Goal: Information Seeking & Learning: Compare options

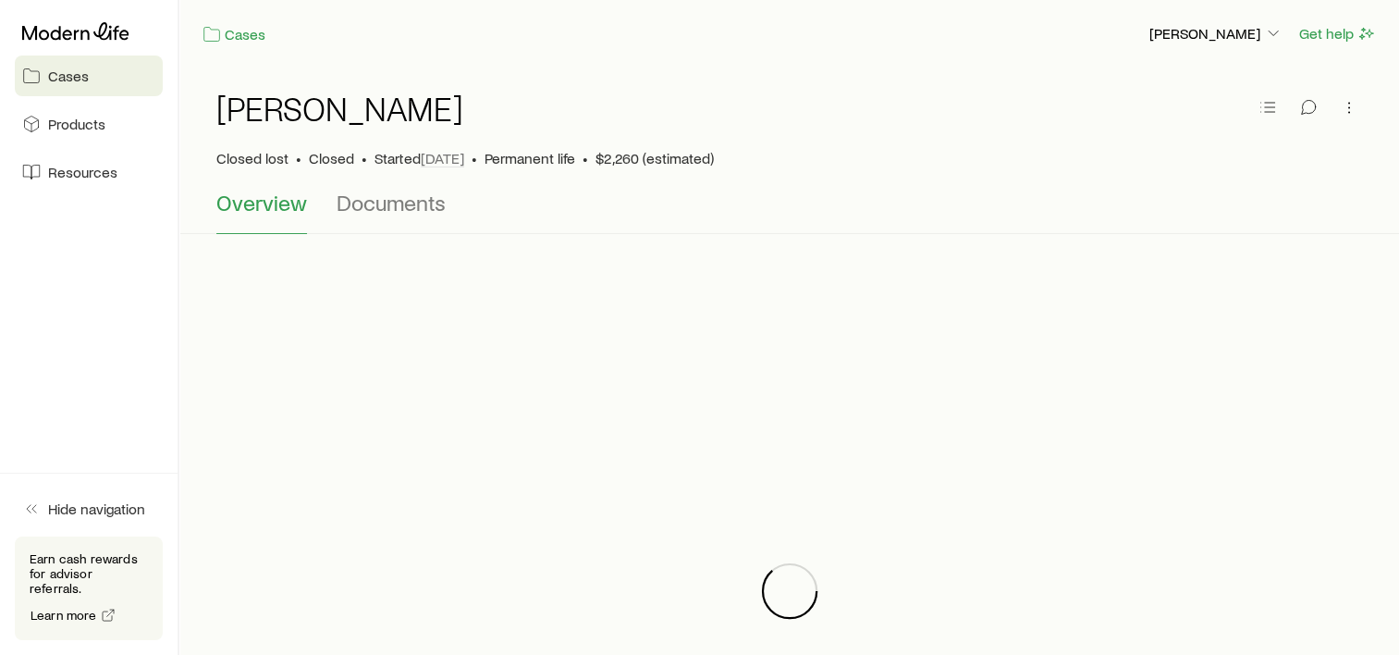
click at [76, 79] on span "Cases" at bounding box center [68, 76] width 41 height 18
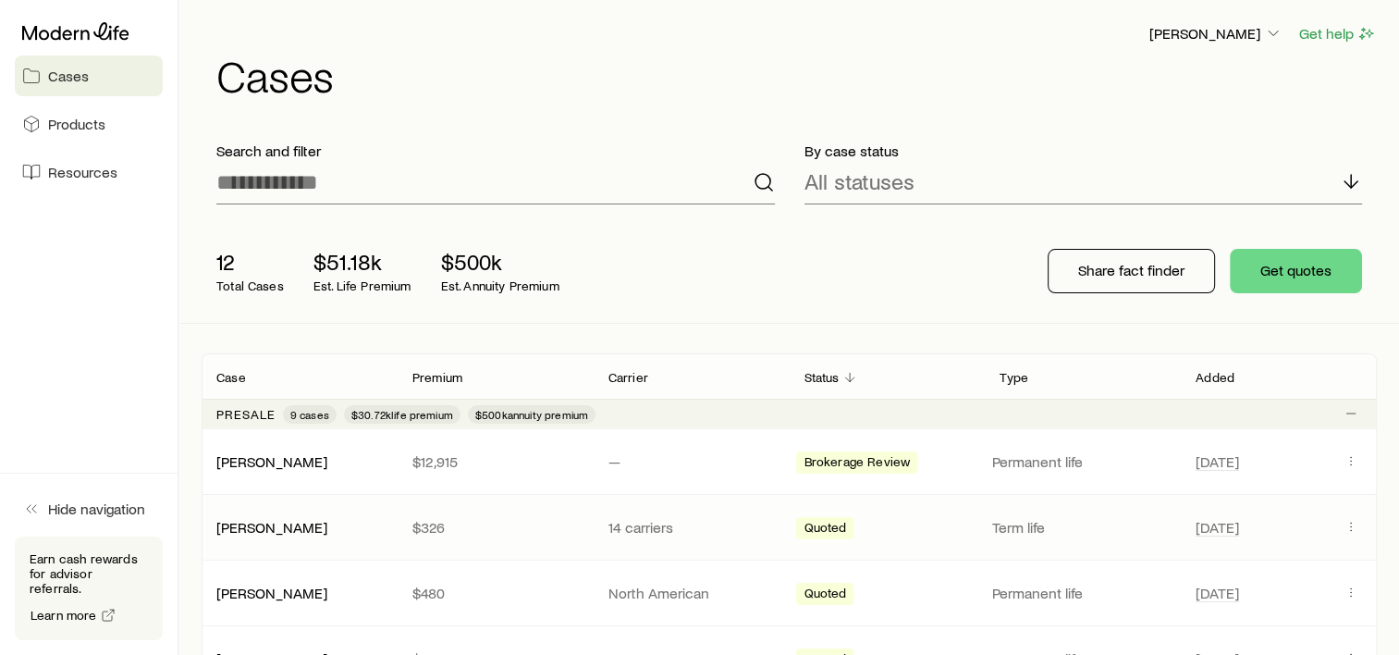
scroll to position [185, 0]
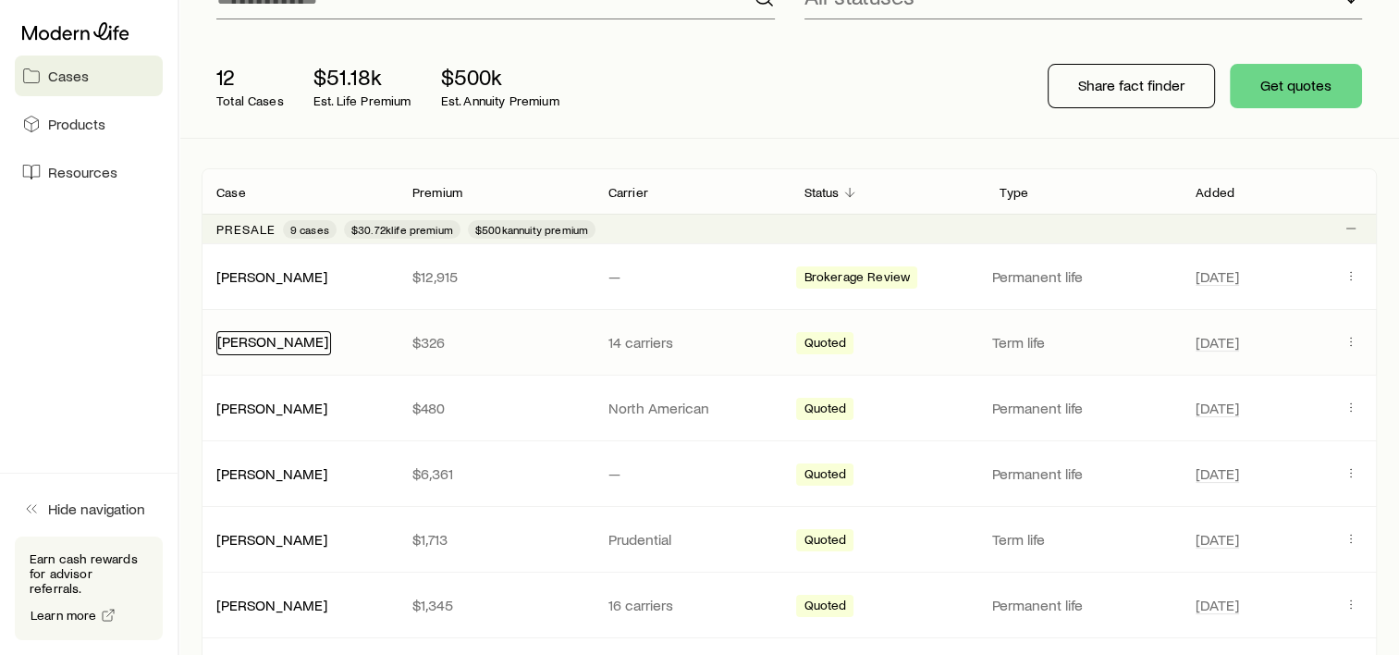
click at [261, 337] on link "[PERSON_NAME]" at bounding box center [272, 341] width 111 height 18
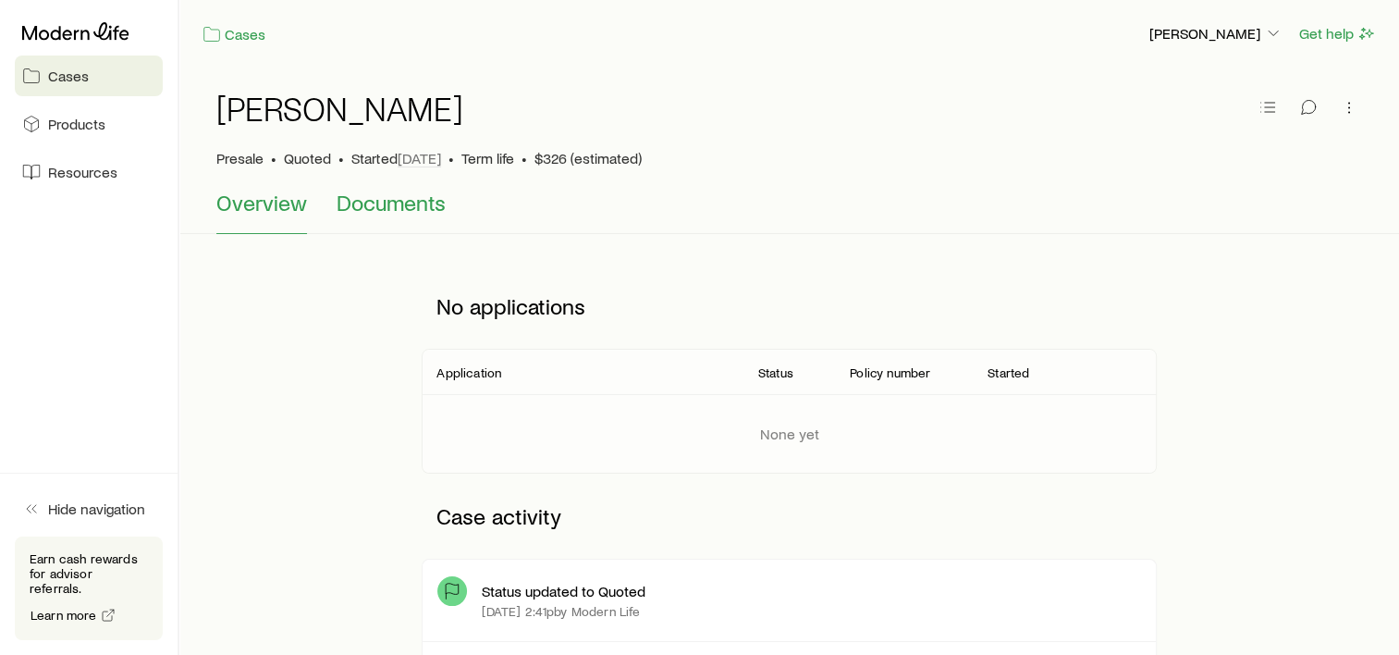
click at [372, 200] on span "Documents" at bounding box center [391, 203] width 109 height 26
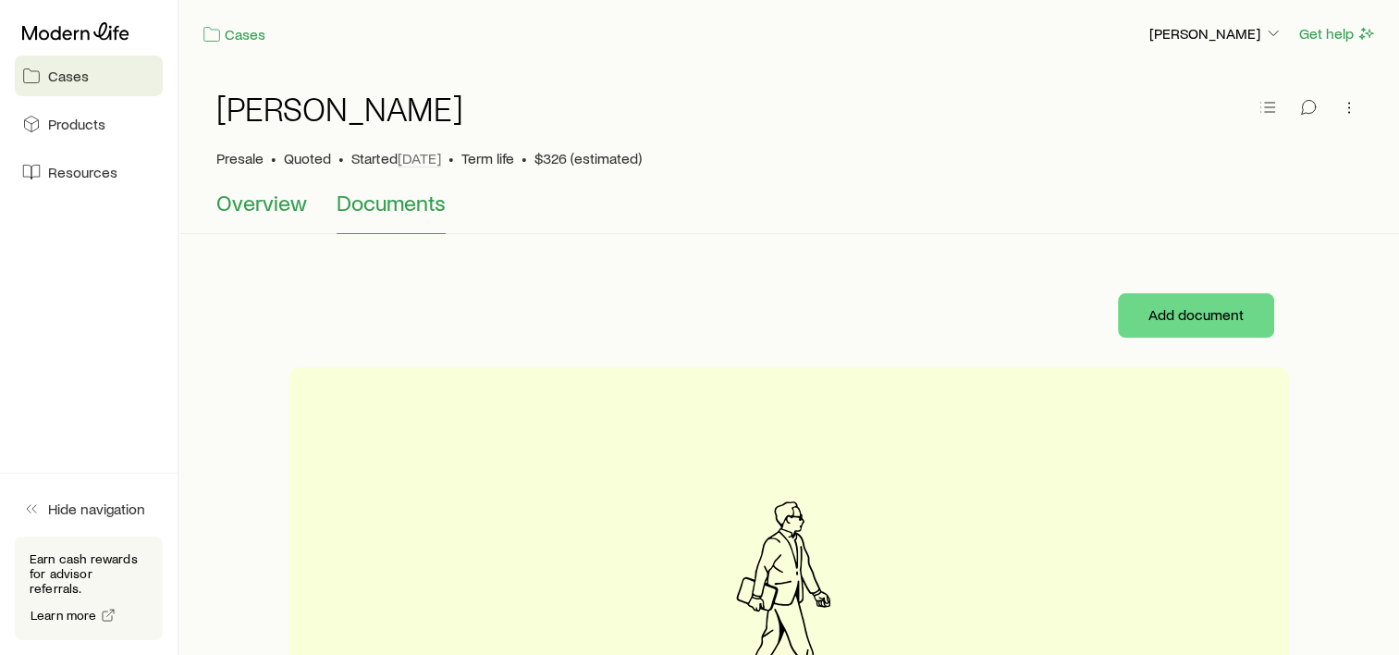
click at [265, 203] on span "Overview" at bounding box center [261, 203] width 91 height 26
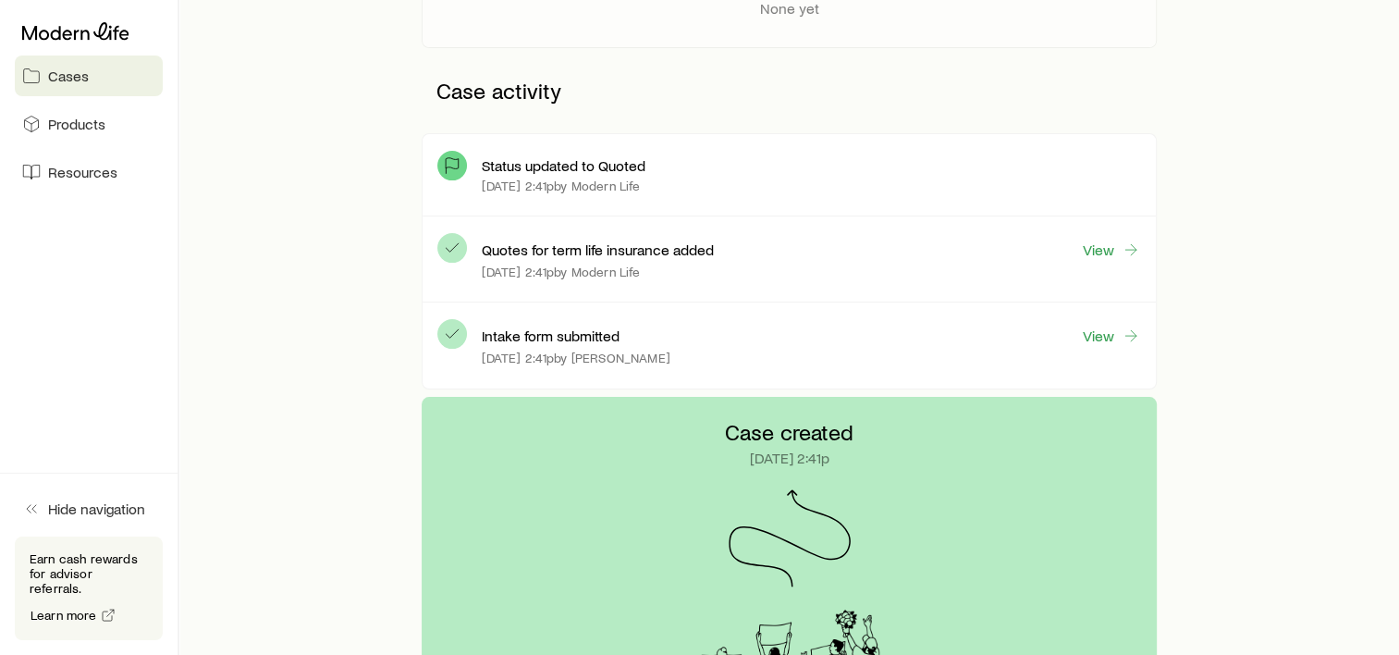
scroll to position [415, 0]
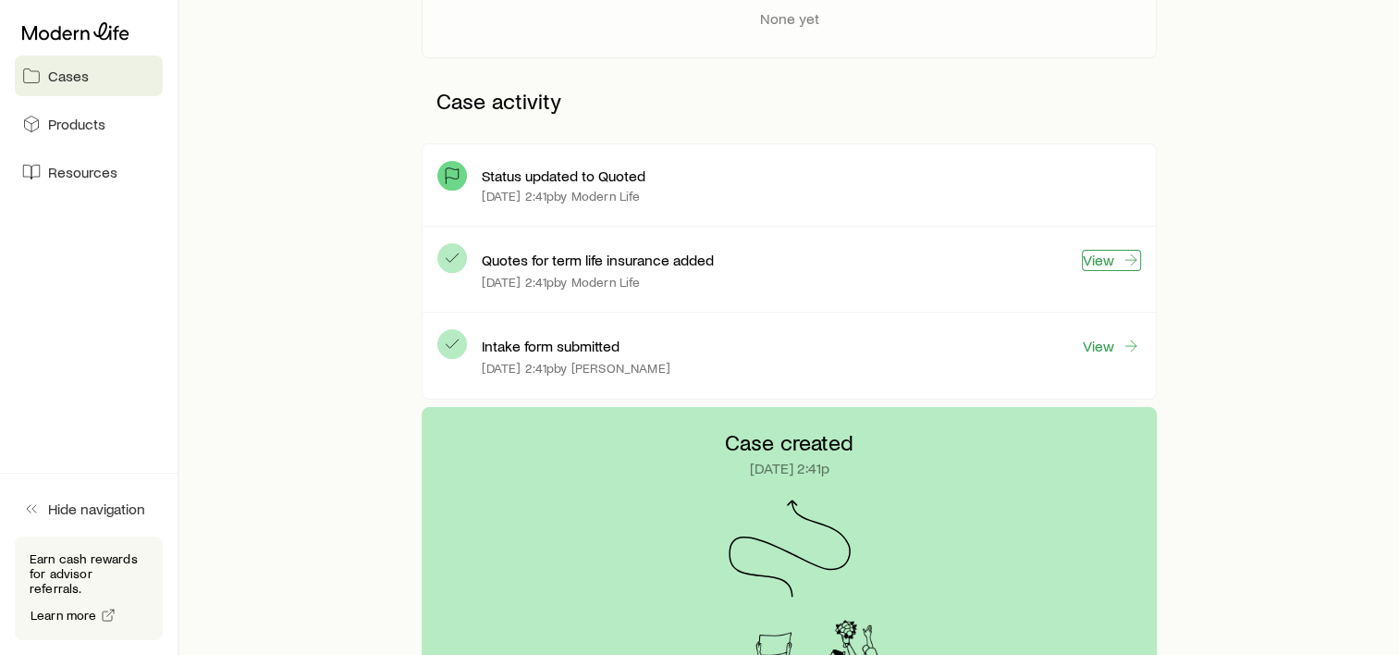
click at [1104, 254] on link "View" at bounding box center [1111, 260] width 59 height 21
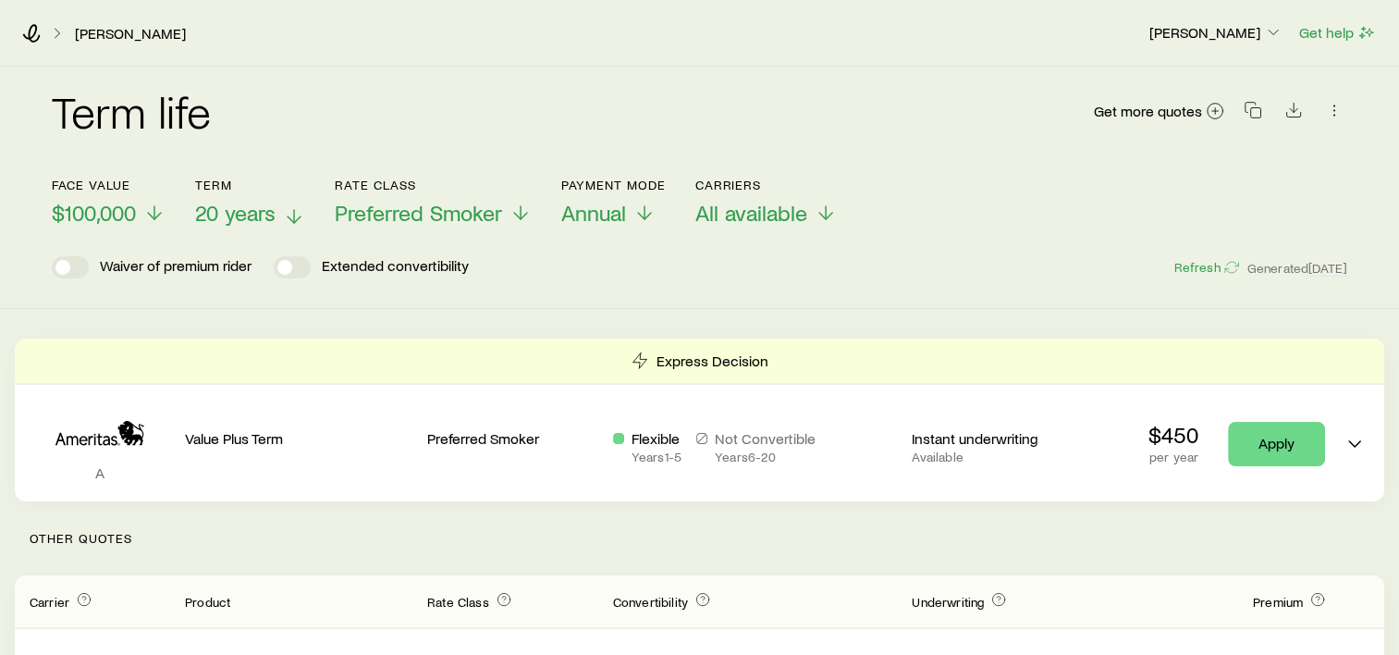
click at [289, 214] on icon at bounding box center [294, 216] width 22 height 22
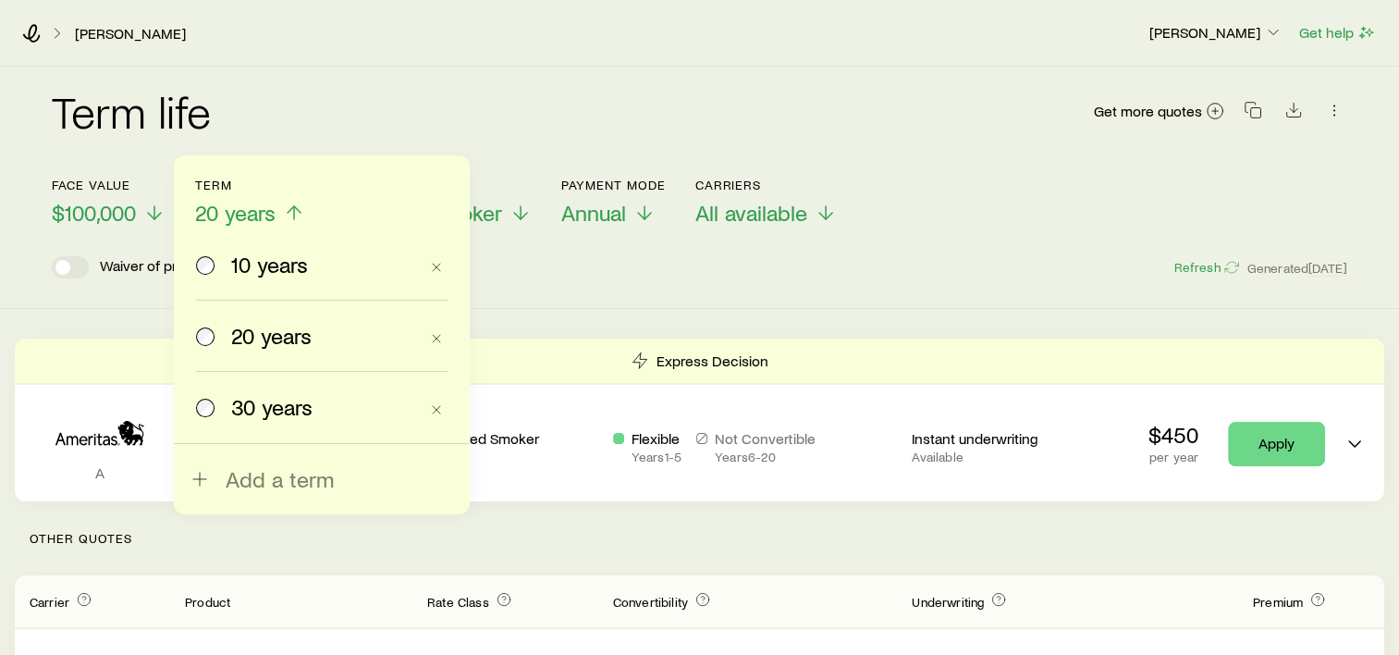
click at [289, 214] on icon at bounding box center [294, 213] width 22 height 22
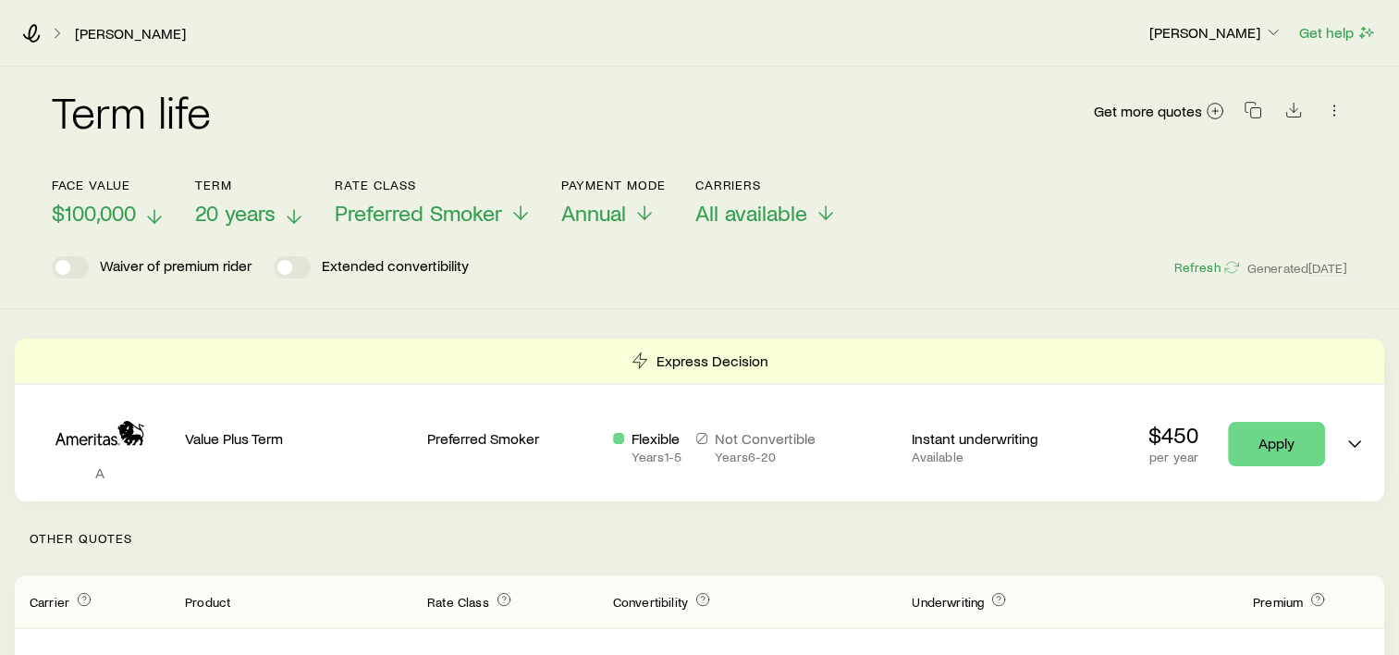
click at [158, 219] on polyline at bounding box center [154, 219] width 13 height 6
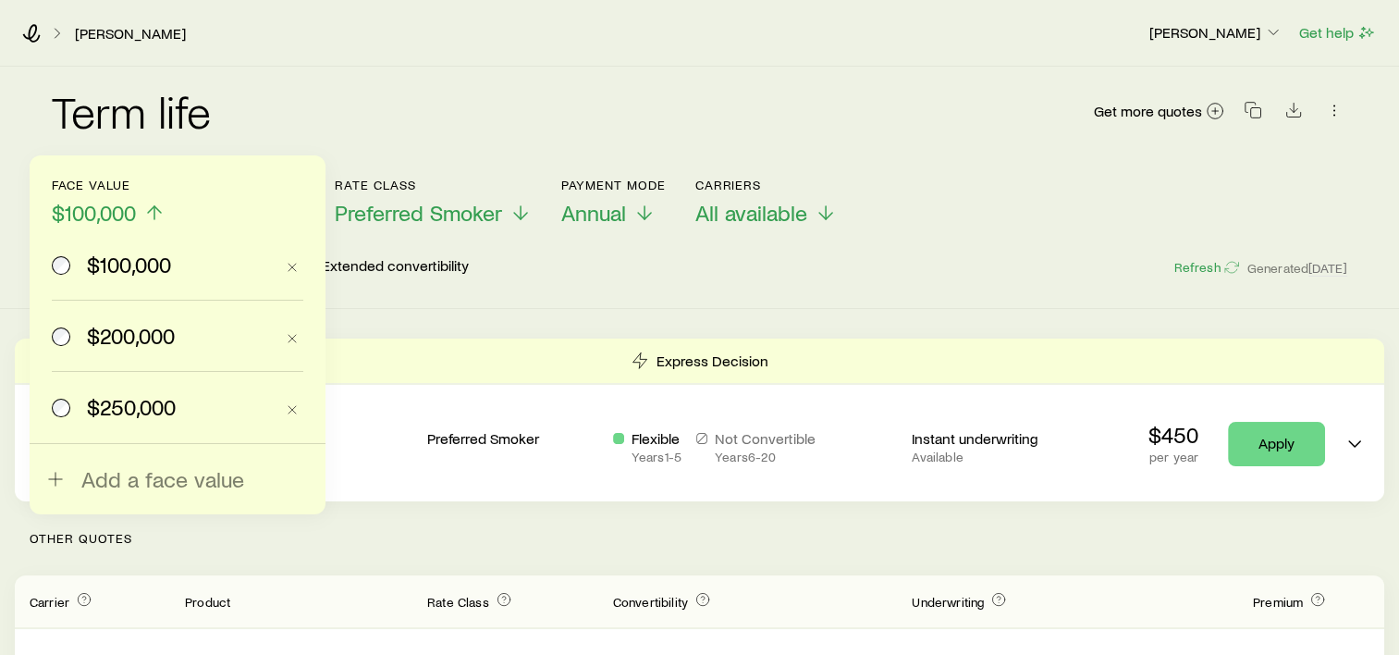
click at [131, 329] on span "$200,000" at bounding box center [131, 336] width 88 height 26
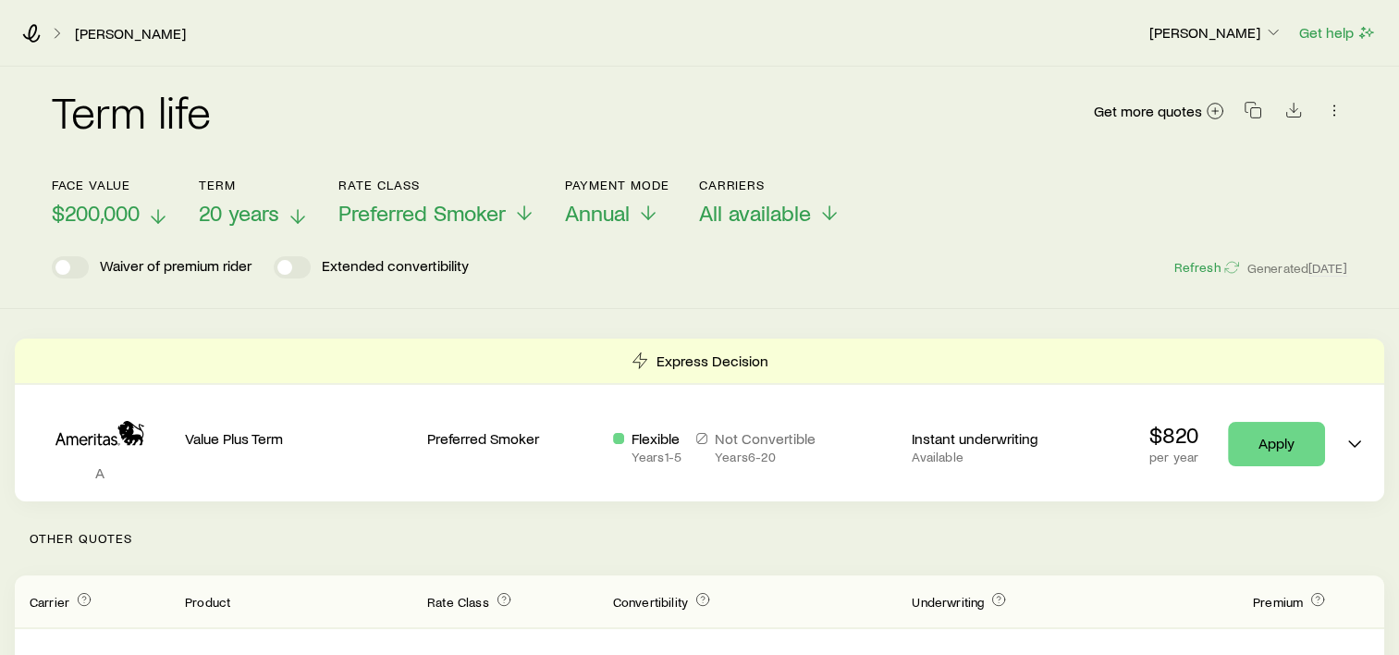
click at [154, 211] on icon at bounding box center [158, 216] width 22 height 22
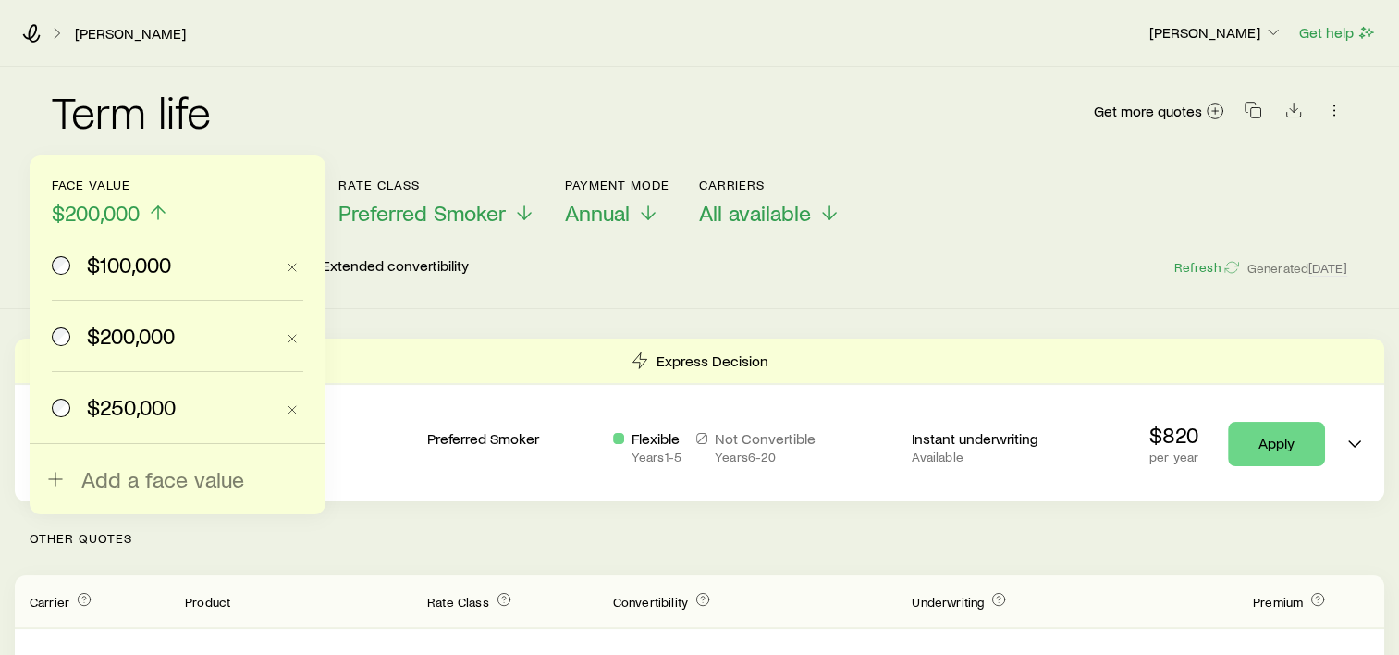
click at [133, 256] on span "$100,000" at bounding box center [129, 265] width 84 height 26
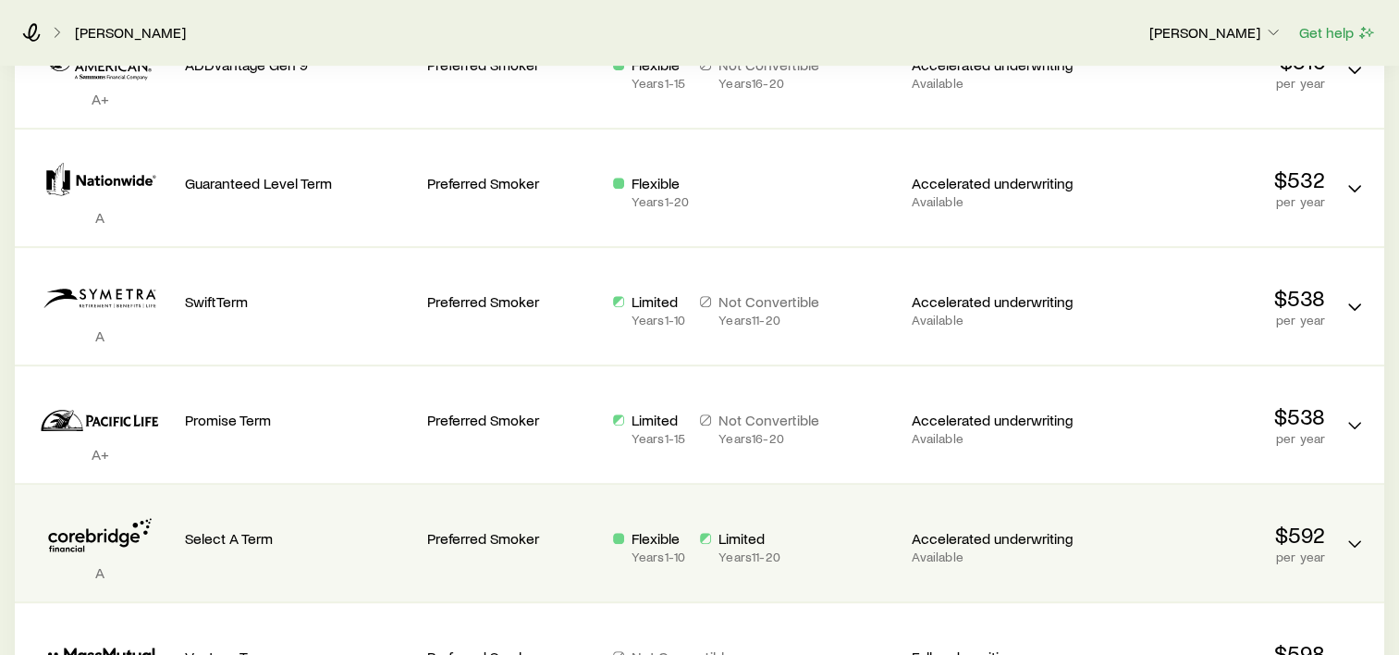
scroll to position [740, 0]
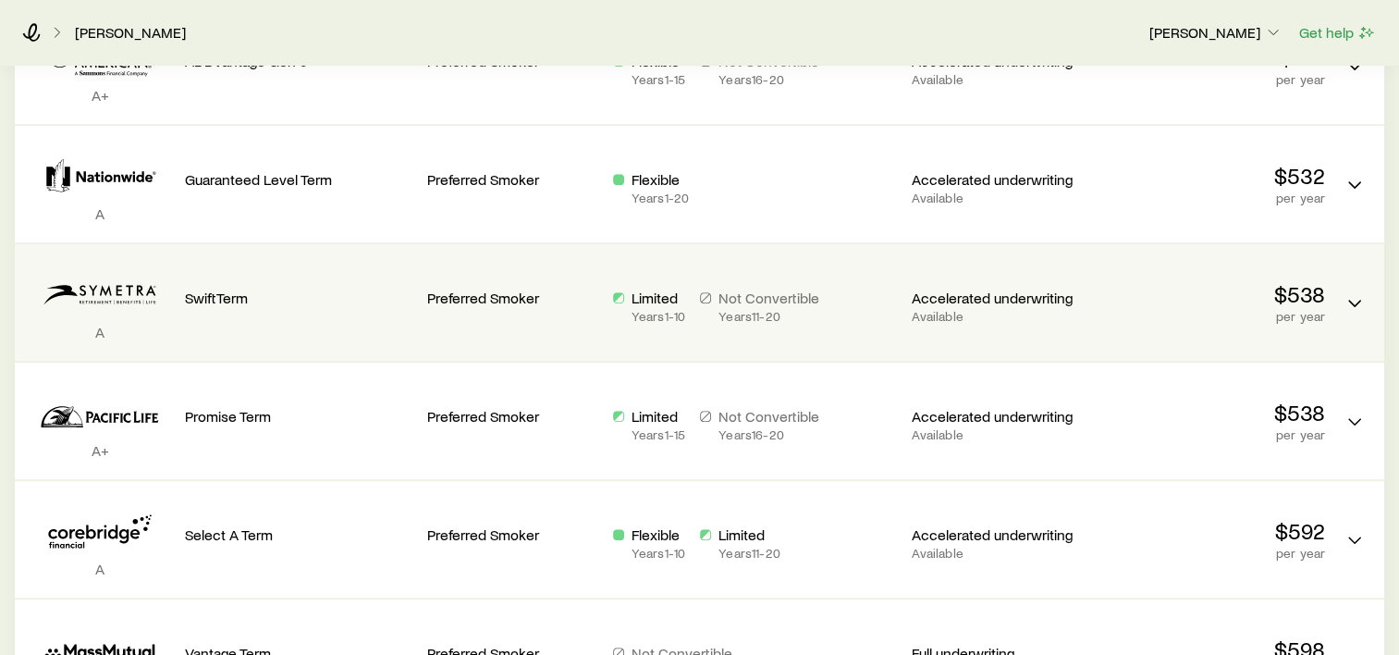
click at [480, 307] on div "Preferred Smoker" at bounding box center [512, 295] width 171 height 72
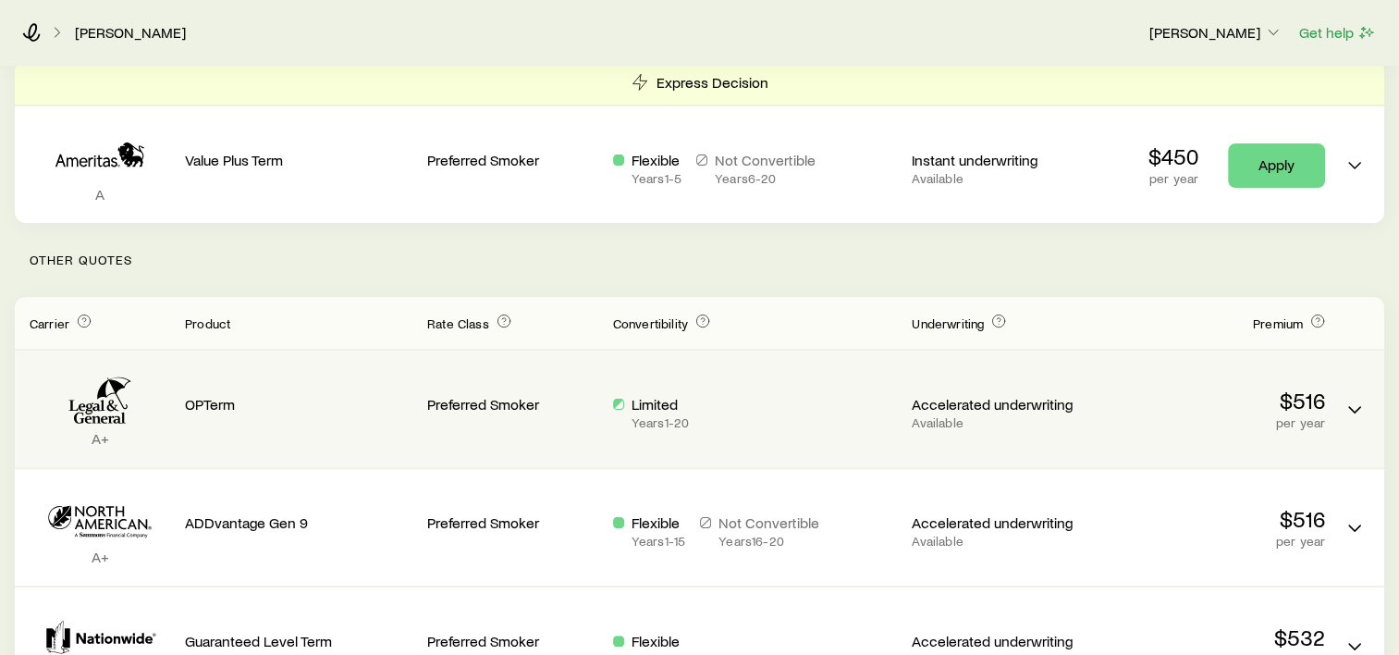
scroll to position [647, 0]
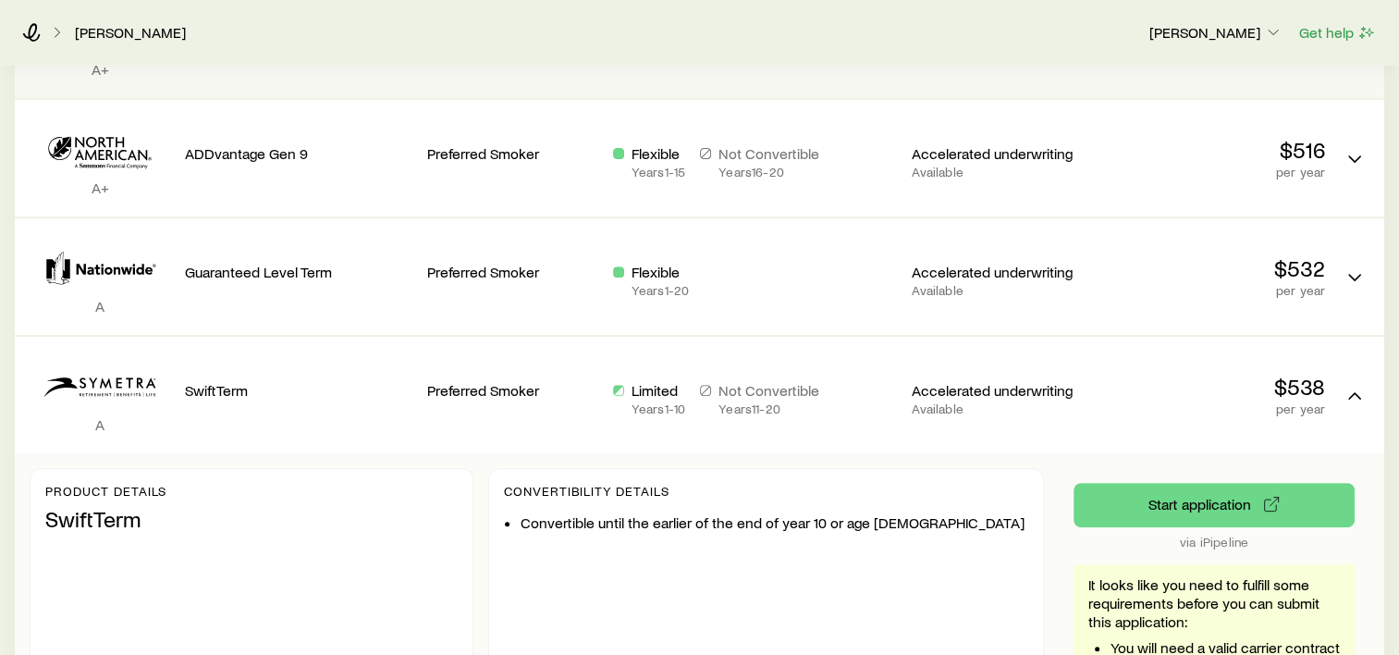
click at [811, 381] on p "Not Convertible" at bounding box center [769, 390] width 101 height 18
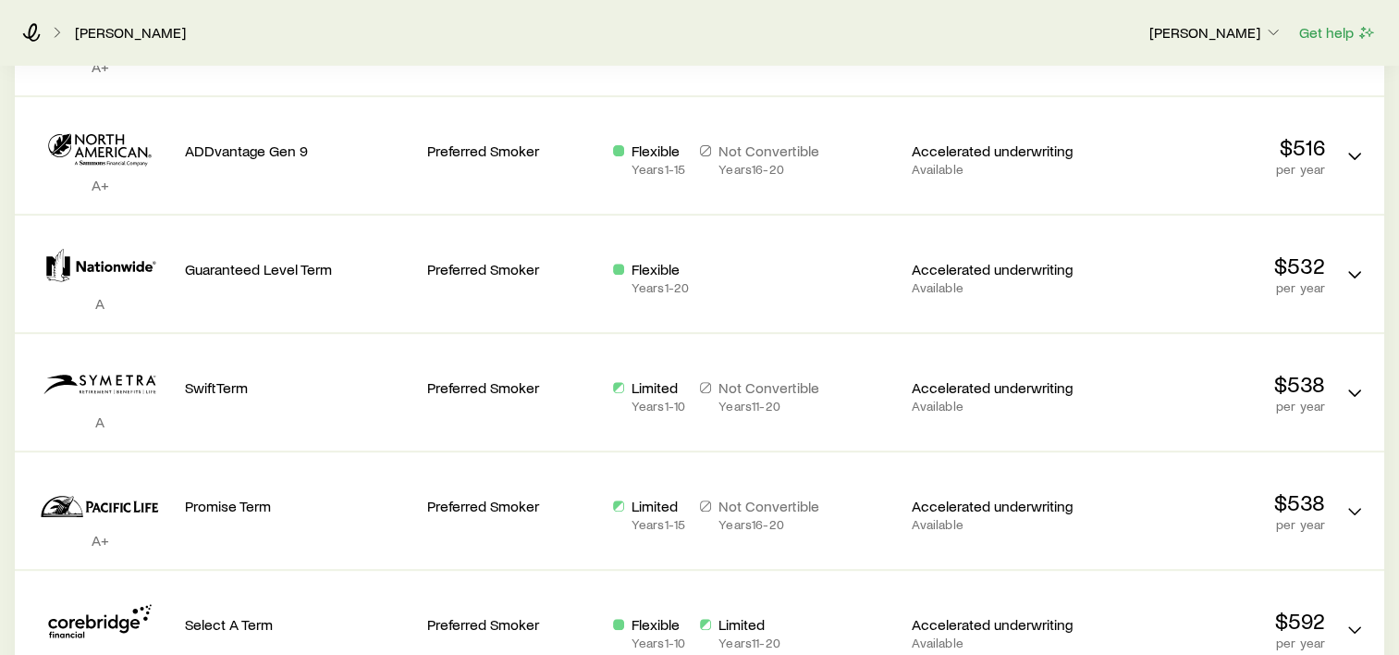
scroll to position [489, 0]
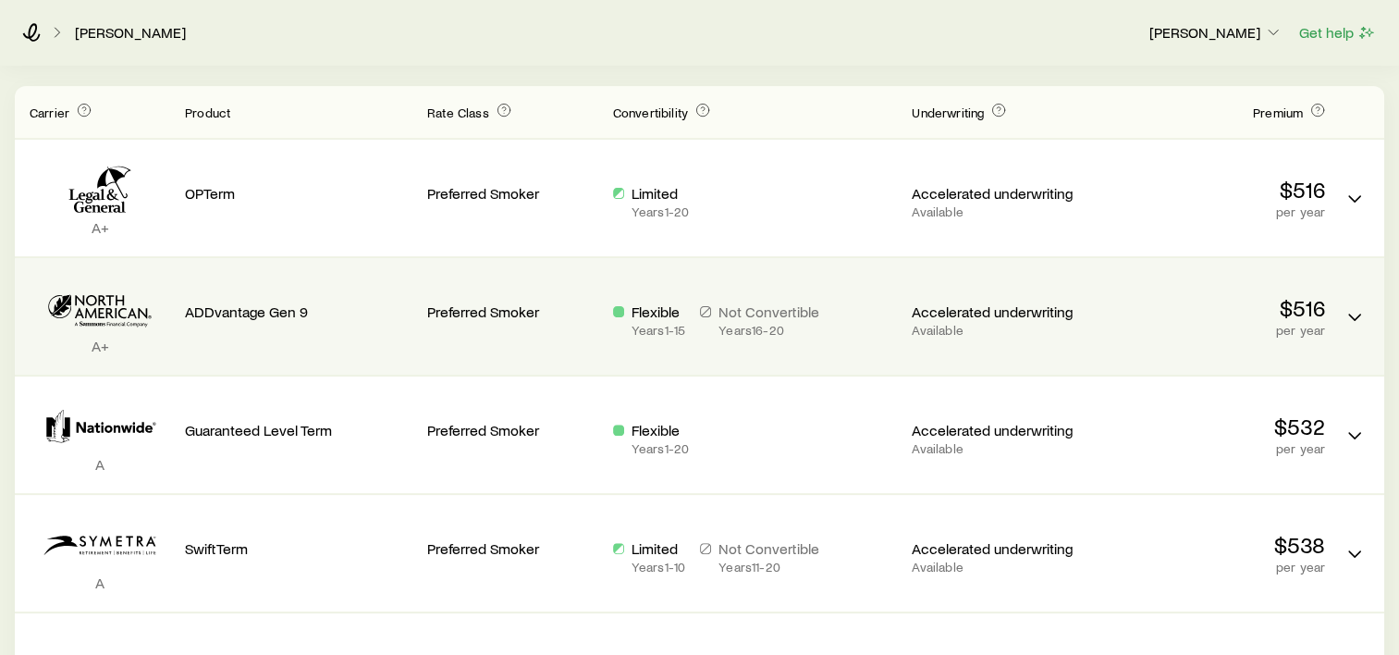
click at [512, 319] on p "Preferred Smoker" at bounding box center [512, 311] width 171 height 18
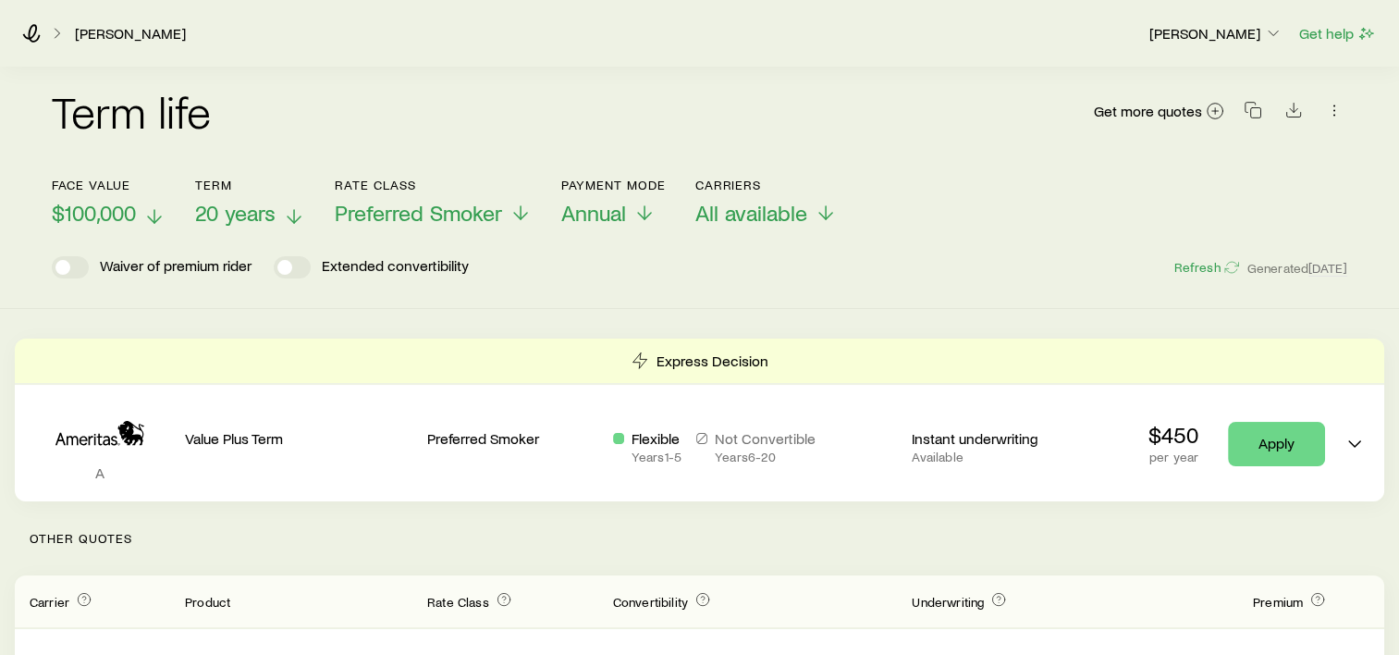
scroll to position [0, 0]
click at [511, 216] on p "Preferred Smoker" at bounding box center [433, 213] width 197 height 26
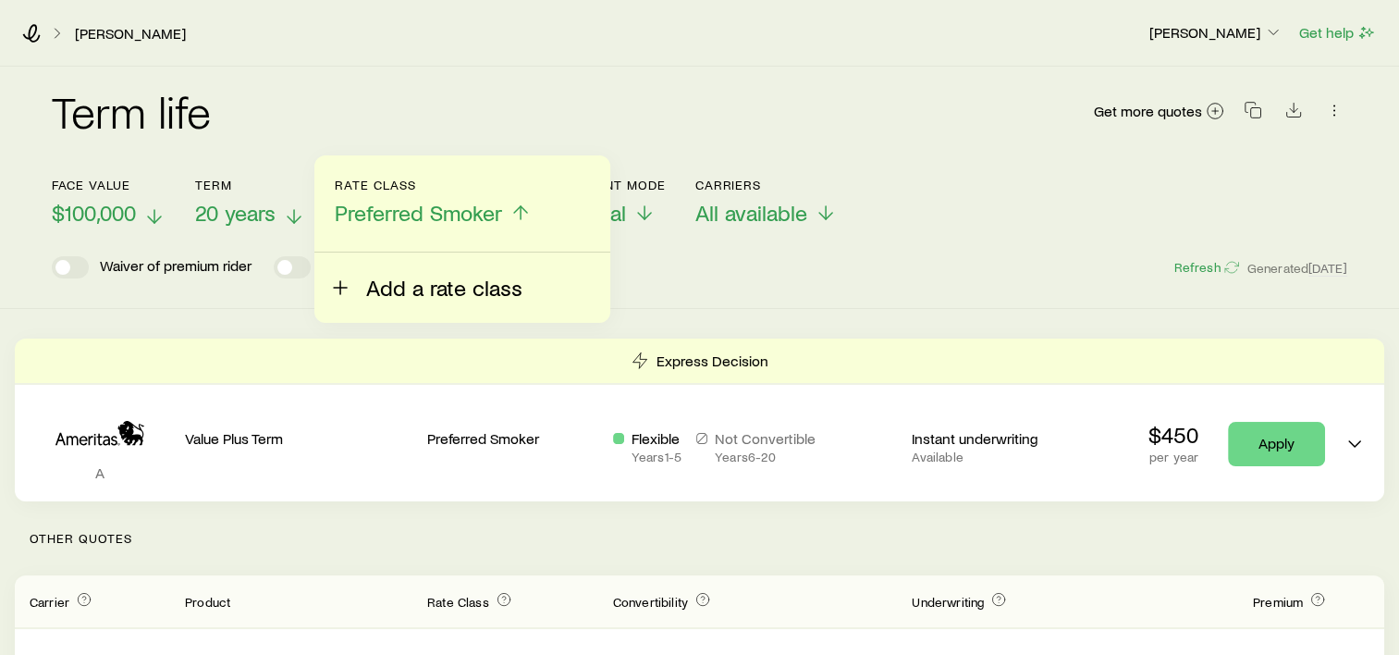
click at [366, 288] on span "Add a rate class" at bounding box center [444, 288] width 156 height 26
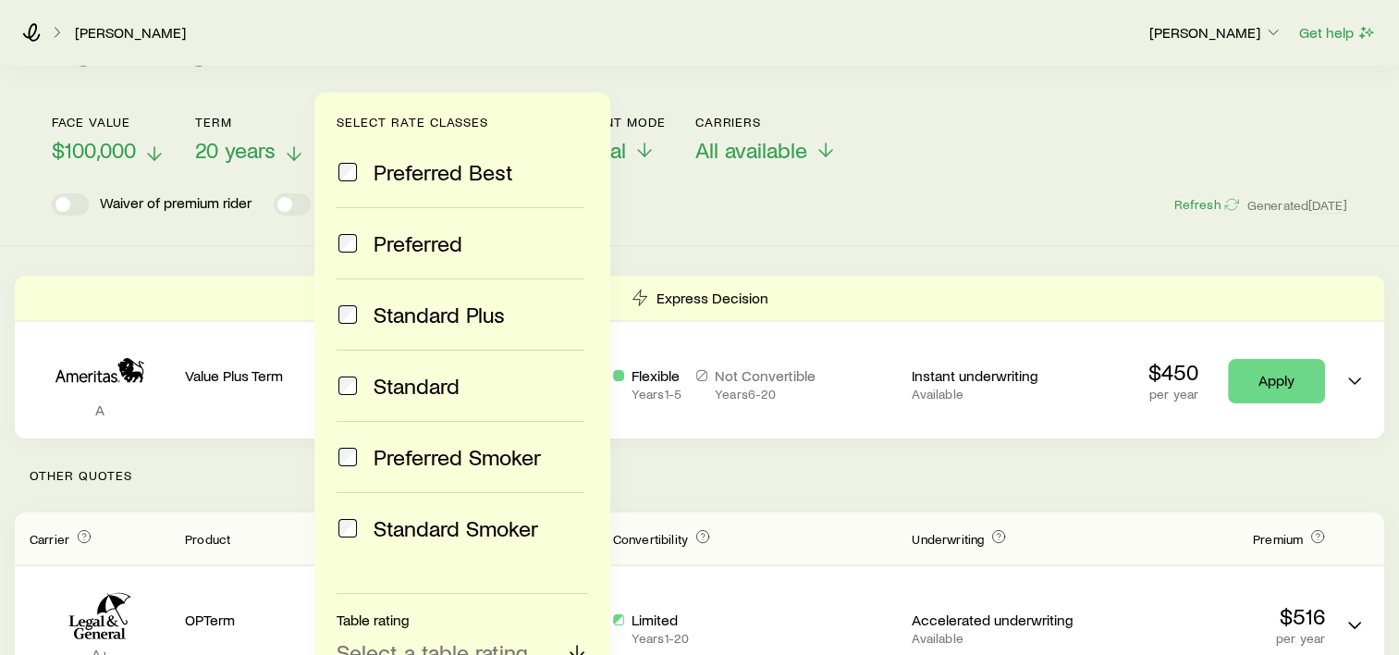
scroll to position [185, 0]
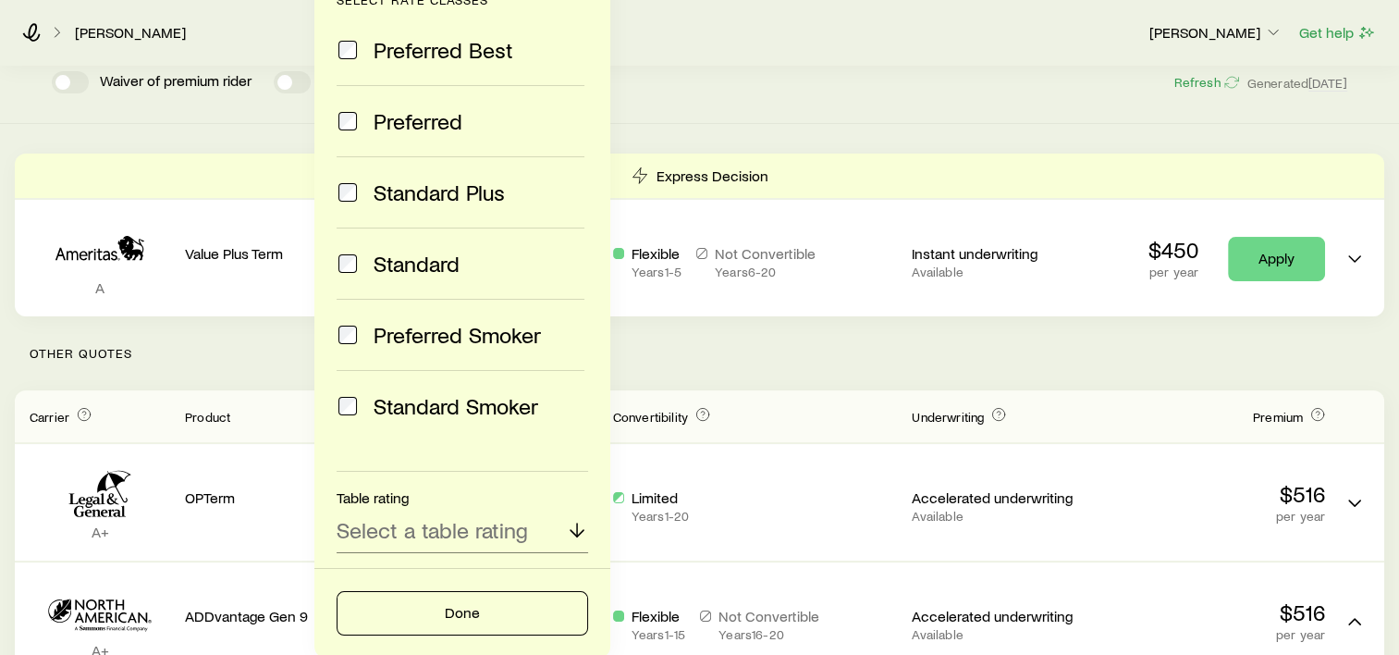
click at [359, 334] on div "Preferred Smoker" at bounding box center [461, 335] width 248 height 26
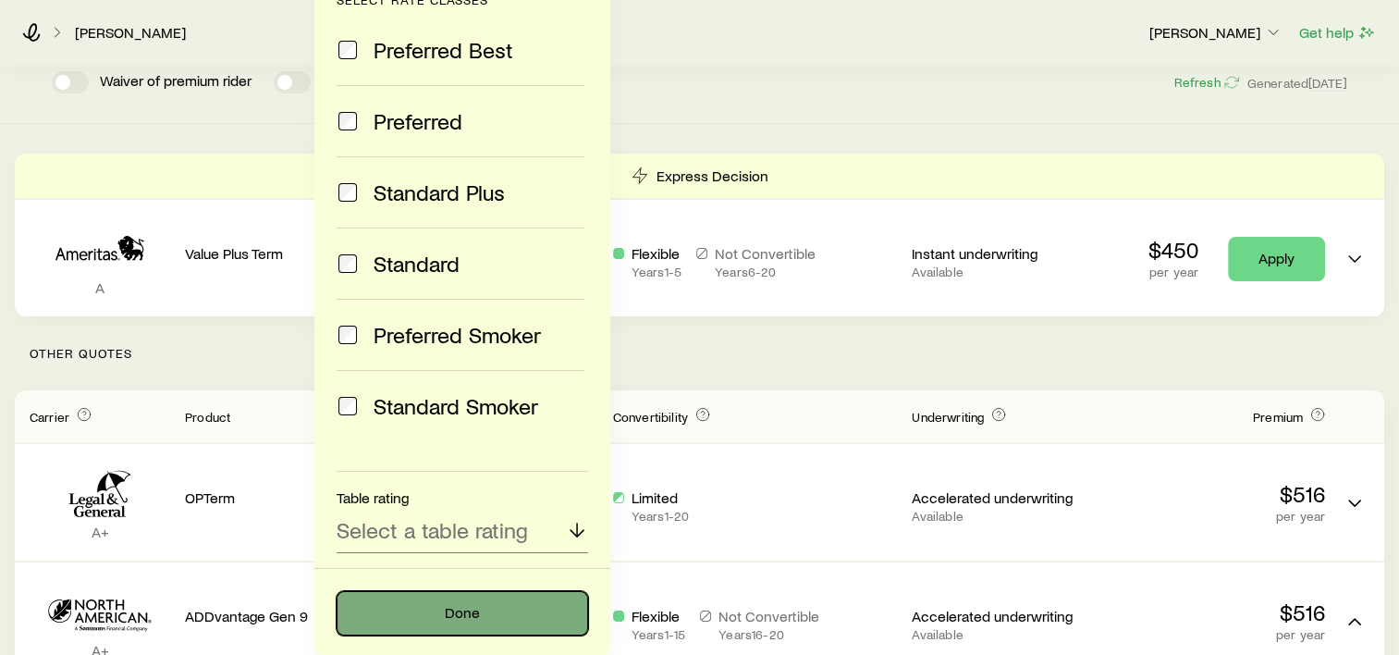
click at [491, 616] on button "Done" at bounding box center [463, 613] width 252 height 44
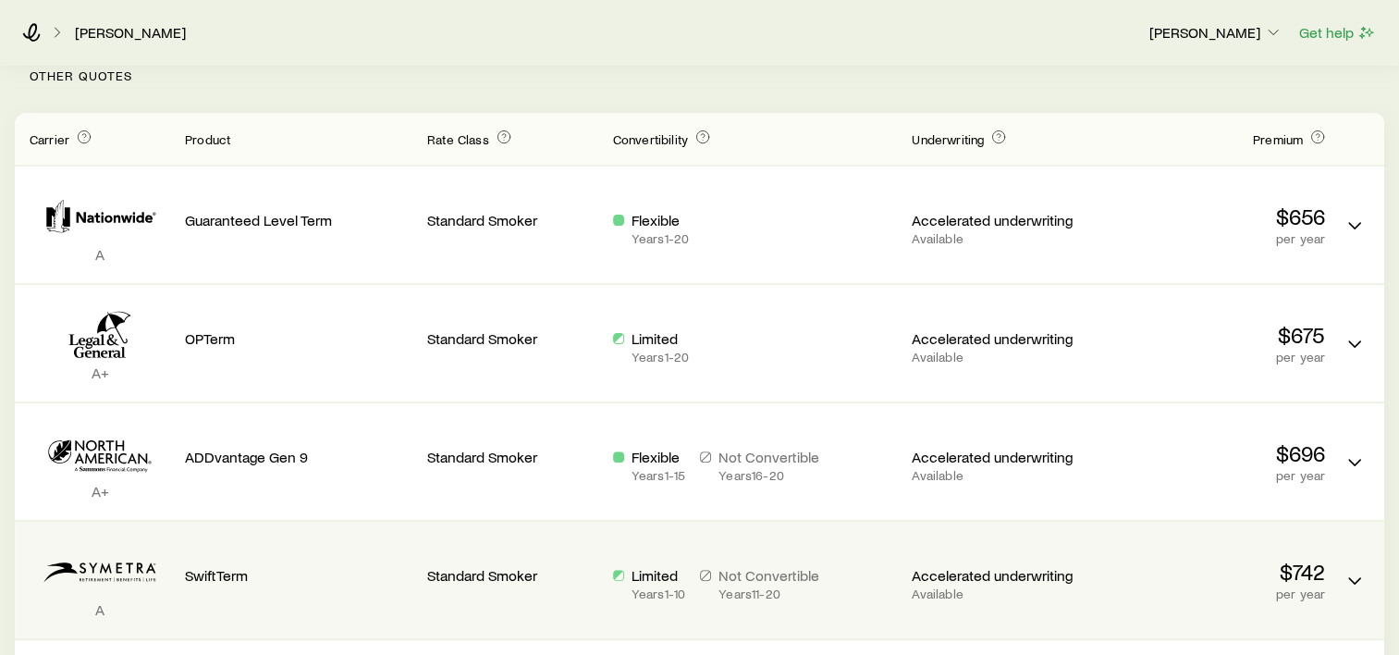
scroll to position [0, 0]
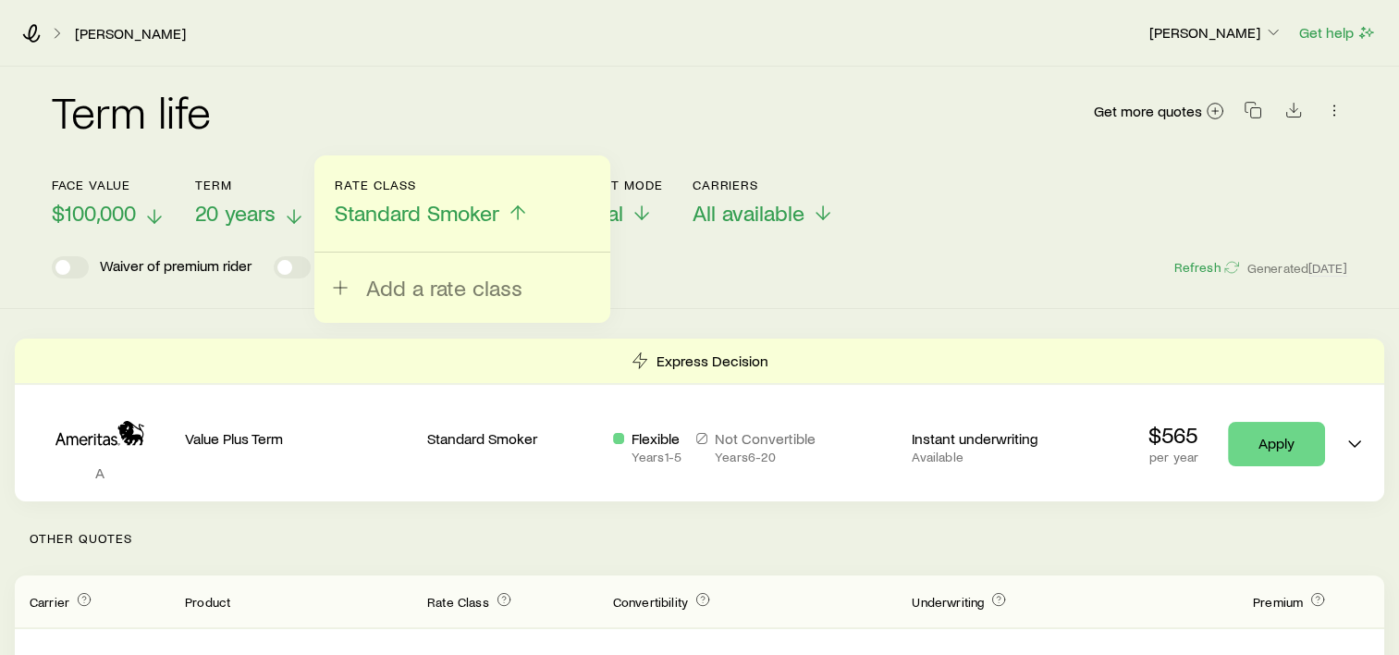
click at [522, 207] on polyline at bounding box center [517, 209] width 13 height 6
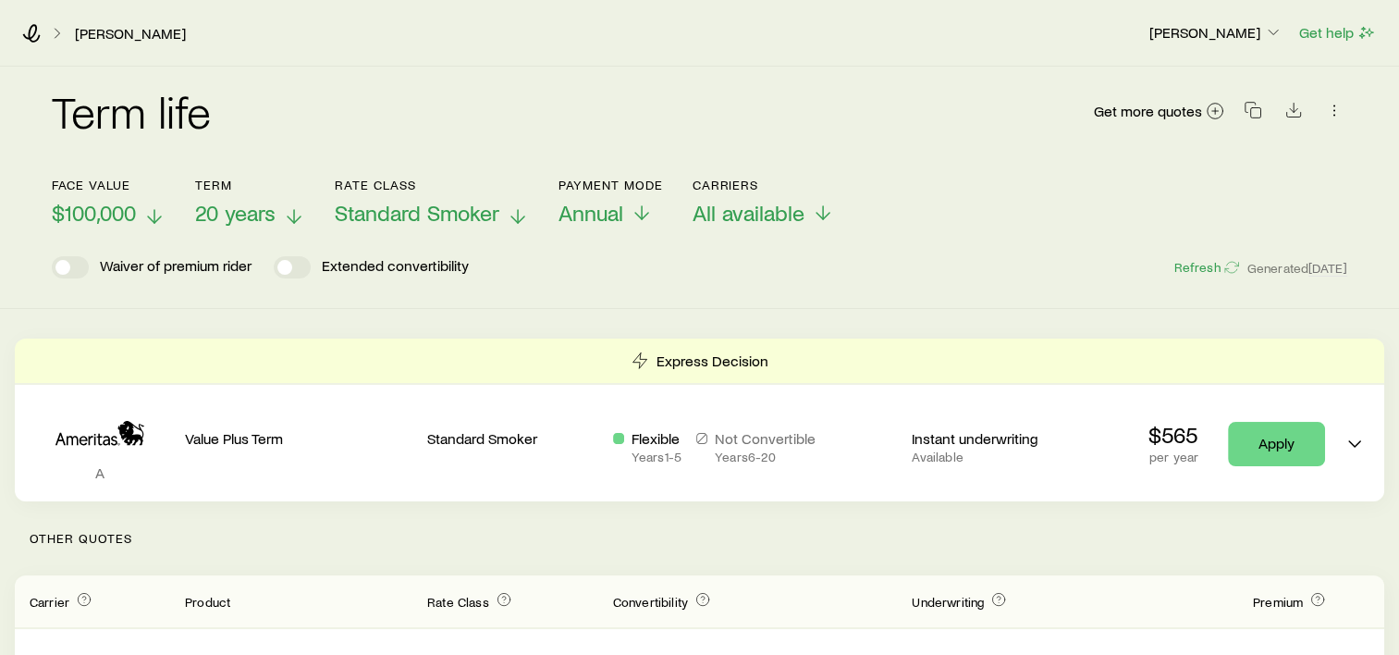
click at [522, 207] on icon at bounding box center [518, 216] width 22 height 22
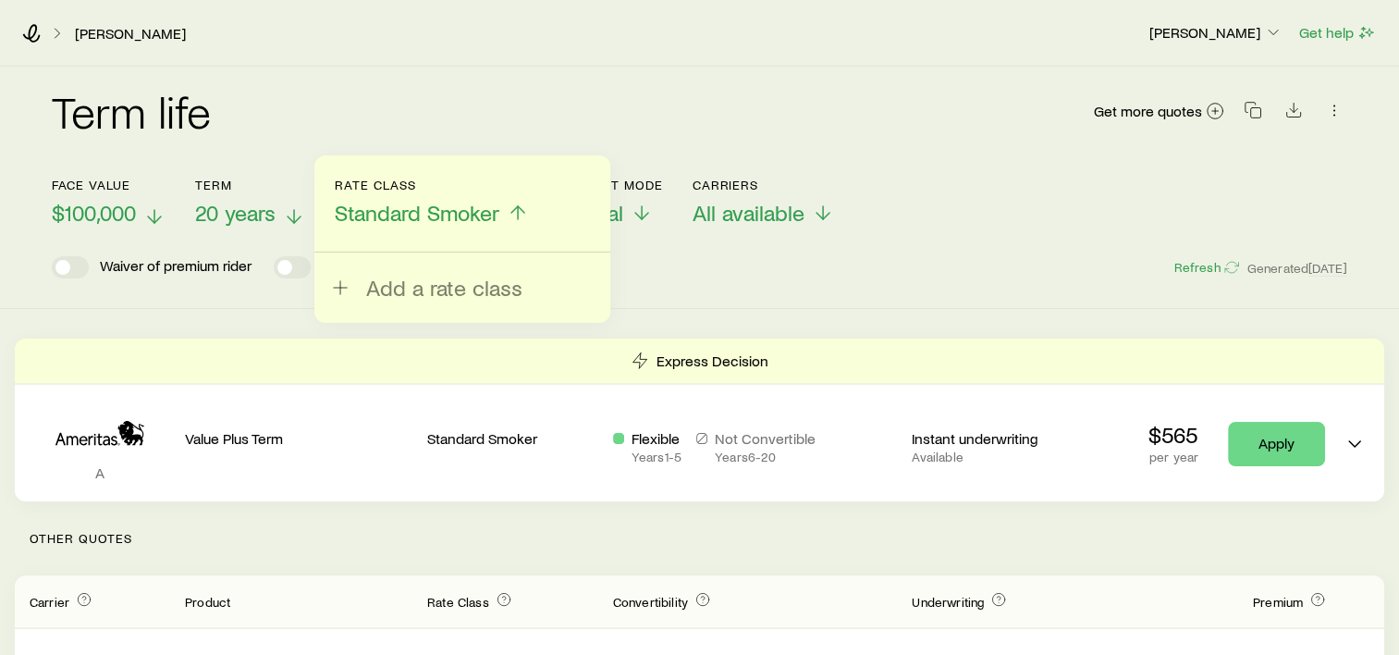
click at [459, 215] on span "Standard Smoker" at bounding box center [417, 213] width 165 height 26
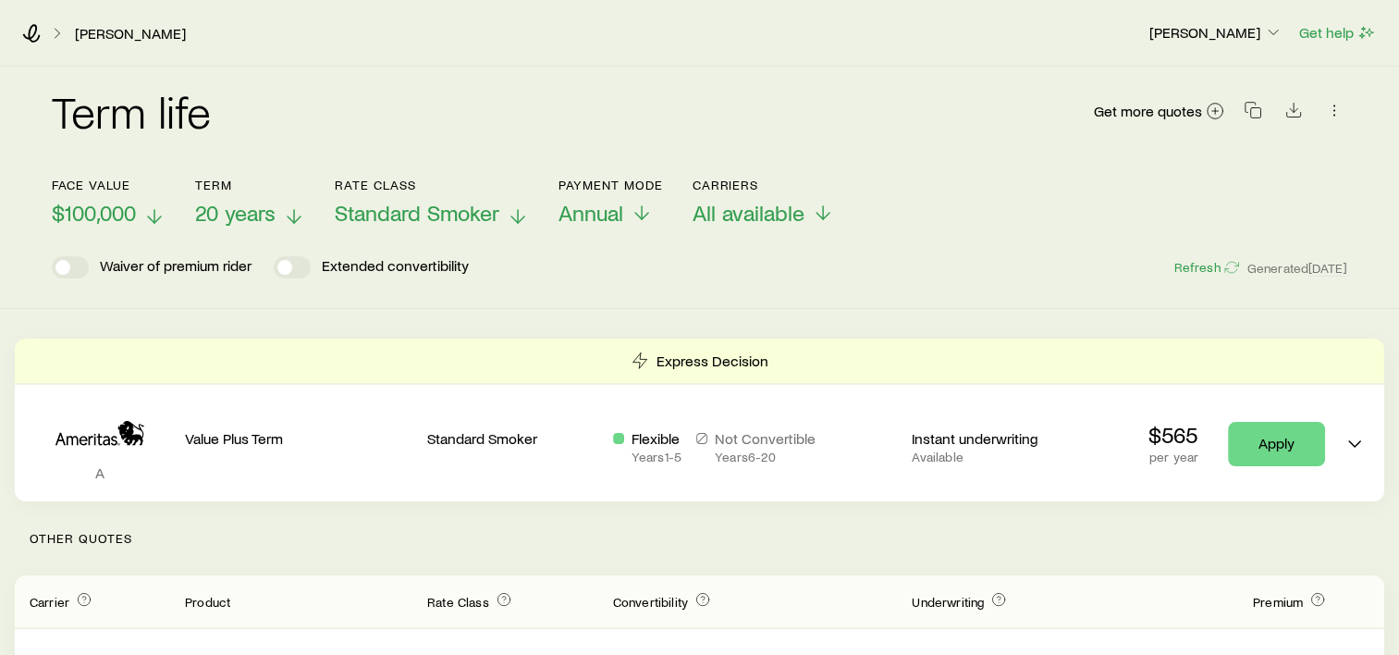
click at [459, 215] on span "Standard Smoker" at bounding box center [417, 213] width 165 height 26
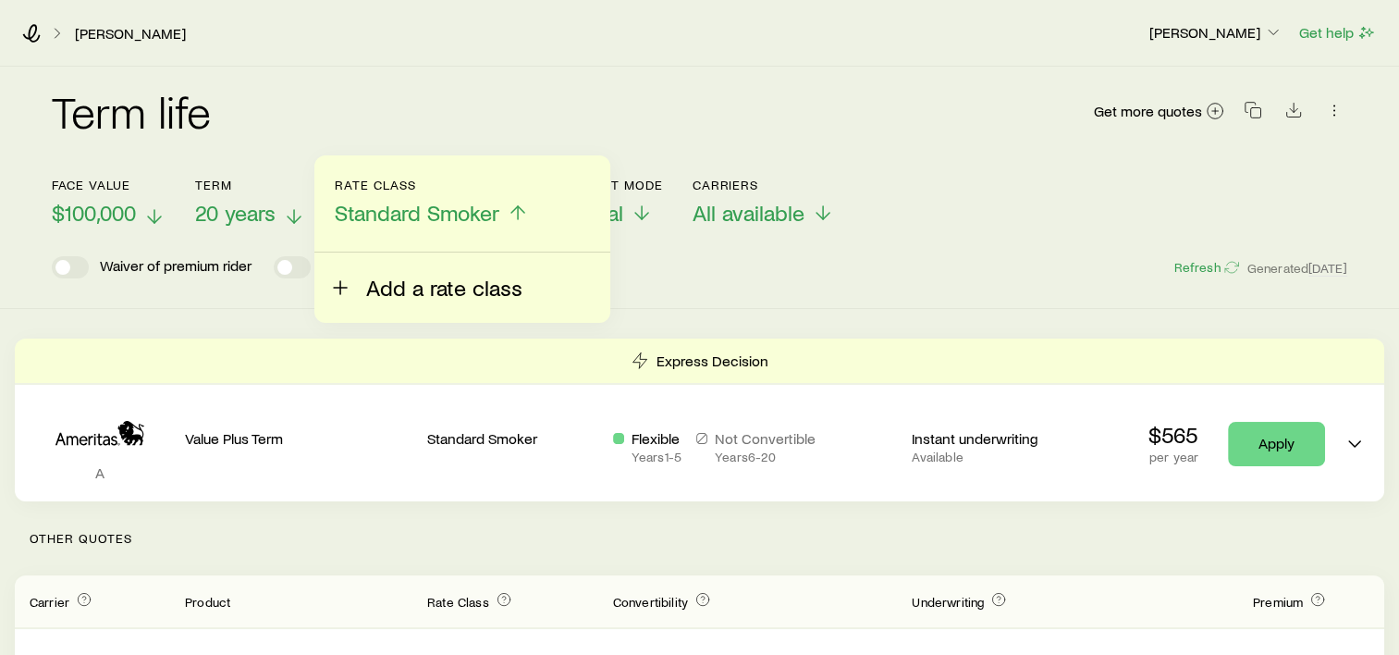
click at [418, 277] on span "Add a rate class" at bounding box center [444, 288] width 156 height 26
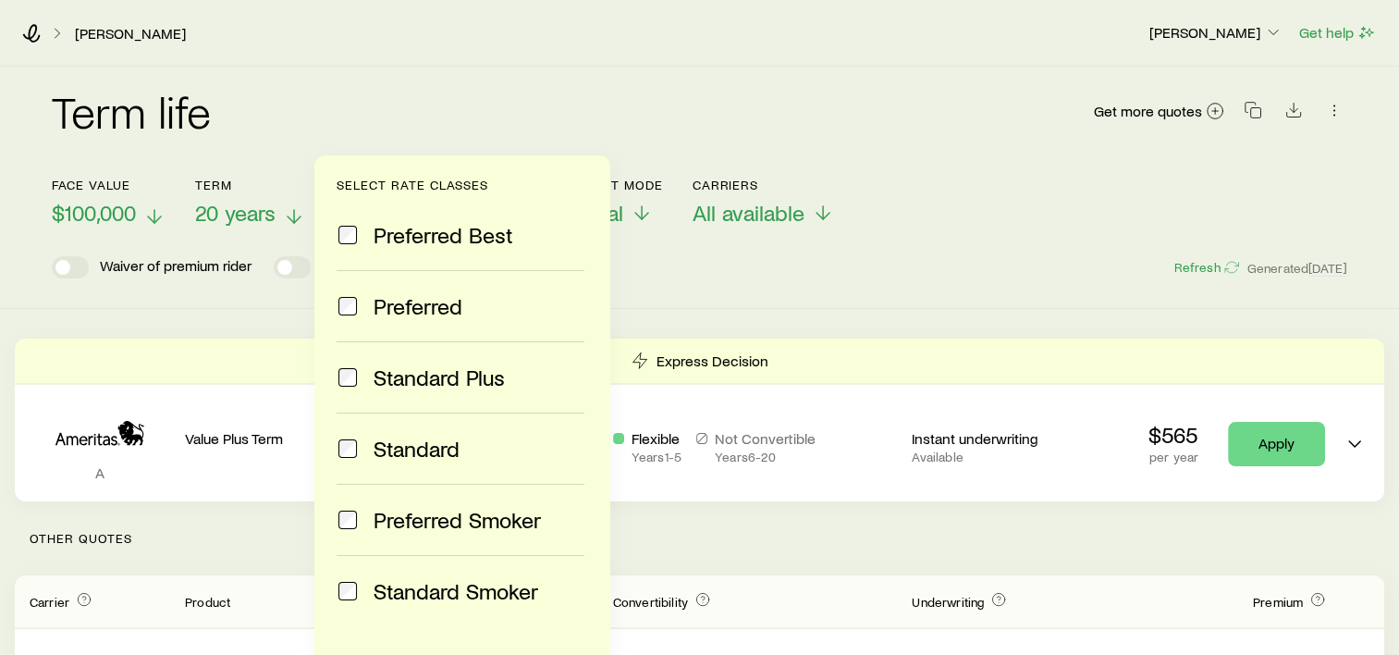
click at [361, 522] on div "Preferred Smoker" at bounding box center [461, 520] width 248 height 26
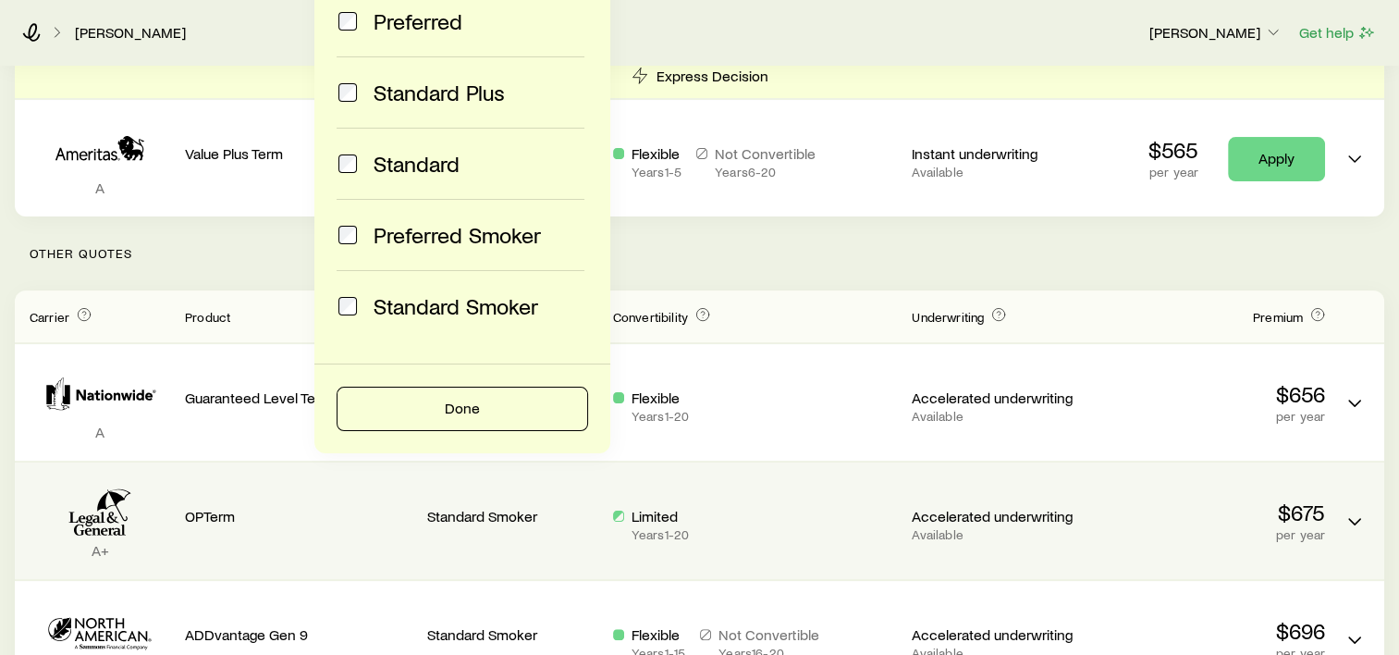
scroll to position [277, 0]
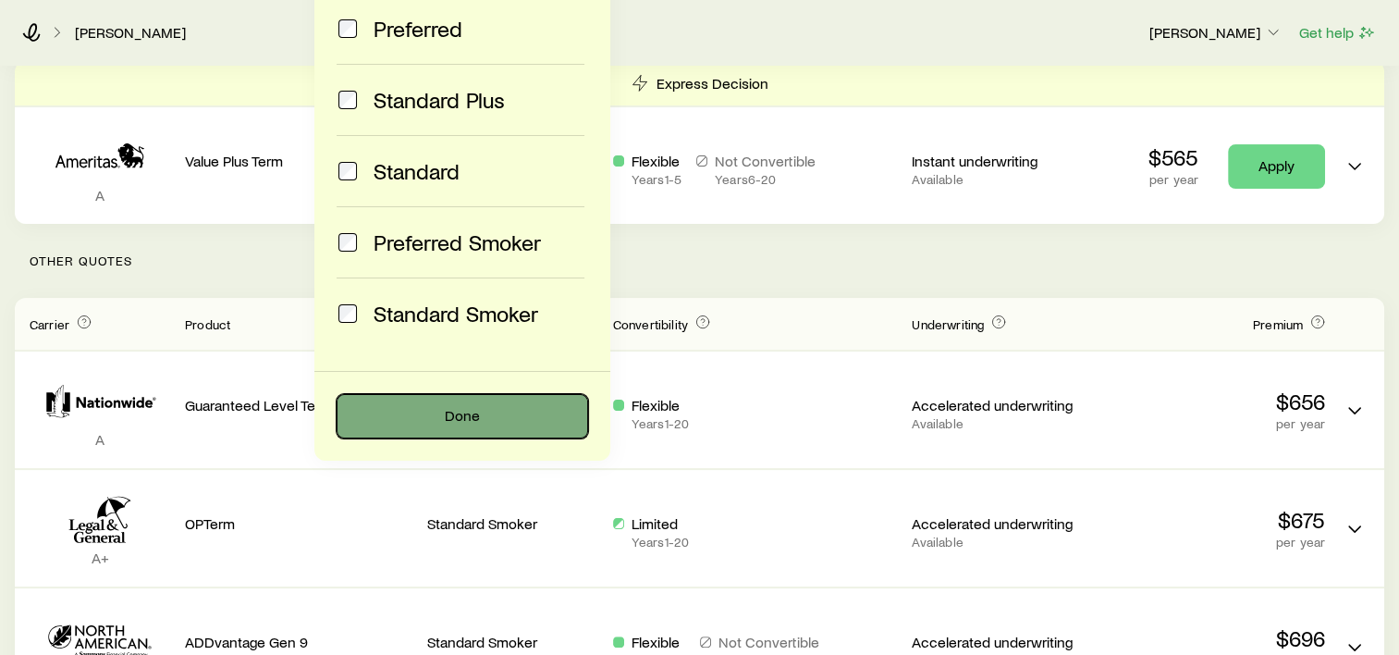
click at [441, 413] on button "Done" at bounding box center [463, 416] width 252 height 44
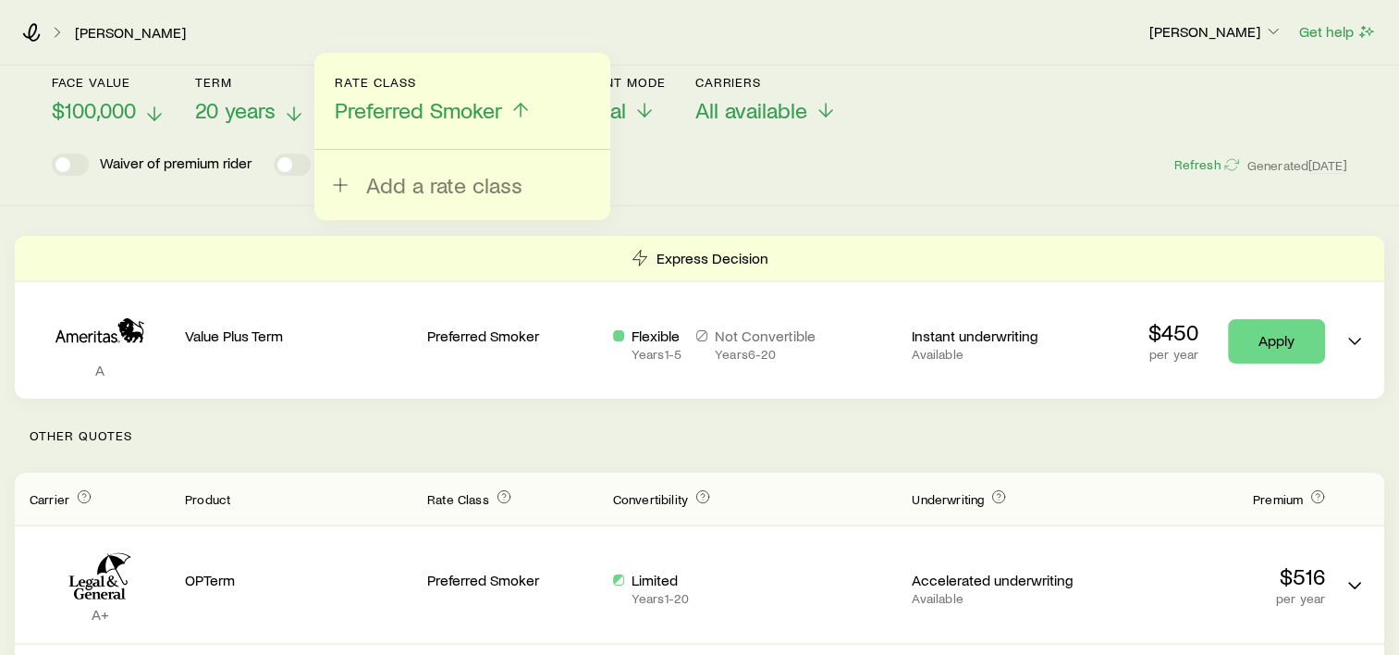
scroll to position [0, 0]
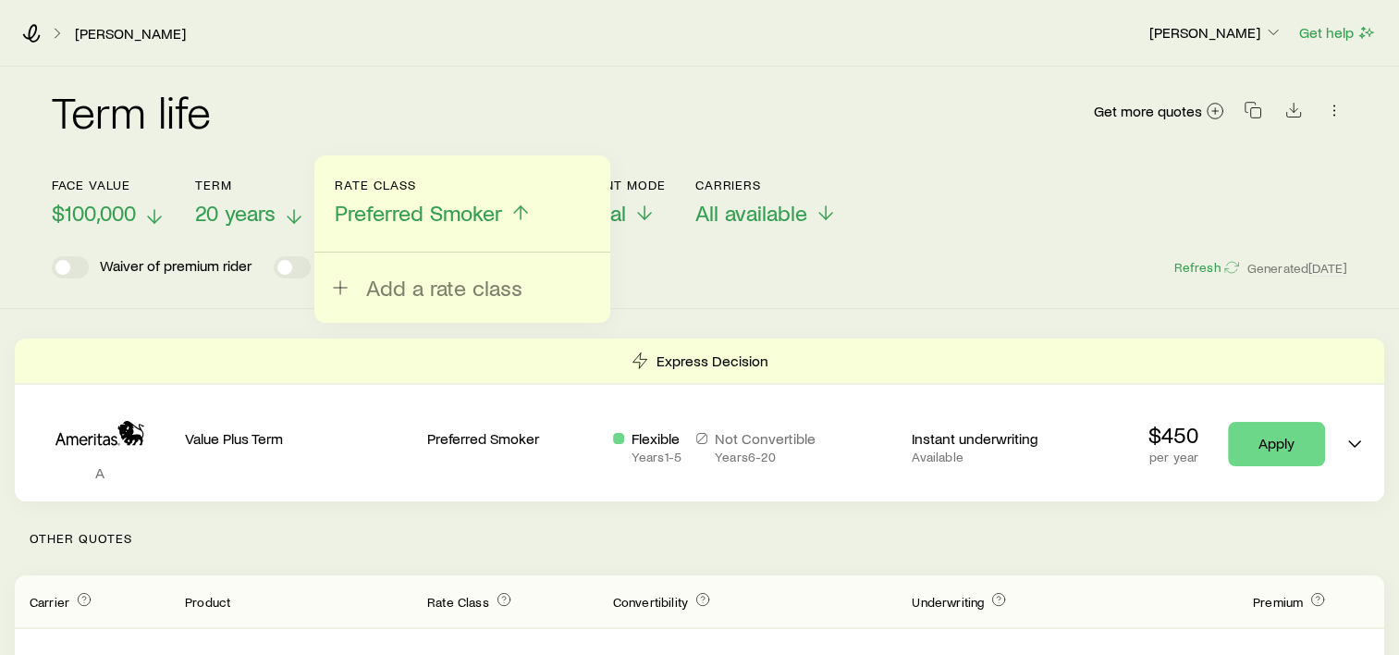
click at [858, 273] on div "Waiver of premium rider Extended convertibility Refresh Generated [DATE]" at bounding box center [700, 267] width 1296 height 22
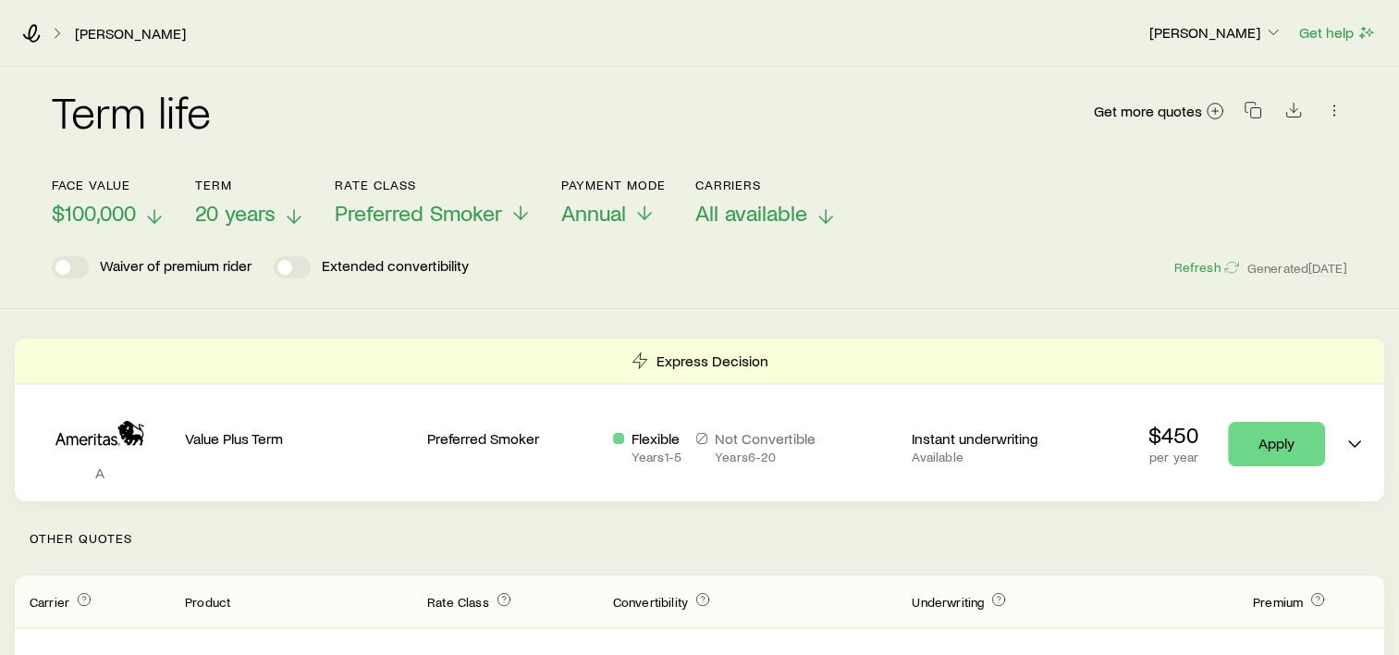
click at [809, 222] on p "All available" at bounding box center [767, 213] width 142 height 26
click at [1054, 281] on div "Term life Get more quotes Face value $100,000 Term 20 years Rate Class Preferre…" at bounding box center [699, 188] width 1399 height 242
click at [1053, 265] on div "Waiver of premium rider Extended convertibility Refresh Generated [DATE]" at bounding box center [700, 267] width 1296 height 22
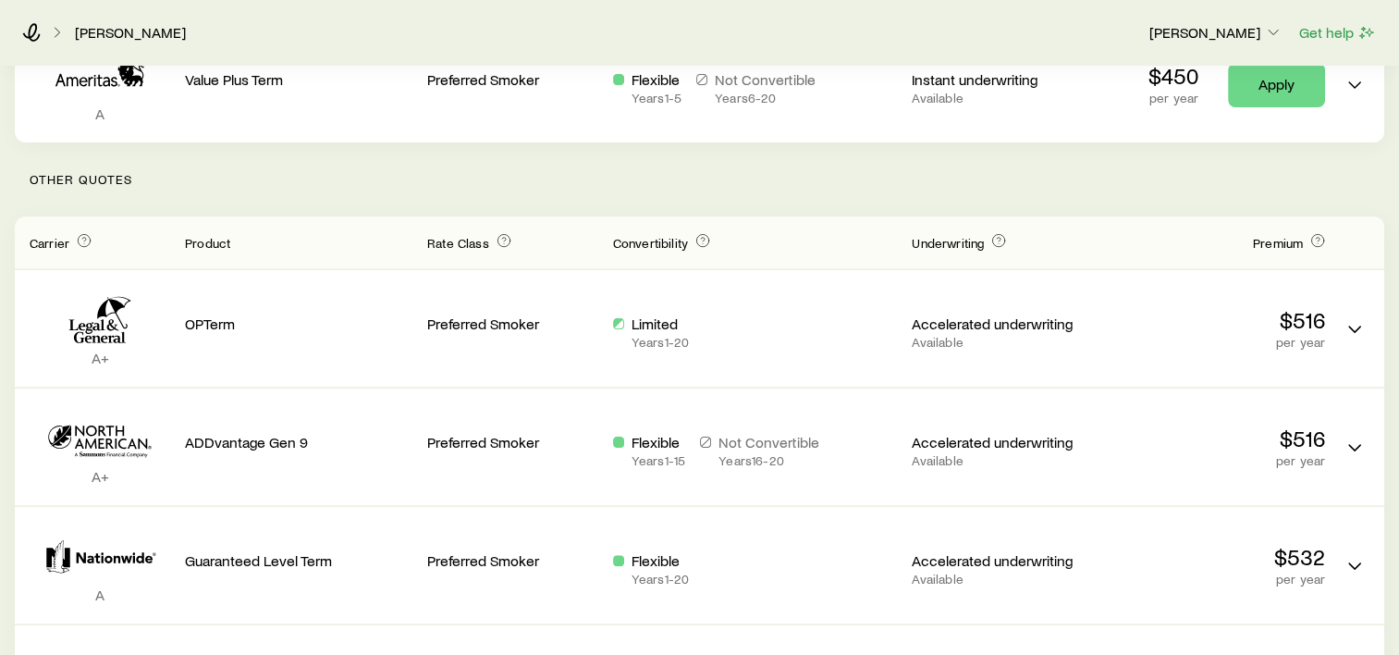
scroll to position [397, 0]
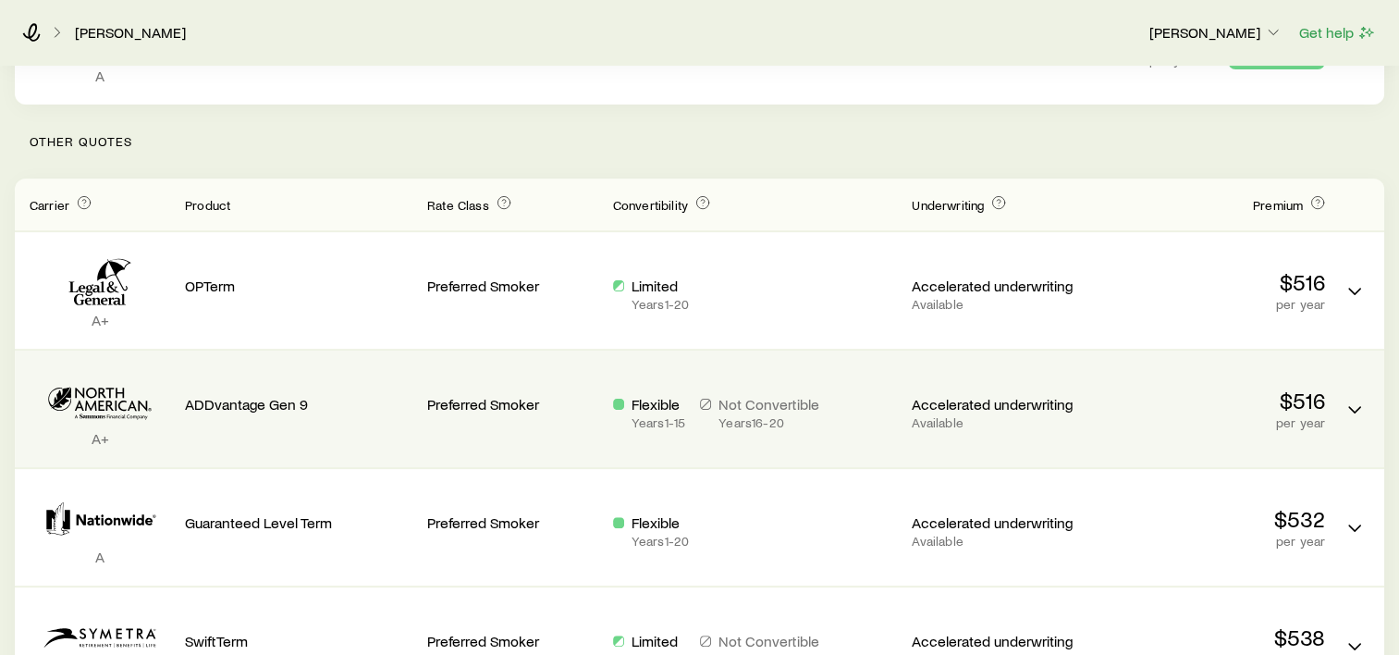
click at [693, 435] on div "Flexible Years 1 - 15 Not Convertible Years 16 - 20" at bounding box center [755, 408] width 285 height 87
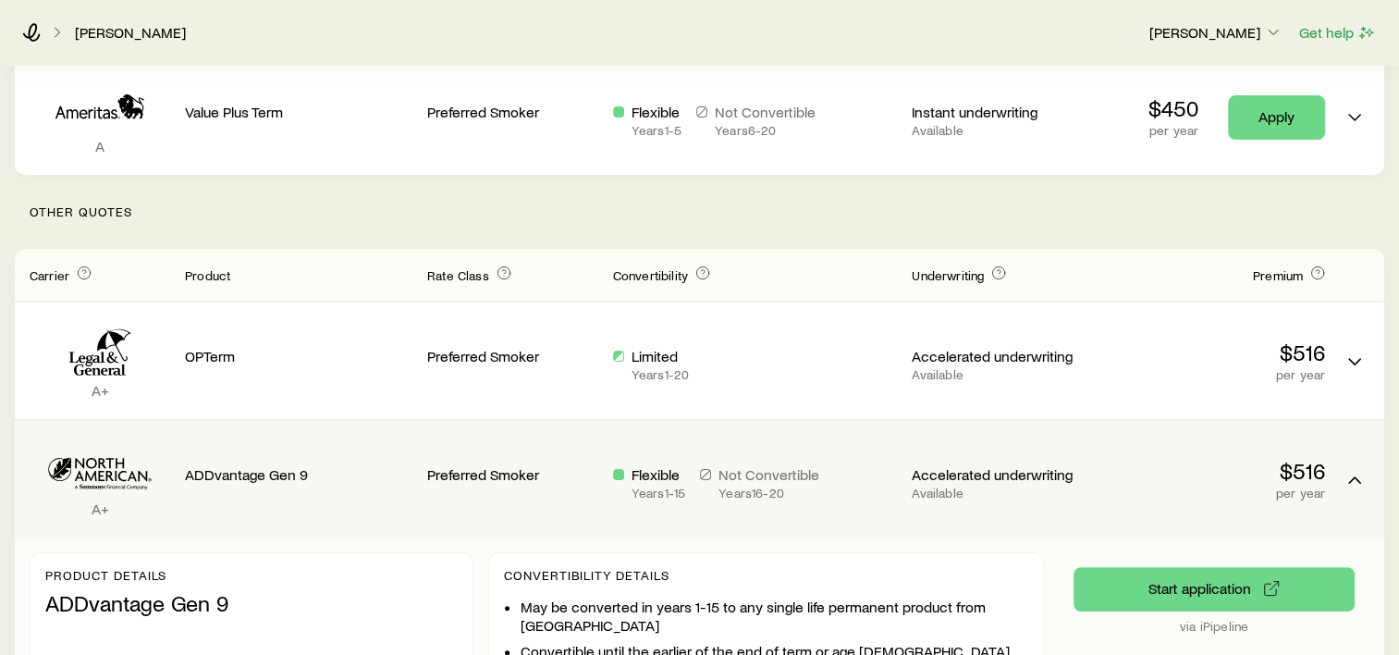
scroll to position [212, 0]
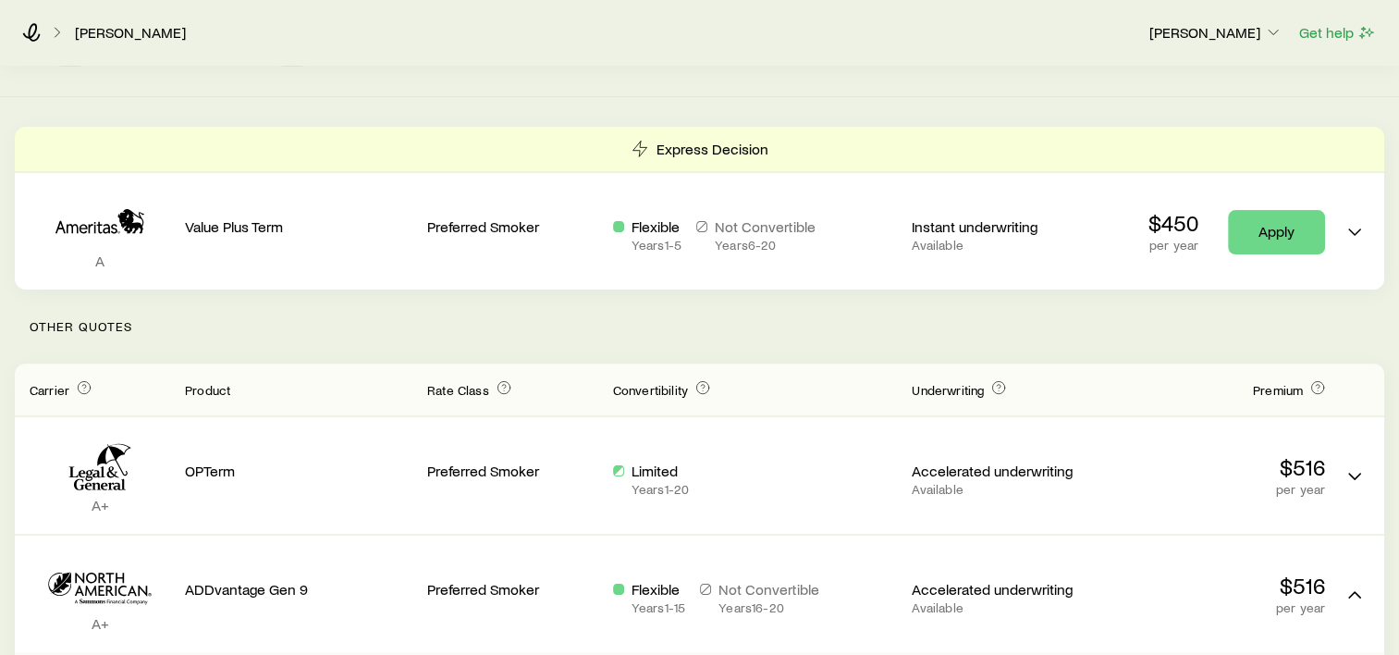
click at [1140, 321] on p "Other Quotes" at bounding box center [700, 326] width 1370 height 74
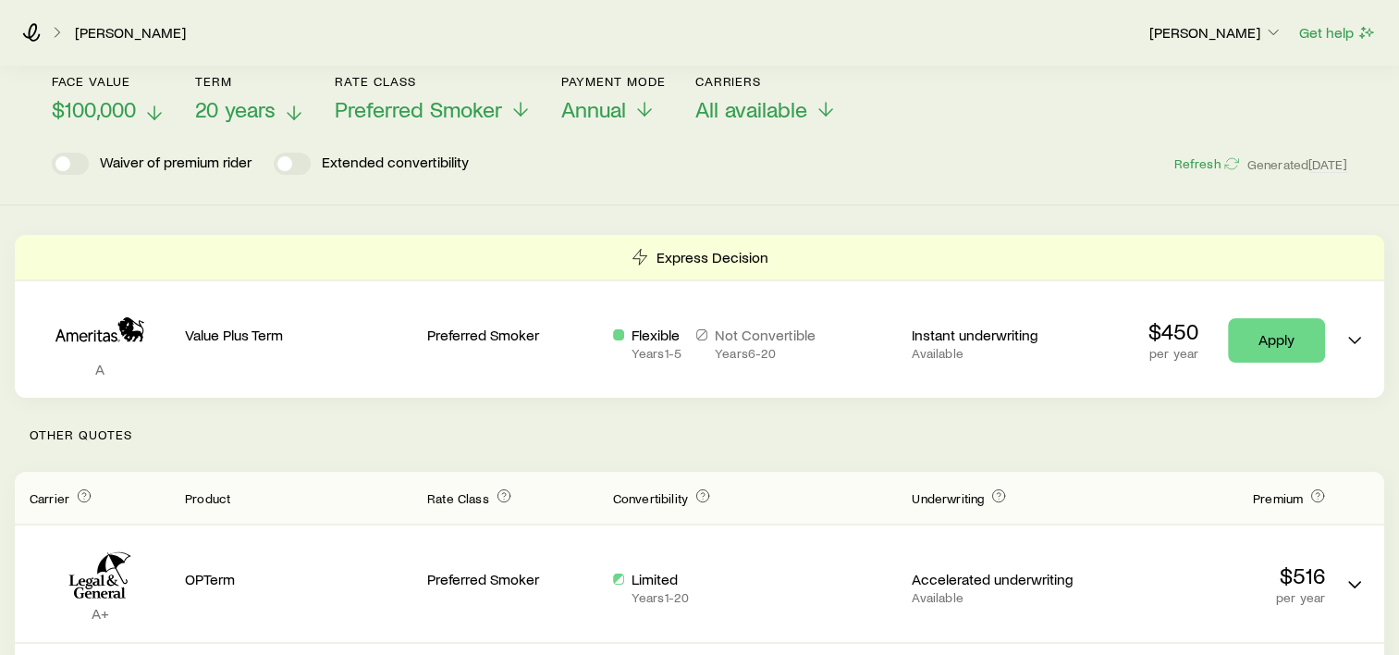
scroll to position [0, 0]
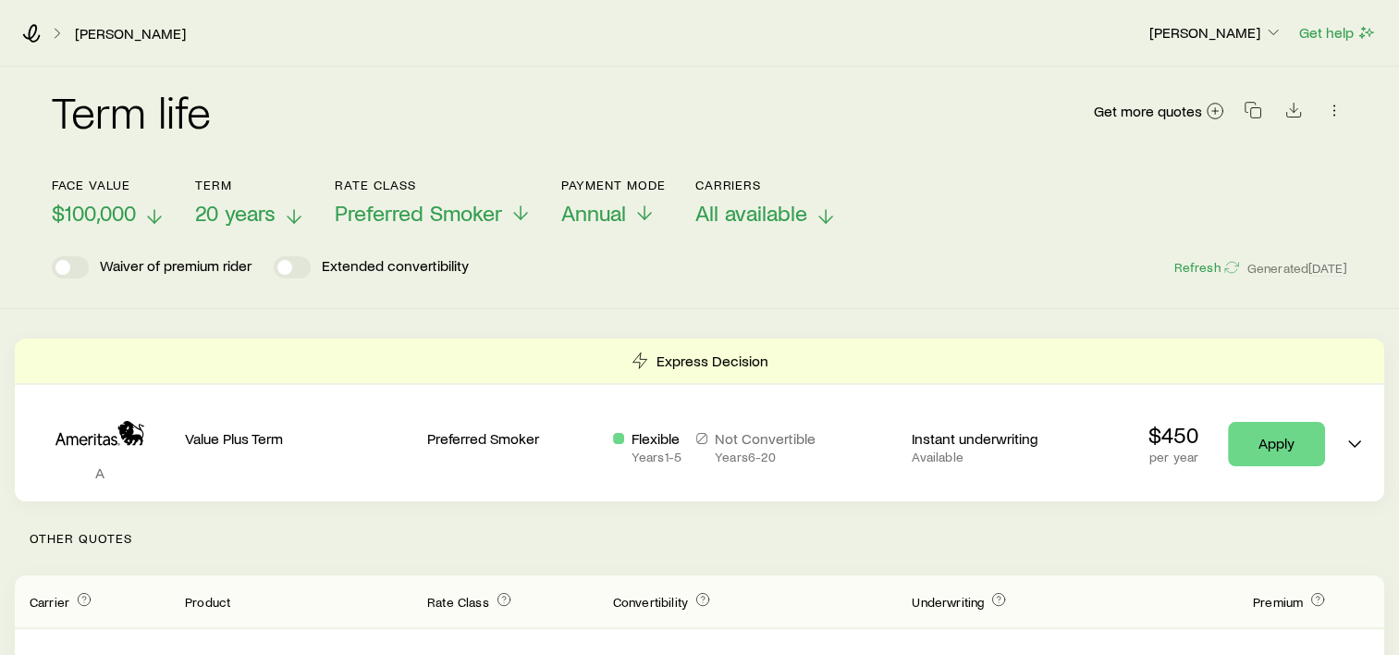
click at [826, 214] on line at bounding box center [826, 216] width 0 height 13
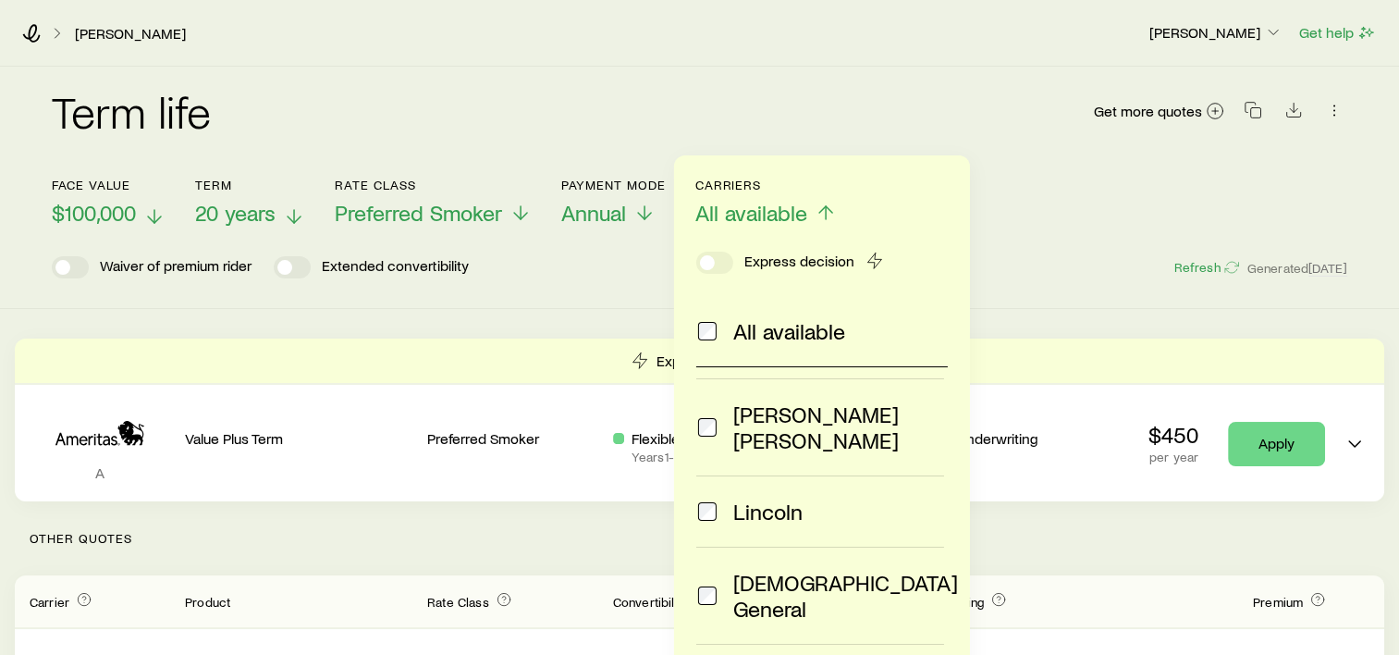
scroll to position [92, 0]
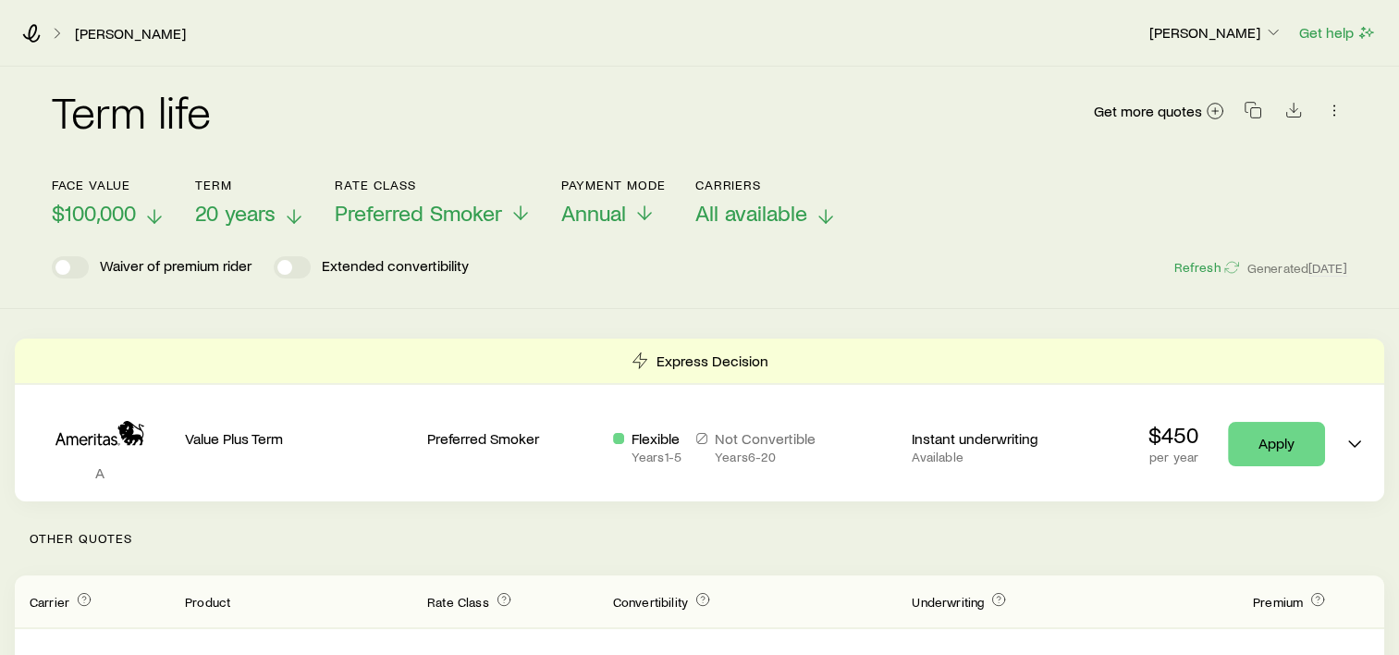
click at [1153, 532] on p "Other Quotes" at bounding box center [700, 538] width 1370 height 74
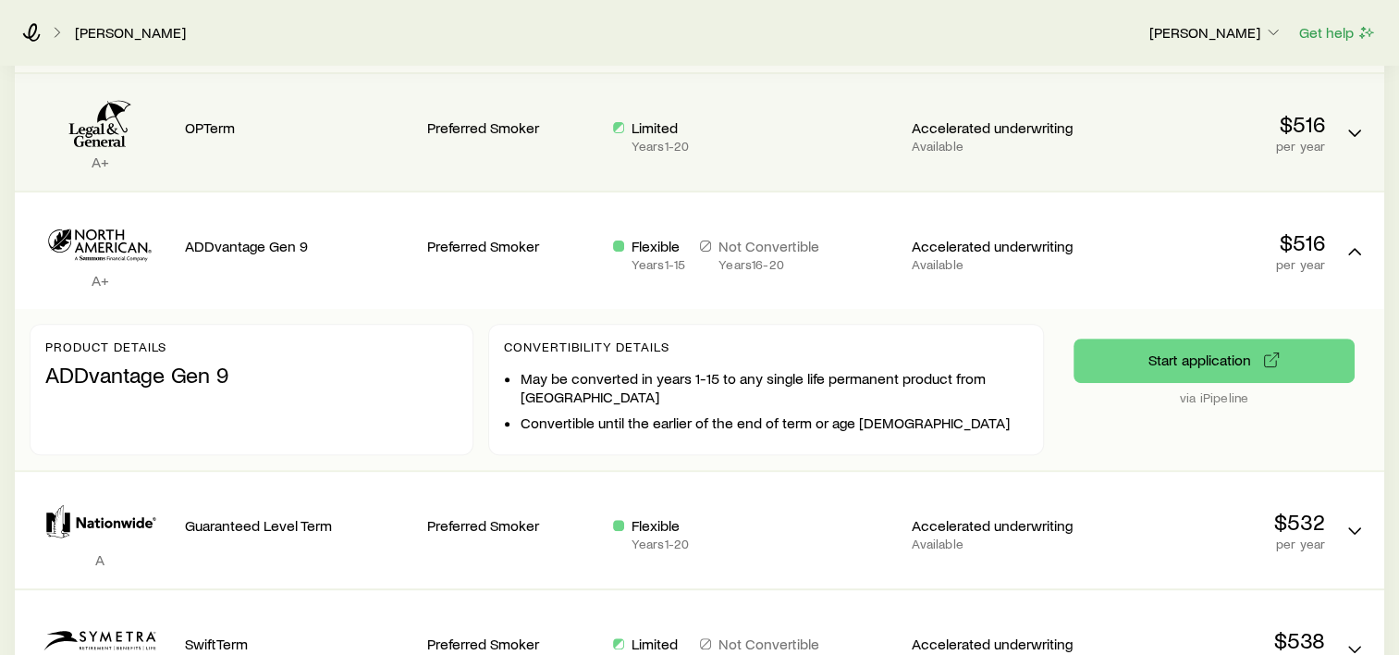
scroll to position [647, 0]
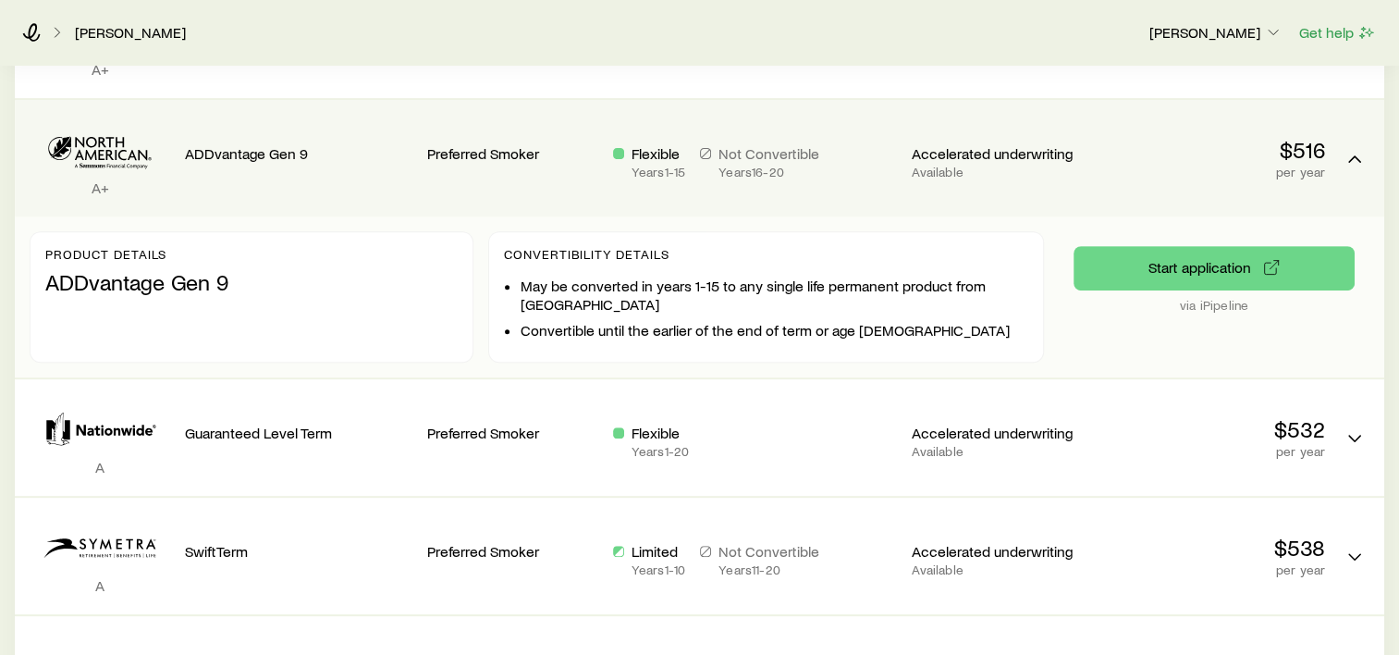
click at [684, 163] on div "Flexible Years 1 - 15" at bounding box center [659, 161] width 54 height 35
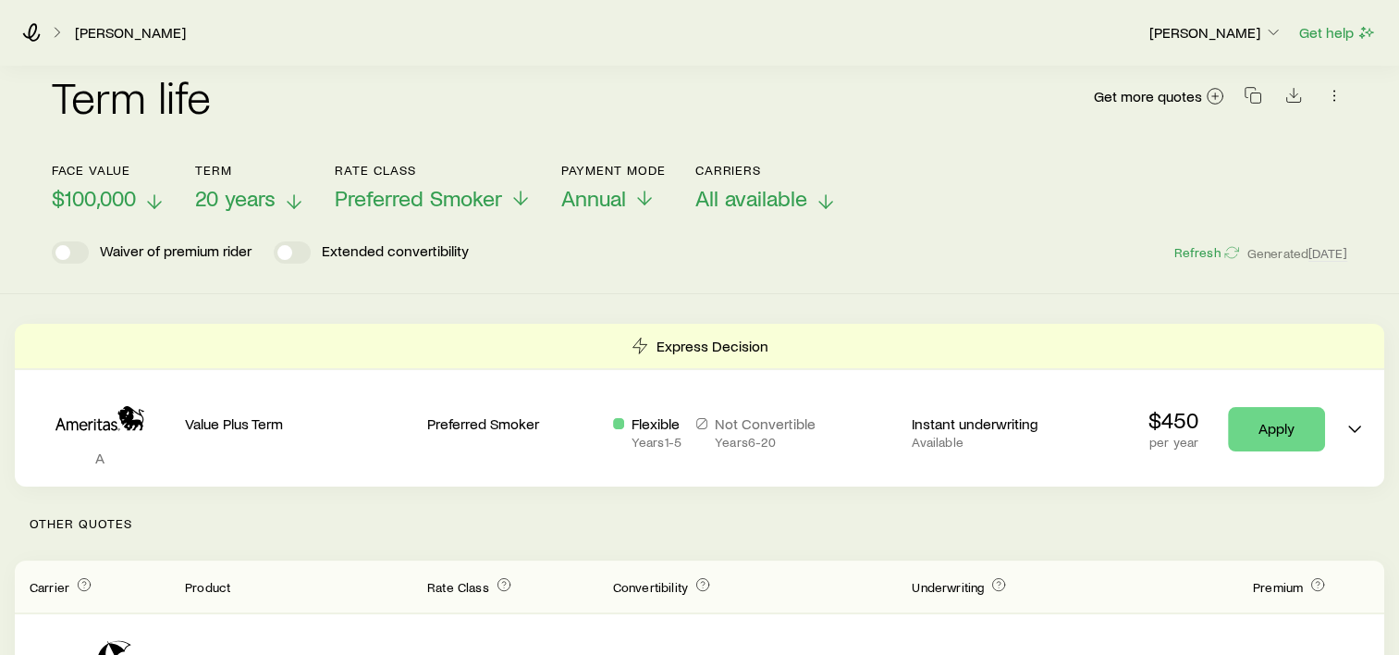
scroll to position [0, 0]
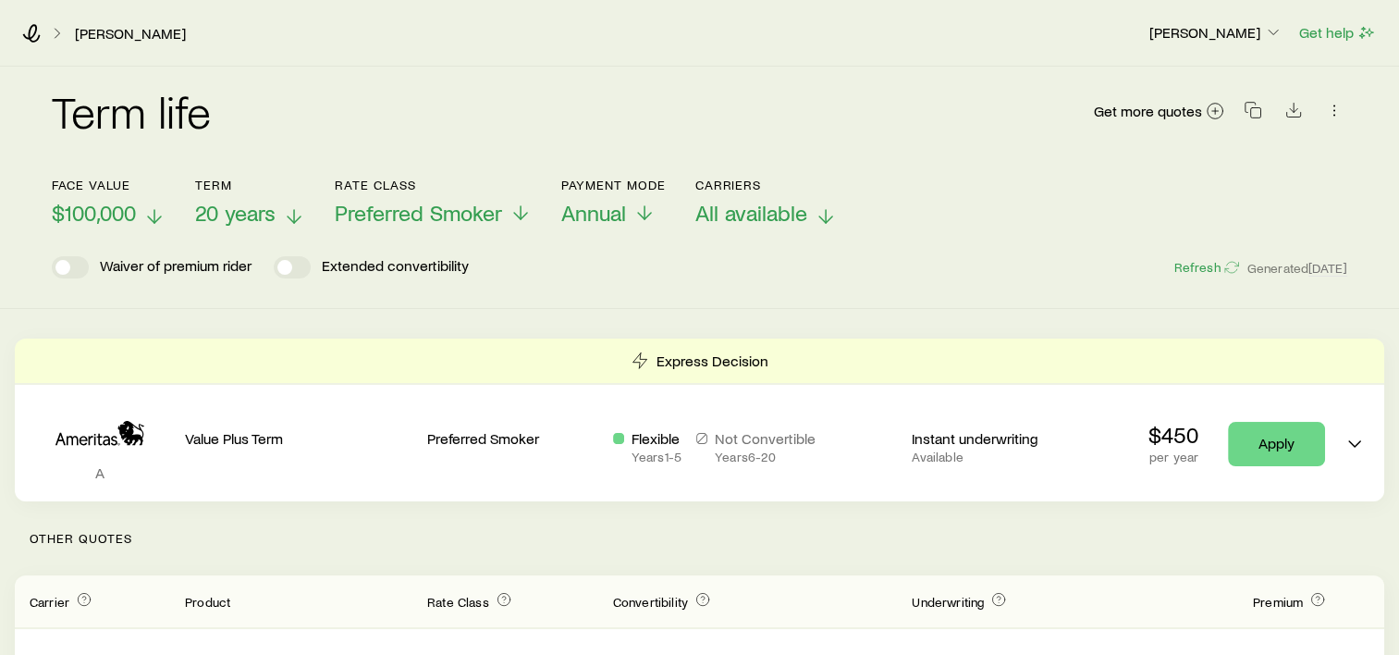
click at [788, 217] on span "All available" at bounding box center [752, 213] width 112 height 26
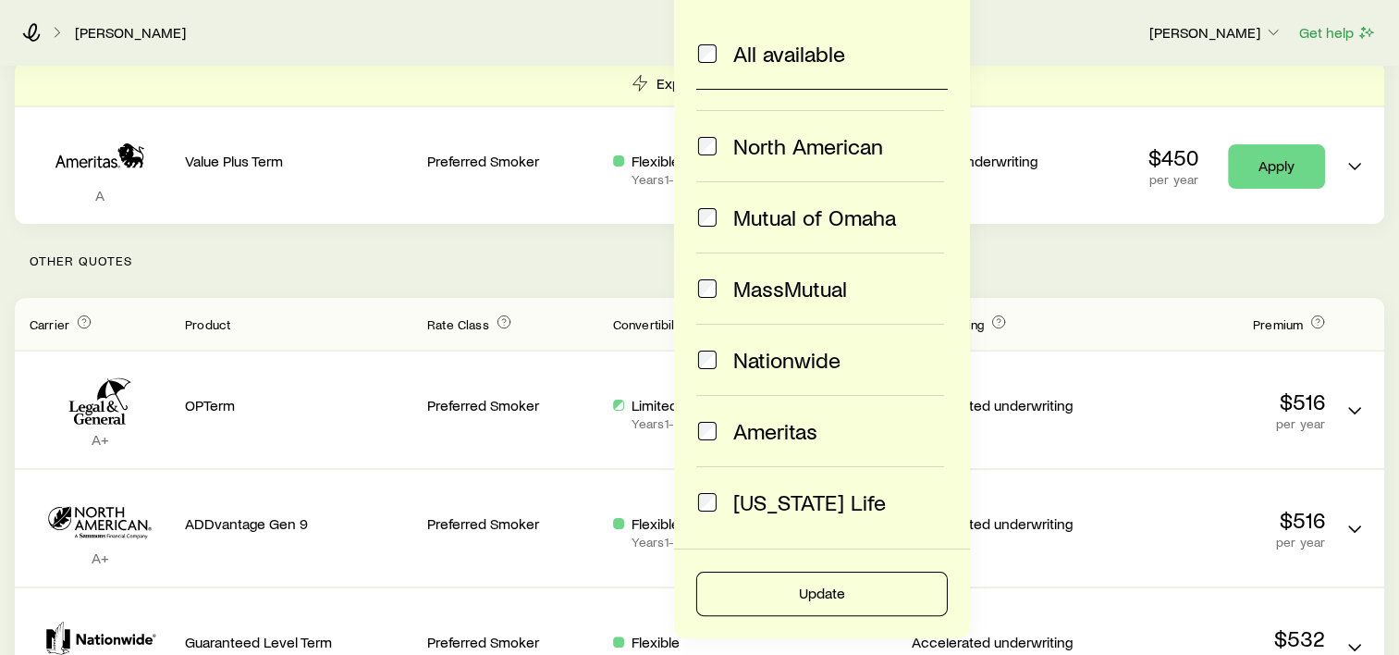
scroll to position [583, 0]
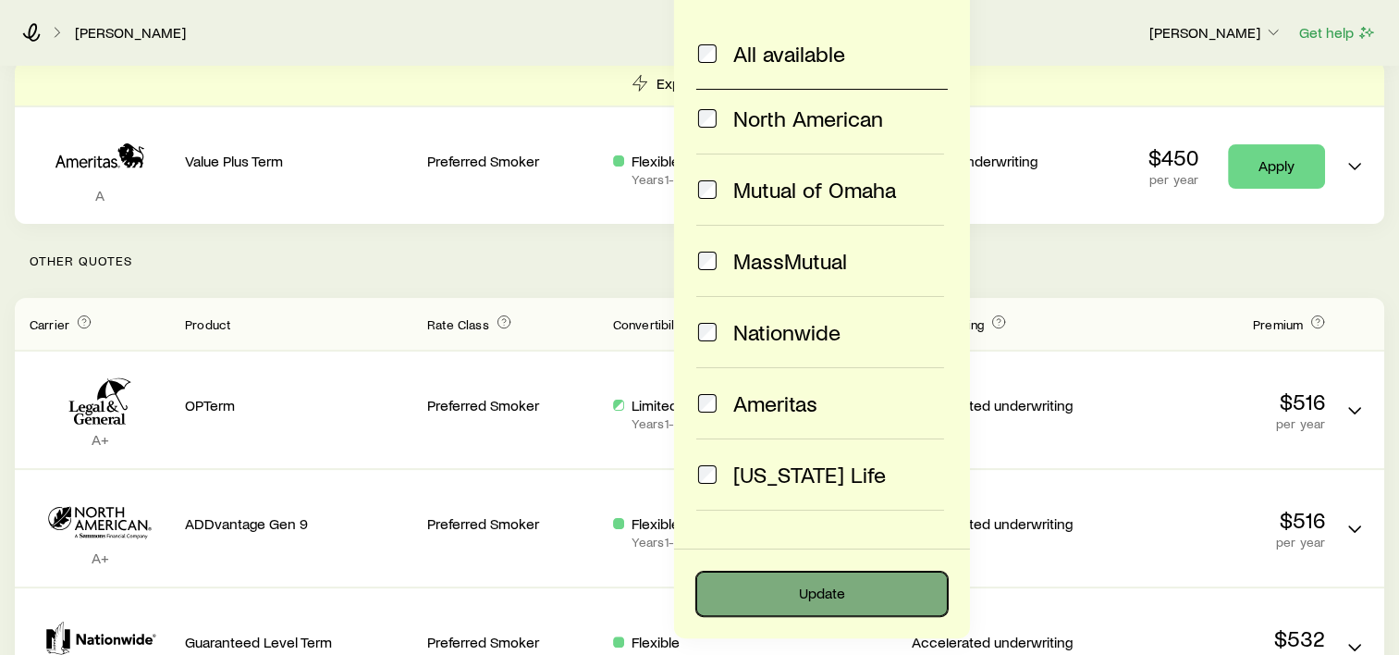
click at [884, 594] on button "Update" at bounding box center [822, 594] width 252 height 44
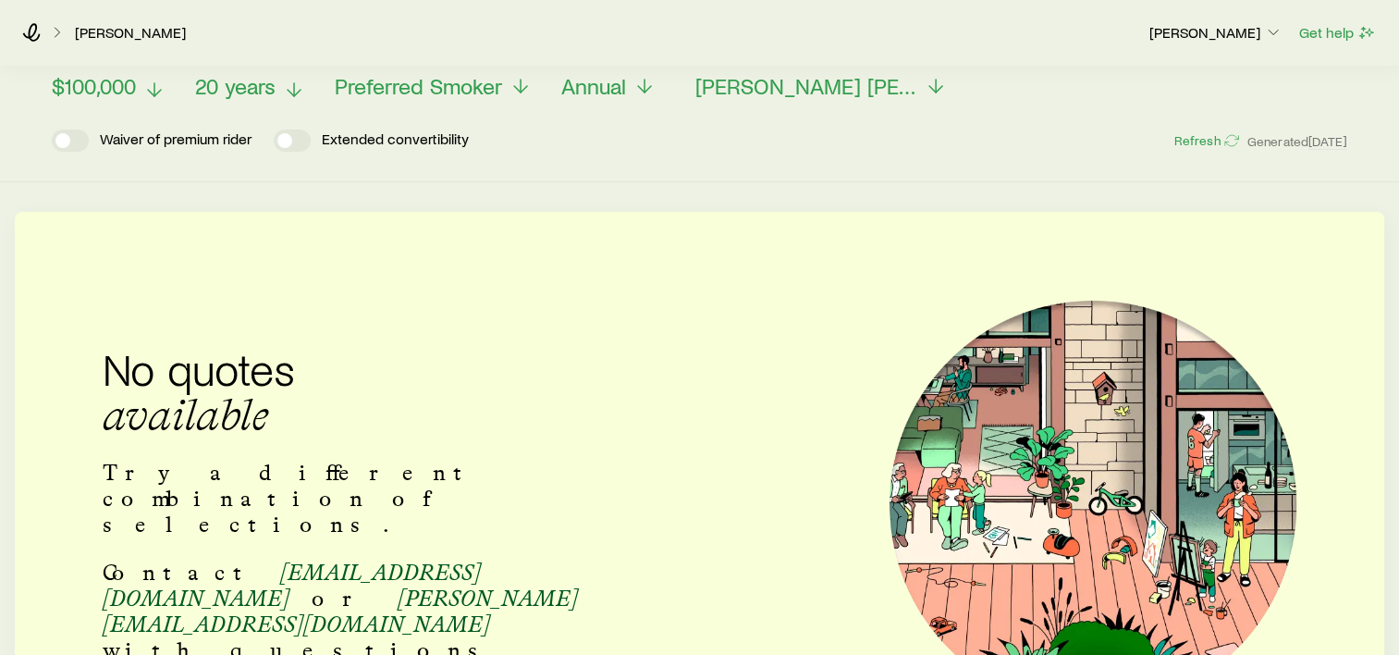
scroll to position [0, 0]
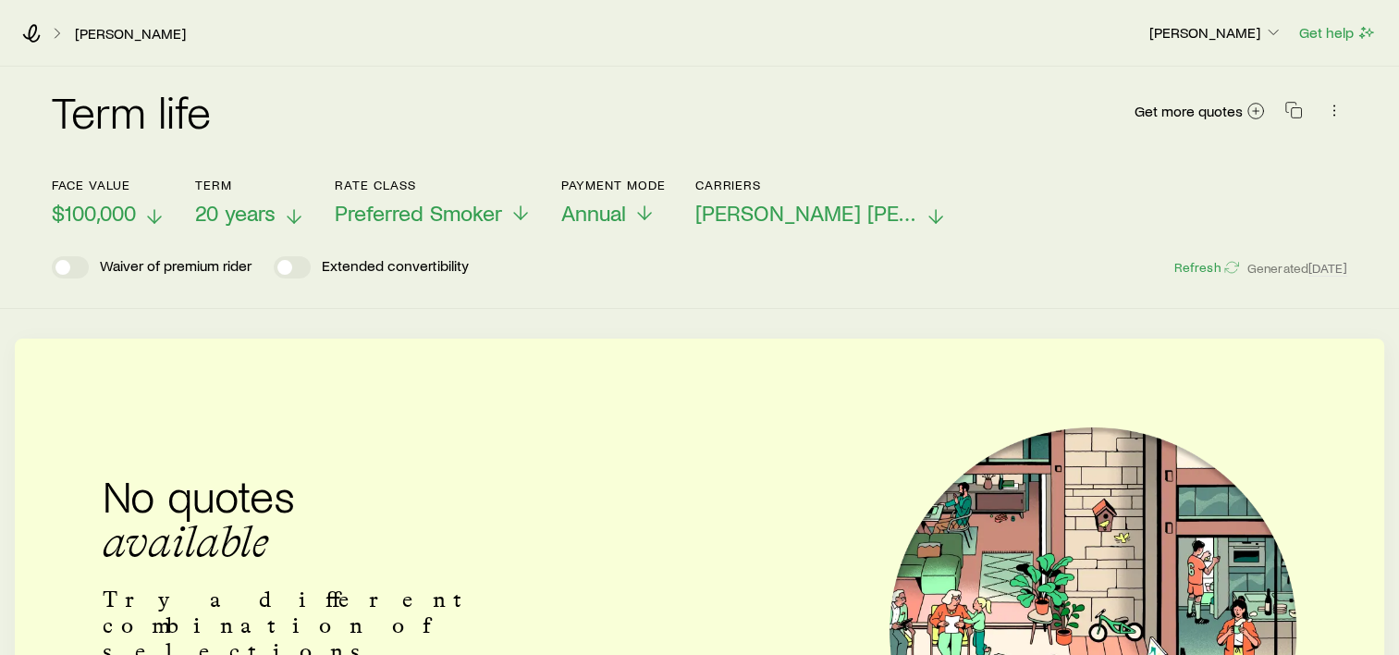
click at [831, 225] on span "[PERSON_NAME] [PERSON_NAME] +1" at bounding box center [807, 213] width 222 height 26
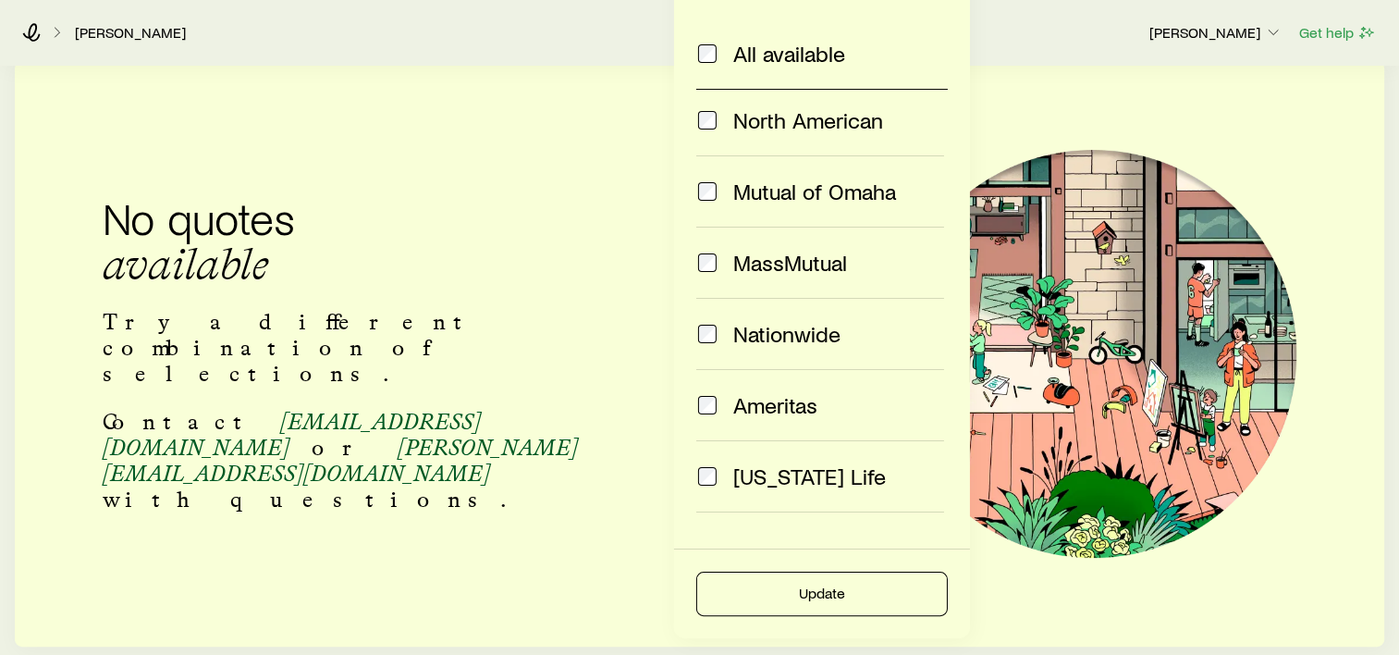
scroll to position [583, 0]
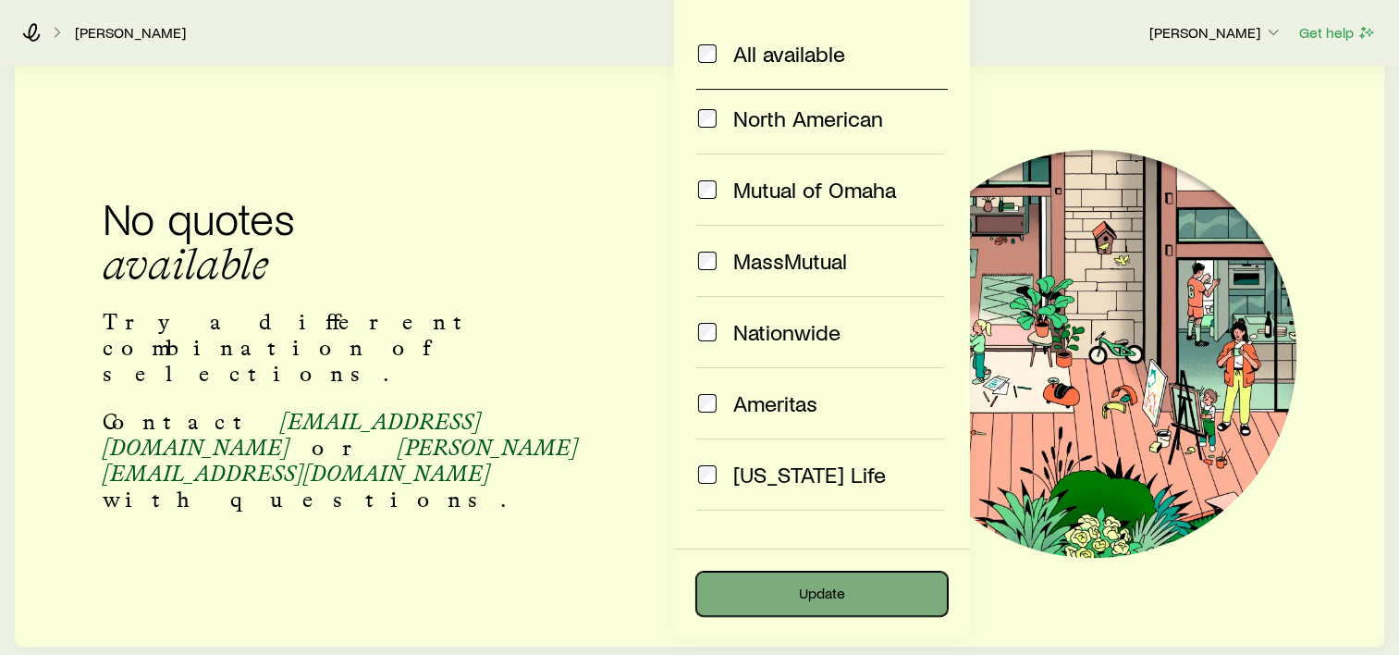
click at [837, 599] on button "Update" at bounding box center [822, 594] width 252 height 44
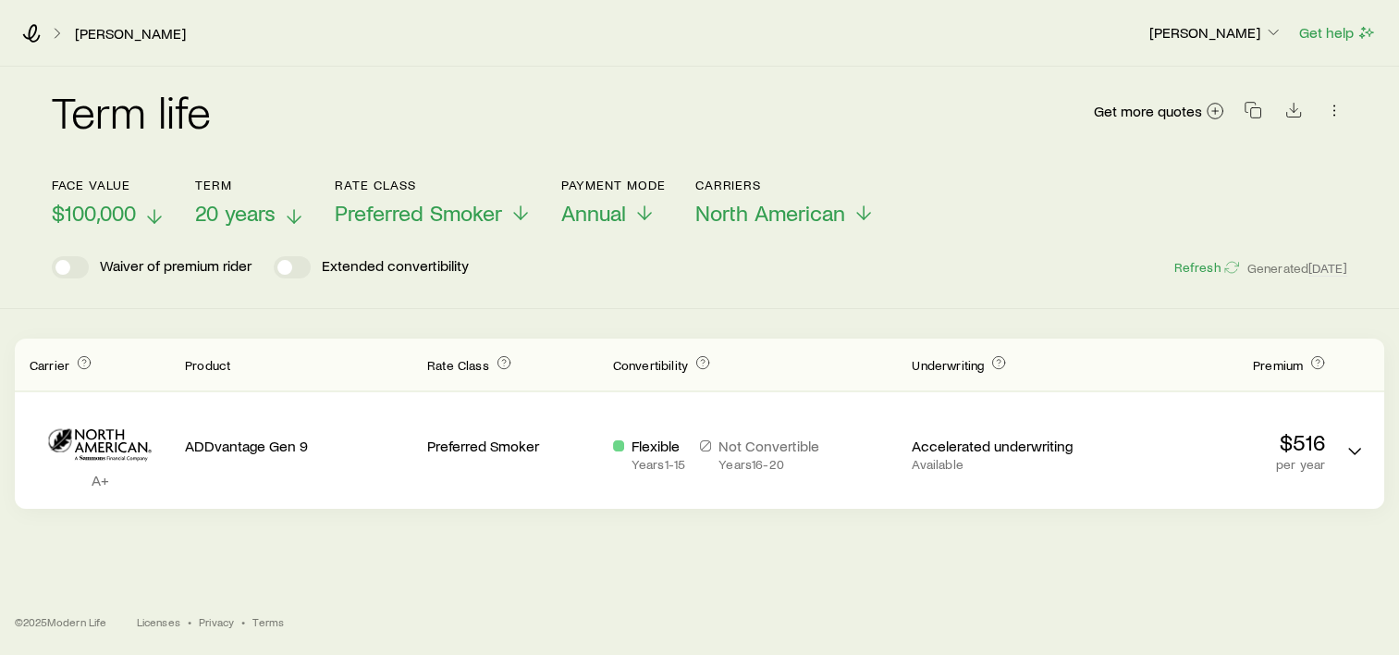
scroll to position [0, 0]
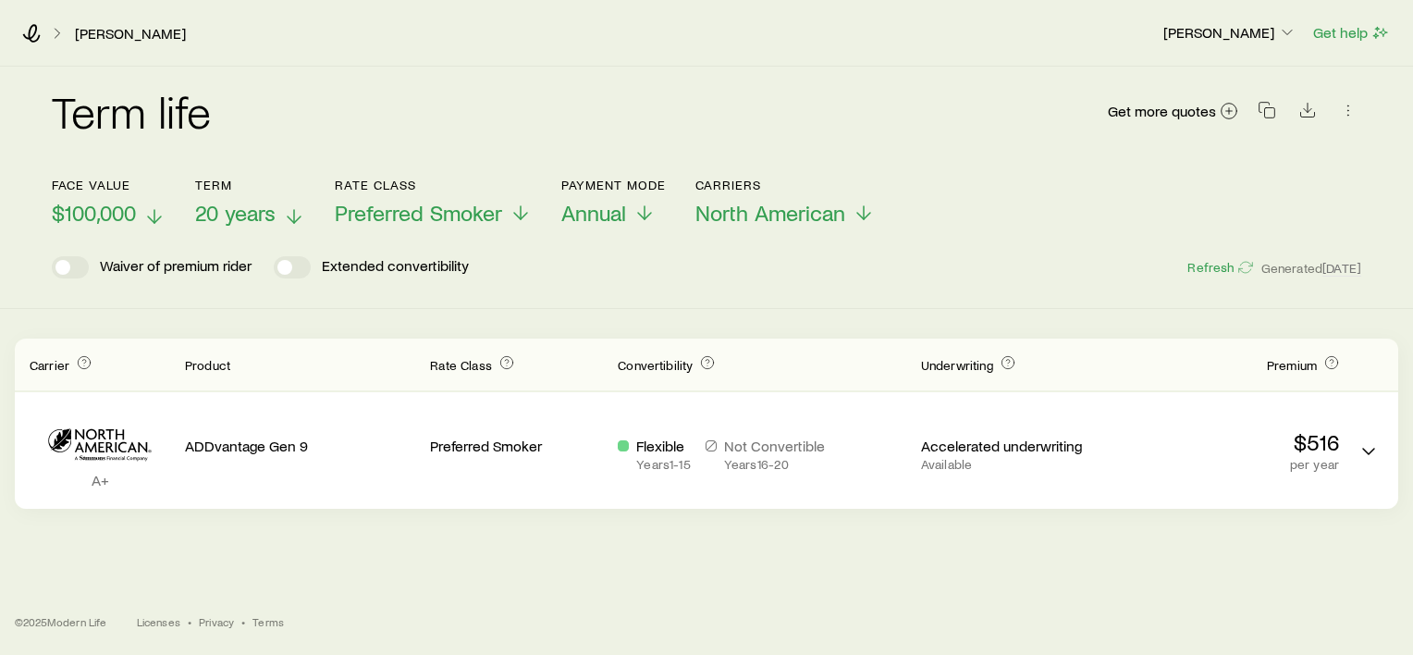
click at [583, 544] on div "[PERSON_NAME] [PERSON_NAME] Get help Term life Get more quotes Face value $100,…" at bounding box center [706, 327] width 1413 height 655
click at [516, 215] on icon at bounding box center [521, 213] width 22 height 22
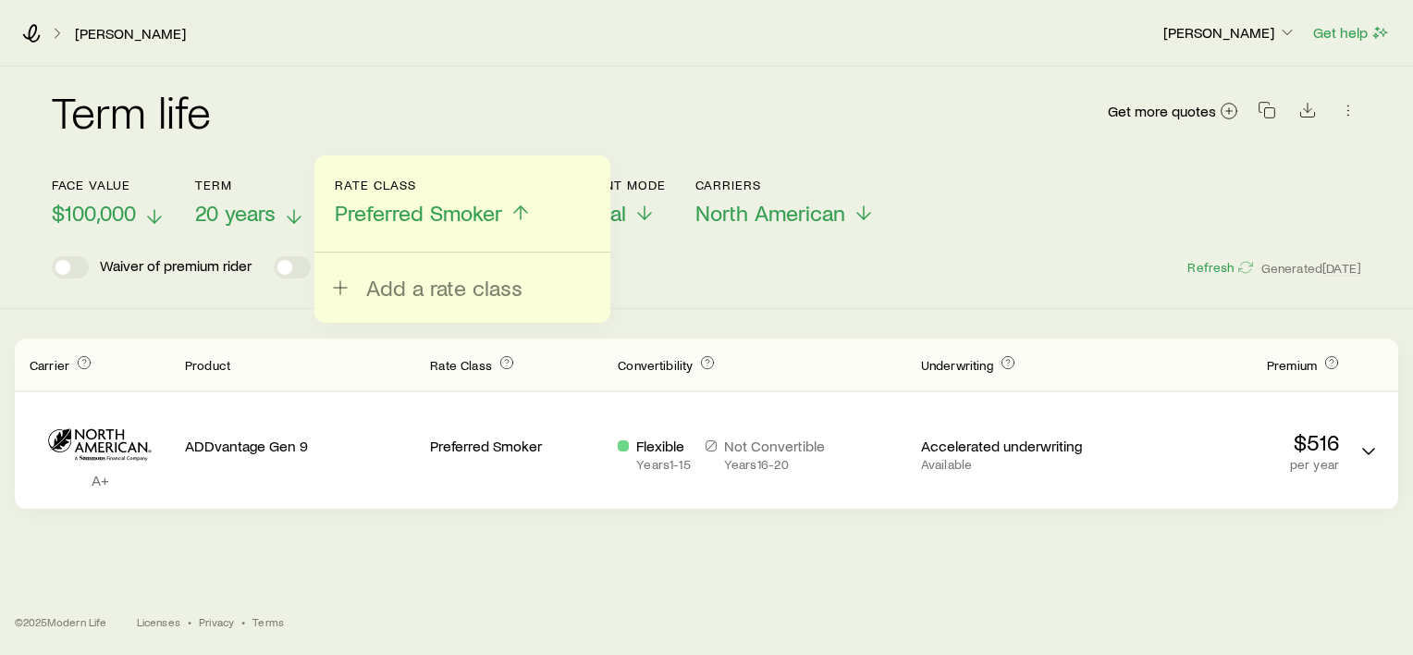
click at [516, 215] on icon at bounding box center [521, 213] width 22 height 22
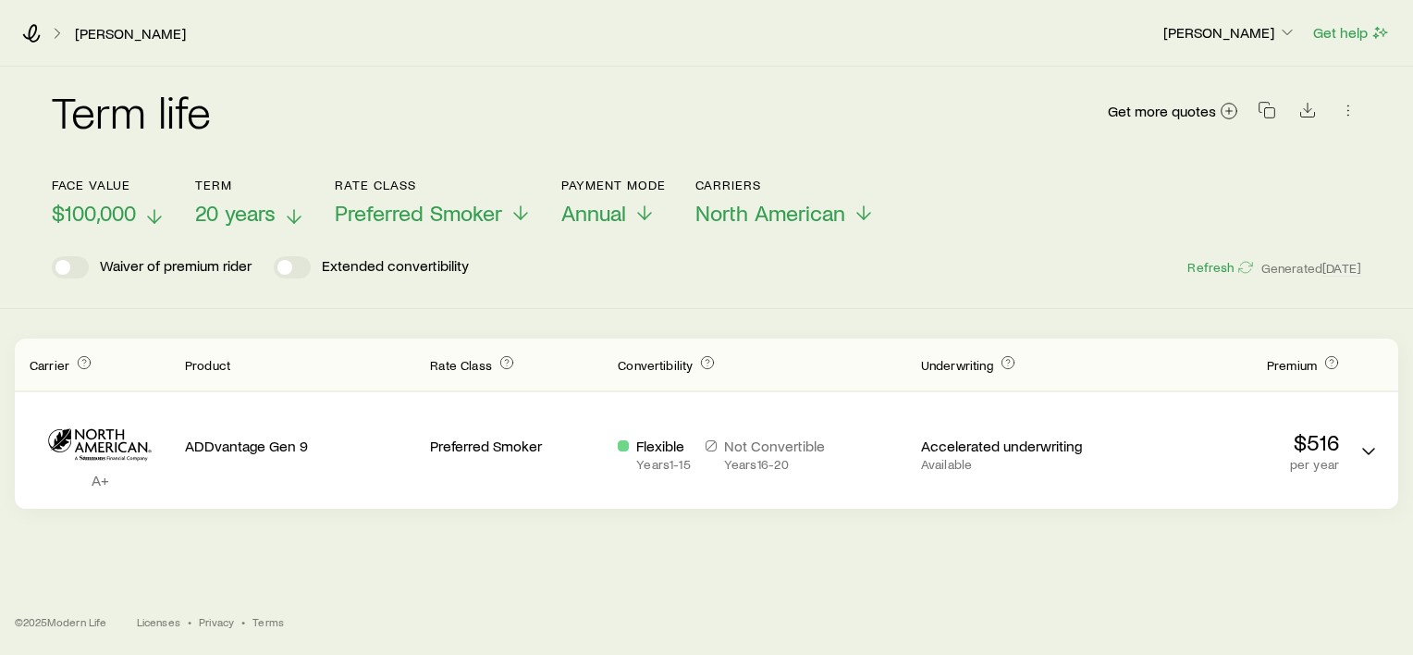
click at [290, 211] on icon at bounding box center [294, 216] width 22 height 22
click at [296, 211] on icon at bounding box center [290, 216] width 22 height 22
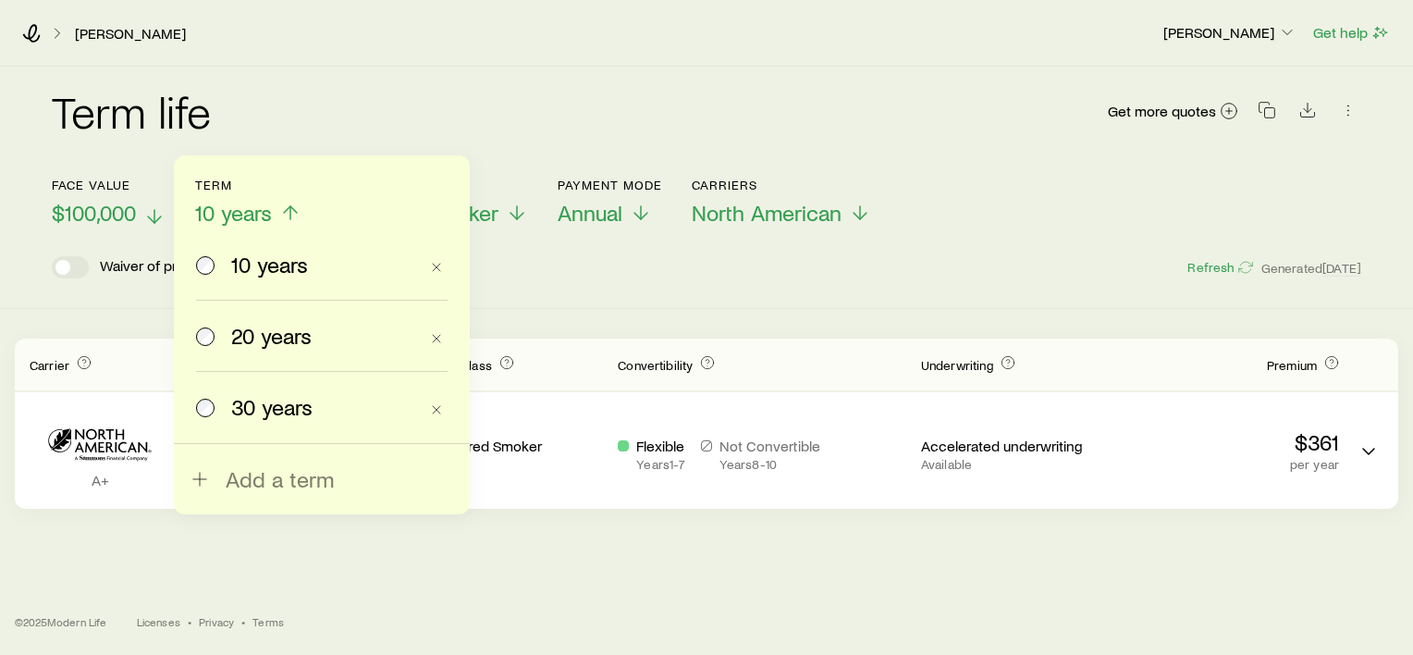
click at [215, 336] on span at bounding box center [206, 336] width 20 height 26
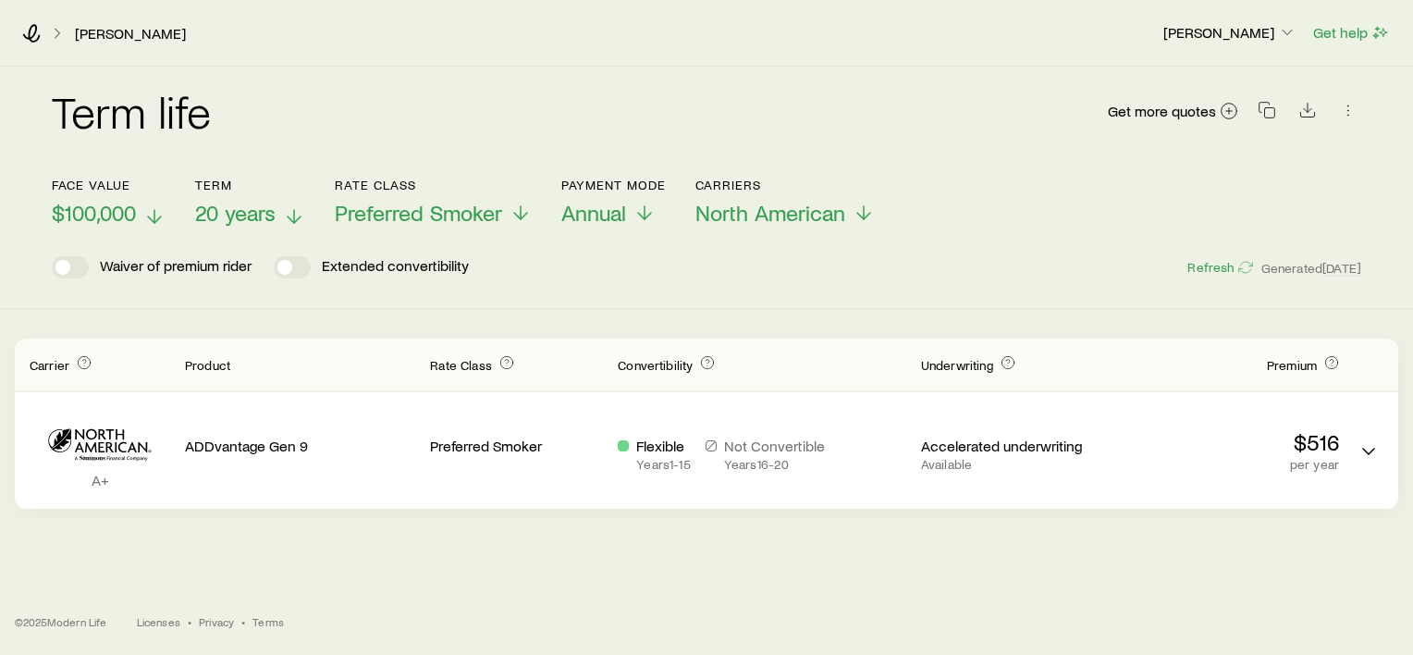
click at [230, 234] on header "Face value $100,000 Term 20 years Rate Class Preferred Smoker Payment Mode Annu…" at bounding box center [707, 228] width 1310 height 101
click at [242, 213] on span "20 years" at bounding box center [235, 213] width 80 height 26
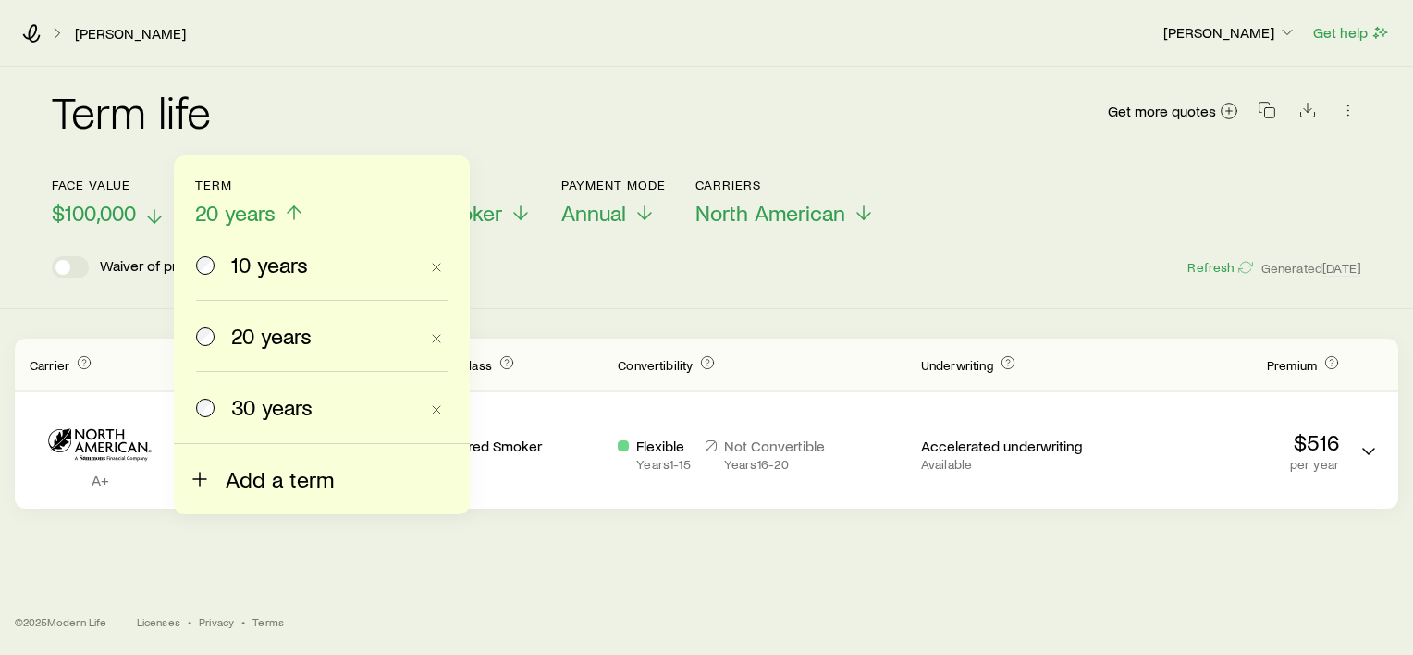
click at [260, 477] on span "Add a term" at bounding box center [280, 479] width 108 height 26
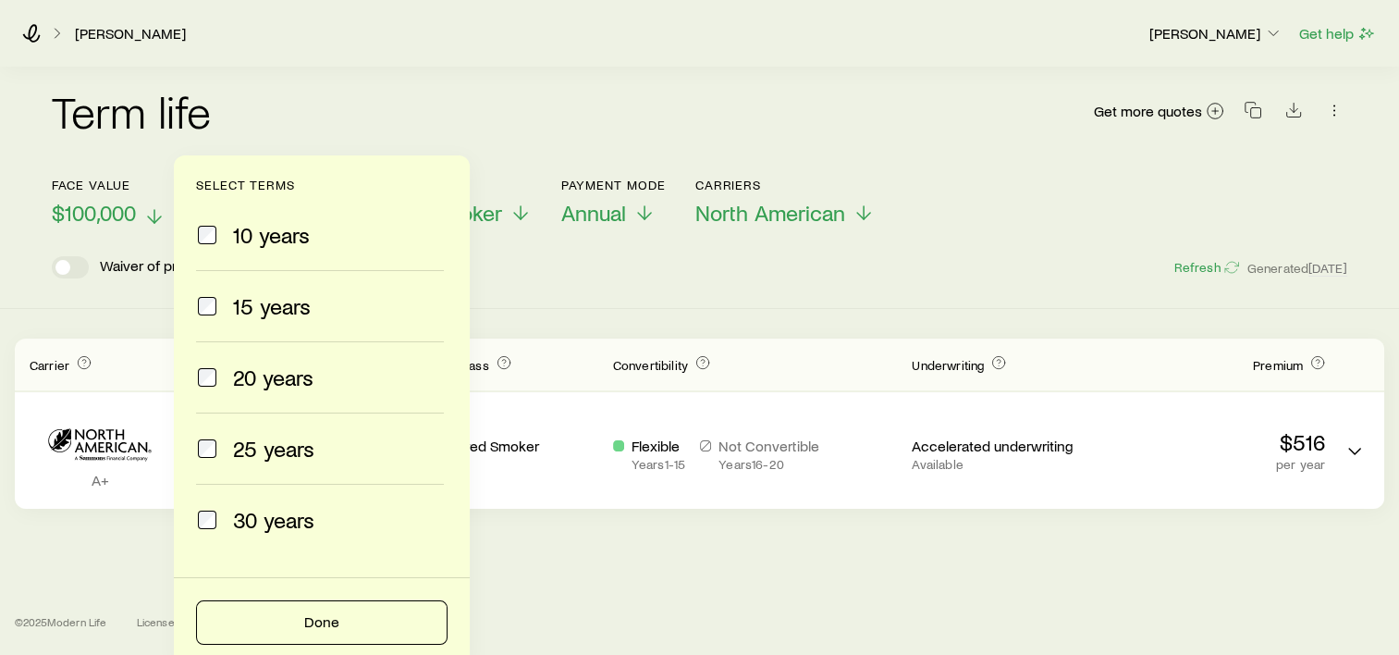
scroll to position [11, 0]
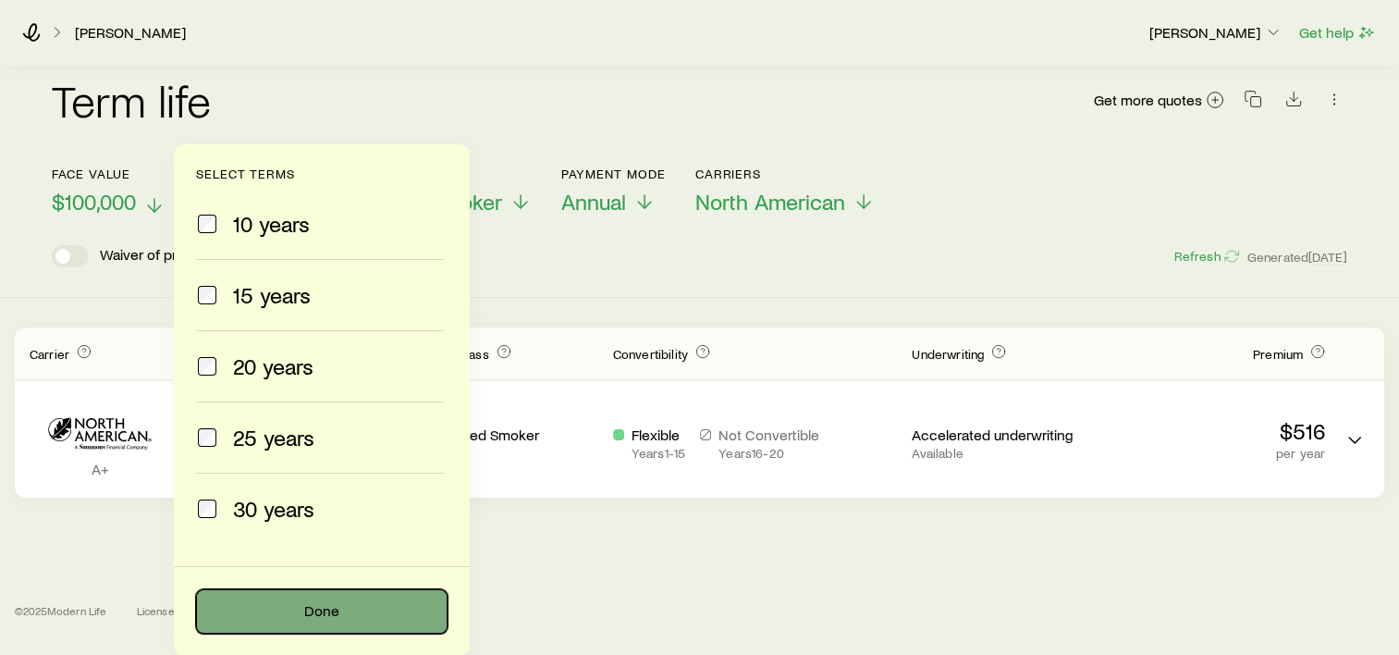
click at [348, 620] on button "Done" at bounding box center [322, 611] width 252 height 44
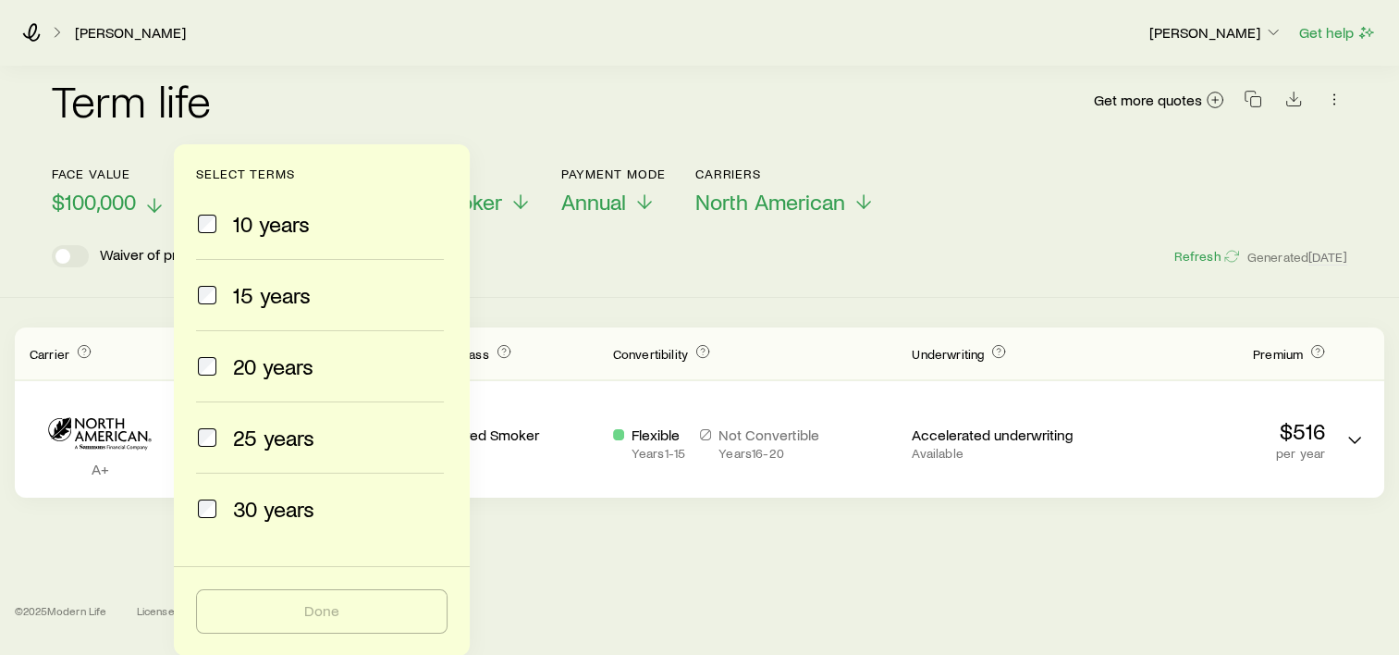
scroll to position [0, 0]
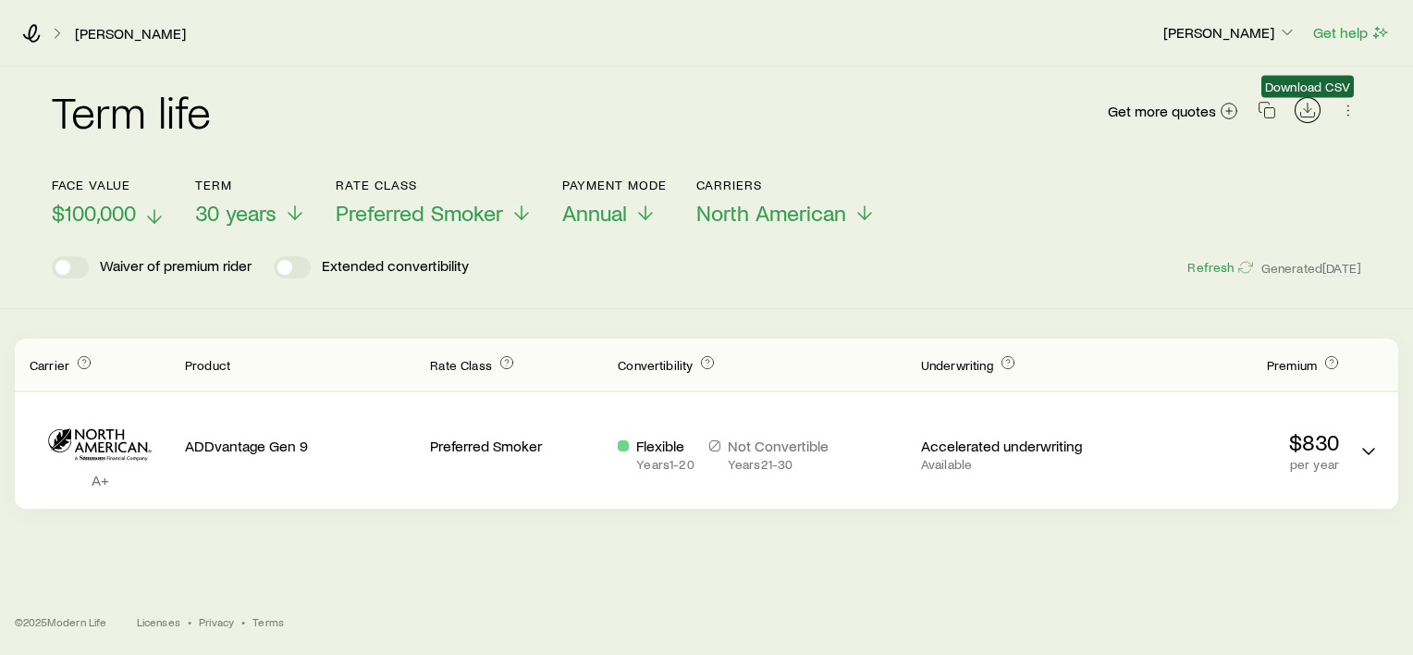
click at [1299, 108] on icon "Download CSV" at bounding box center [1308, 110] width 18 height 18
click at [284, 218] on p "30 years" at bounding box center [250, 213] width 111 height 26
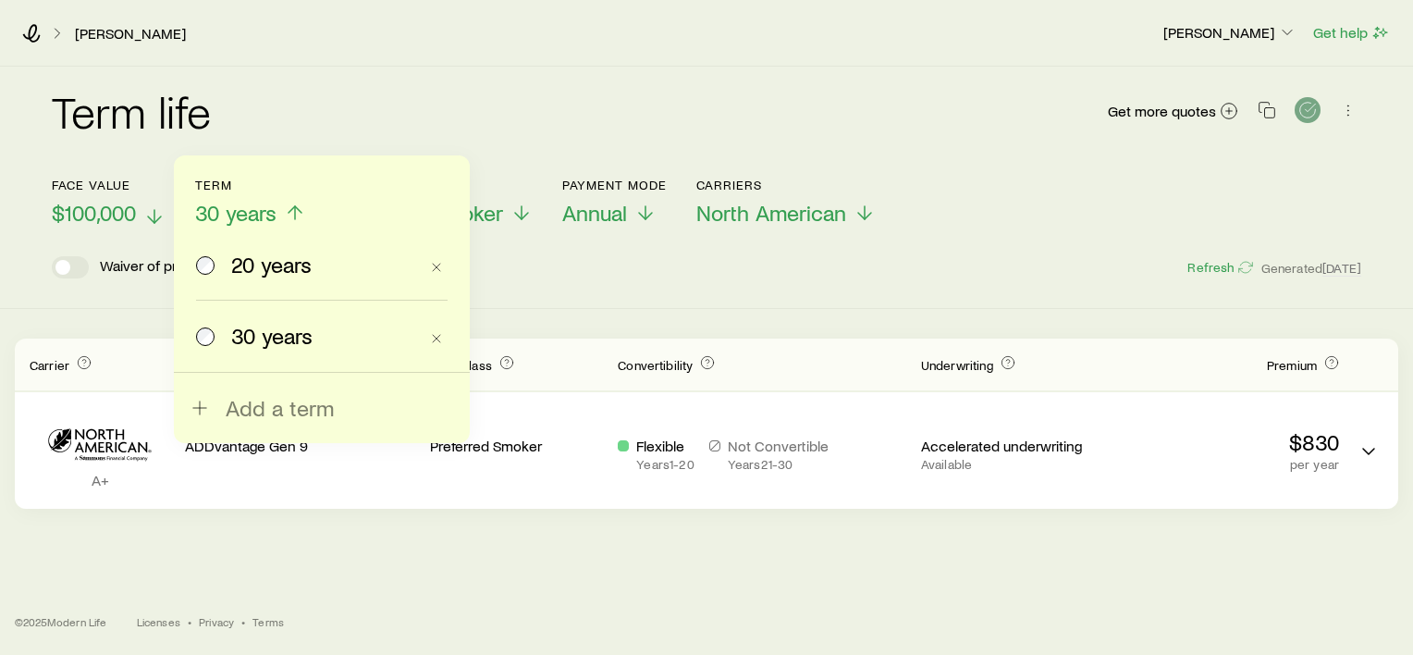
click at [274, 263] on span "20 years" at bounding box center [271, 265] width 80 height 26
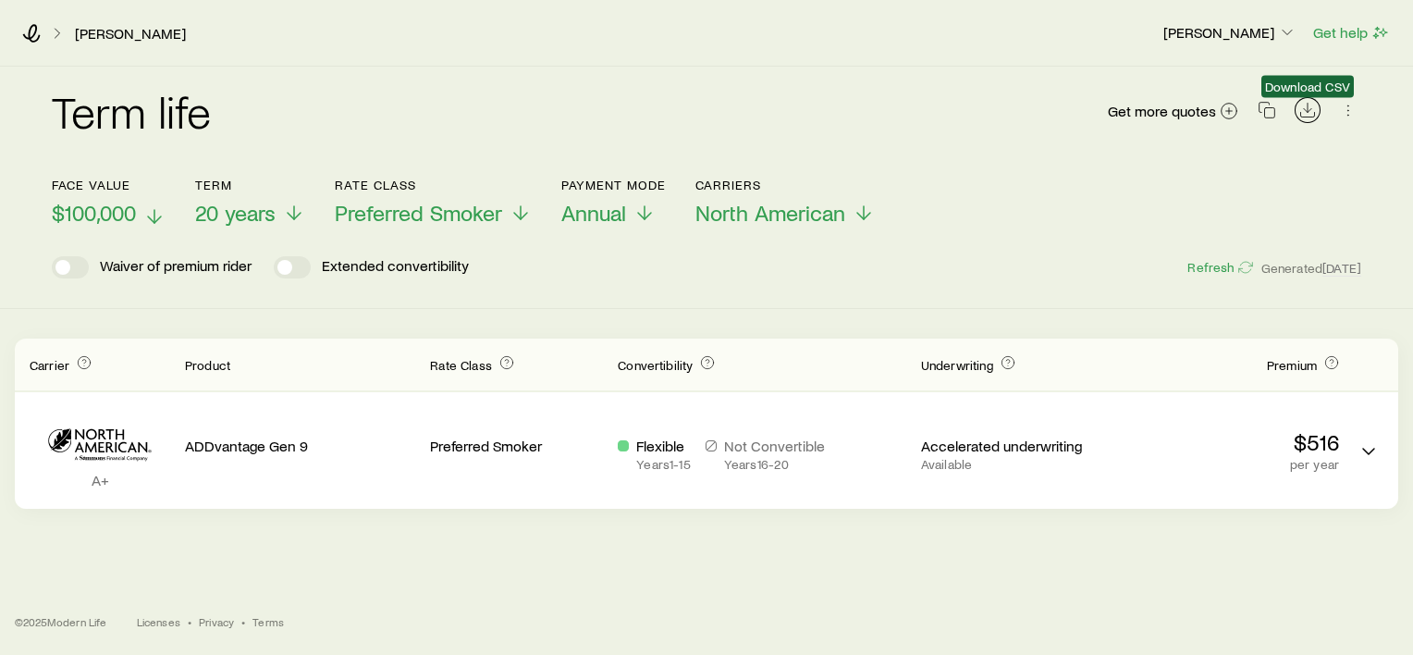
click at [1317, 107] on button "Download CSV" at bounding box center [1308, 110] width 26 height 26
click at [1239, 557] on div "[PERSON_NAME] [PERSON_NAME] Get help Term life Get more quotes Face value $100,…" at bounding box center [706, 327] width 1413 height 655
click at [1372, 165] on div "Term life Get more quotes Face value $100,000 Term 20 years Rate Class Preferre…" at bounding box center [706, 173] width 1339 height 212
click at [1337, 118] on button "button" at bounding box center [1349, 110] width 26 height 26
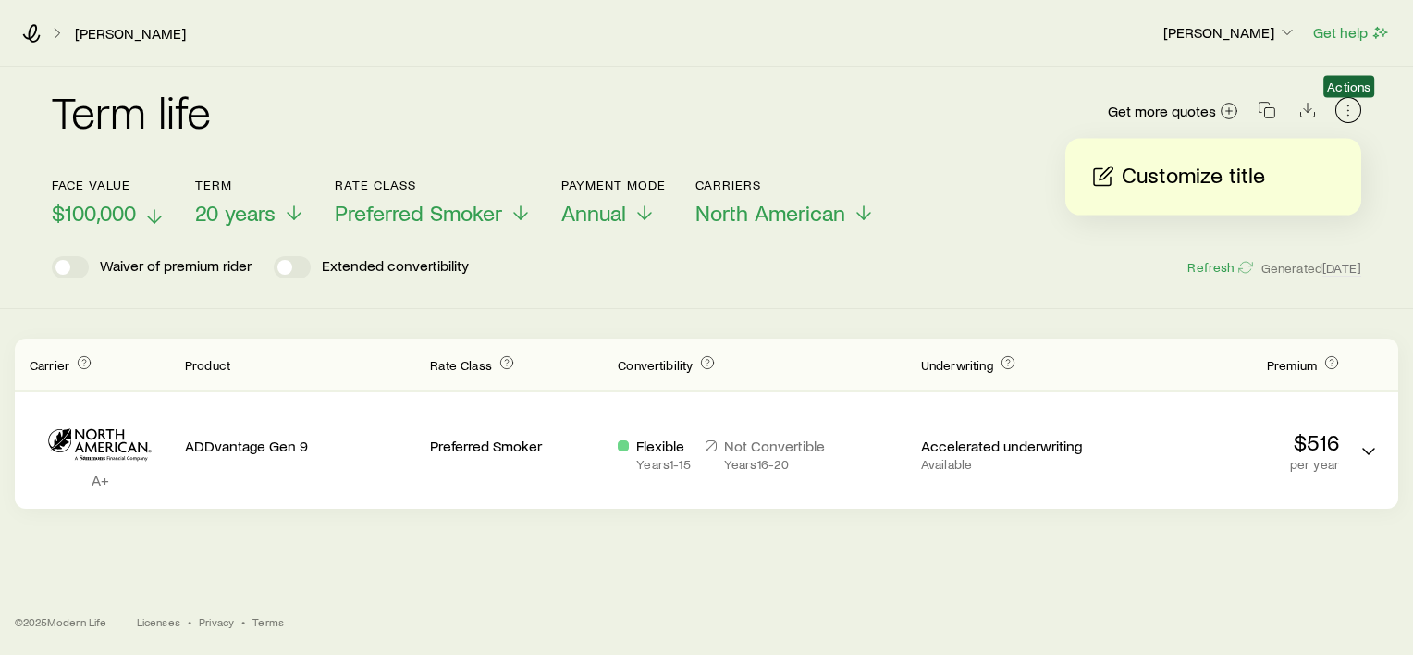
click at [1341, 114] on icon "button" at bounding box center [1348, 110] width 18 height 18
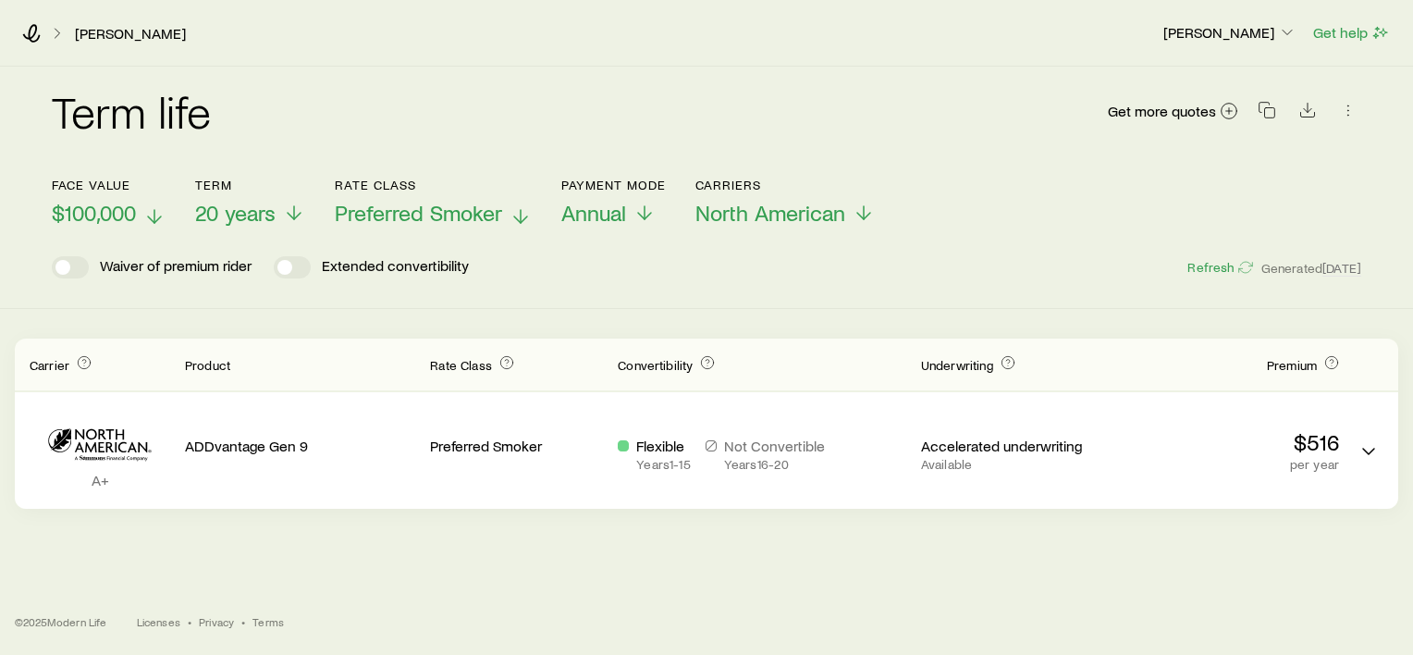
click at [502, 211] on span "Preferred Smoker" at bounding box center [418, 213] width 167 height 26
click at [817, 276] on div "Waiver of premium rider Extended convertibility Refresh Generated [DATE]" at bounding box center [707, 267] width 1310 height 22
click at [832, 522] on div "Term life Get more quotes Face value $100,000 Term 20 years Rate Class Preferre…" at bounding box center [706, 298] width 1413 height 462
click at [886, 560] on div "[PERSON_NAME] [PERSON_NAME] Get help Term life Get more quotes Face value $100,…" at bounding box center [706, 327] width 1413 height 655
click at [753, 557] on div "[PERSON_NAME] [PERSON_NAME] Get help Term life Get more quotes Face value $100,…" at bounding box center [706, 327] width 1413 height 655
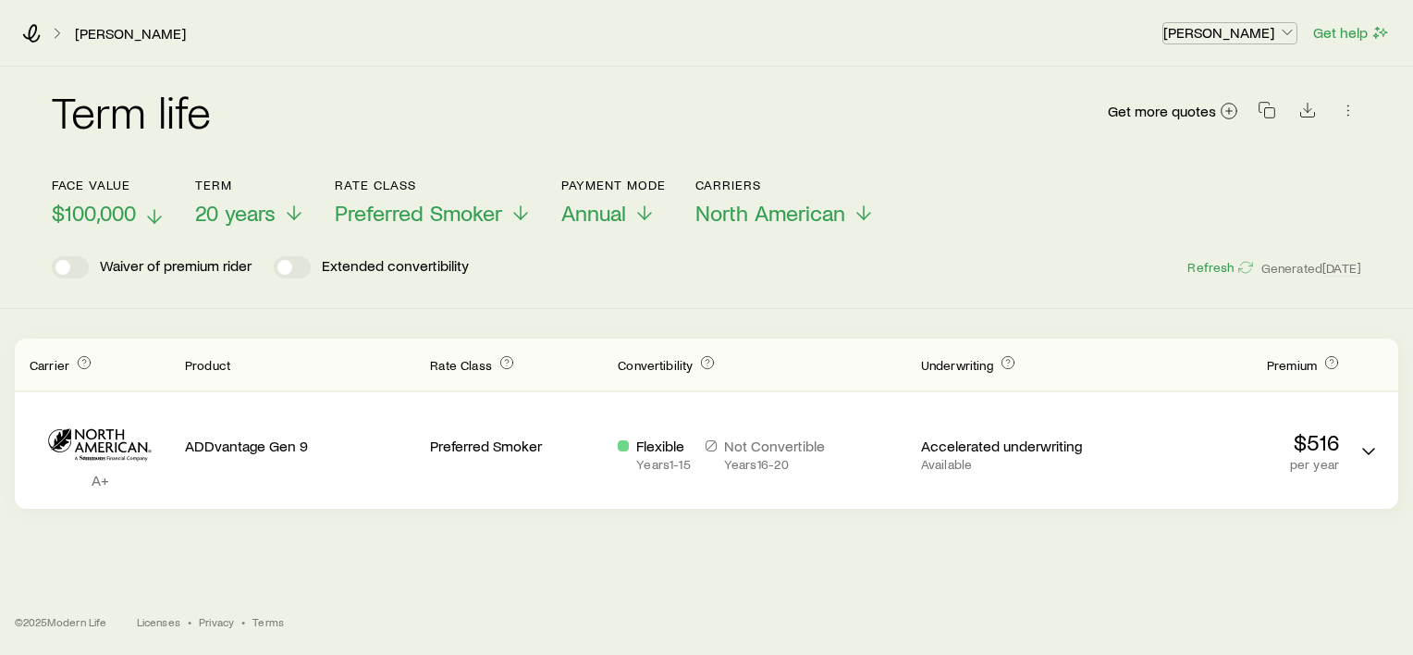
click at [1274, 37] on p "[PERSON_NAME]" at bounding box center [1229, 32] width 133 height 18
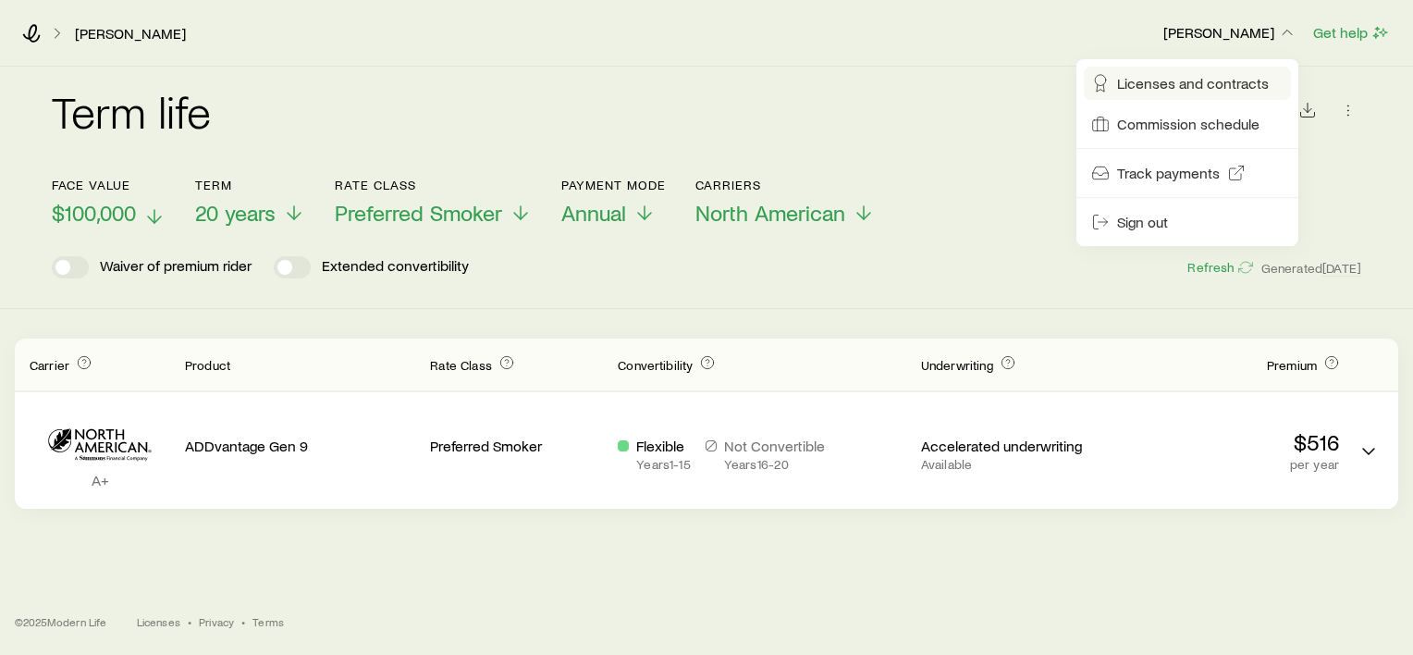
click at [1238, 80] on span "Licenses and contracts" at bounding box center [1193, 83] width 152 height 18
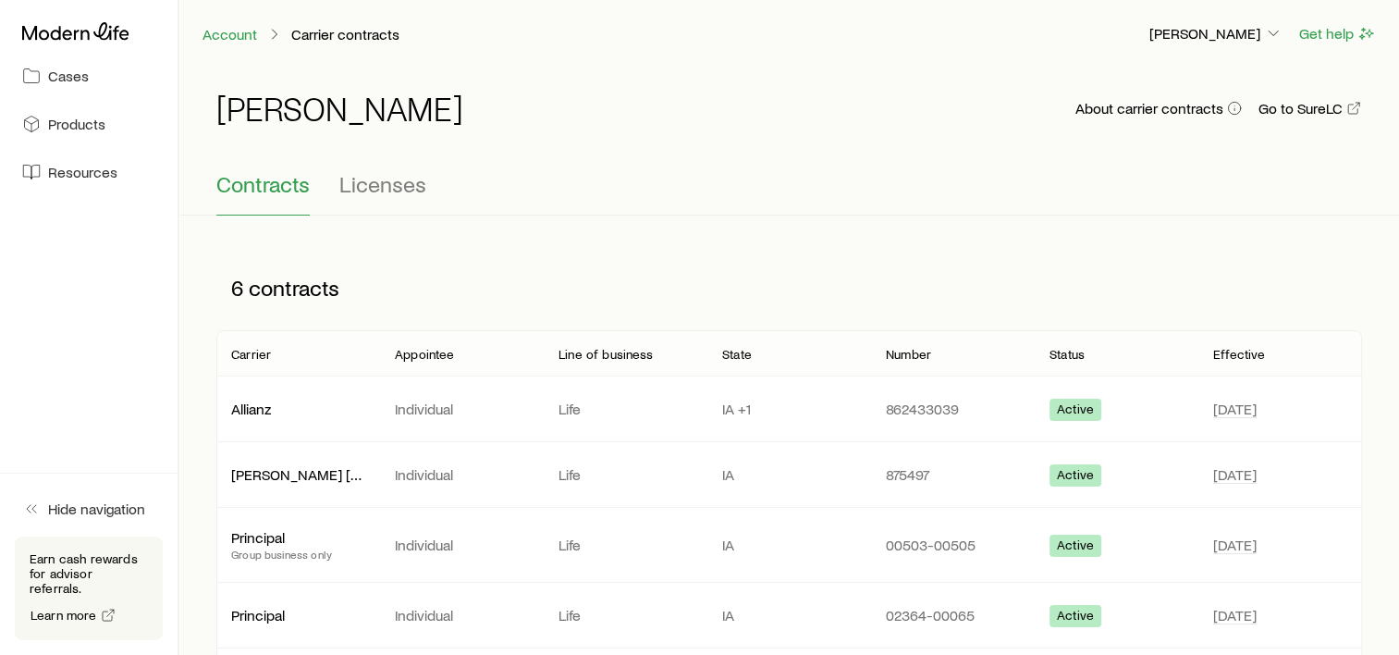
click at [1144, 211] on div "Contracts Licenses" at bounding box center [789, 193] width 1146 height 44
click at [385, 196] on span "Licenses" at bounding box center [382, 184] width 87 height 26
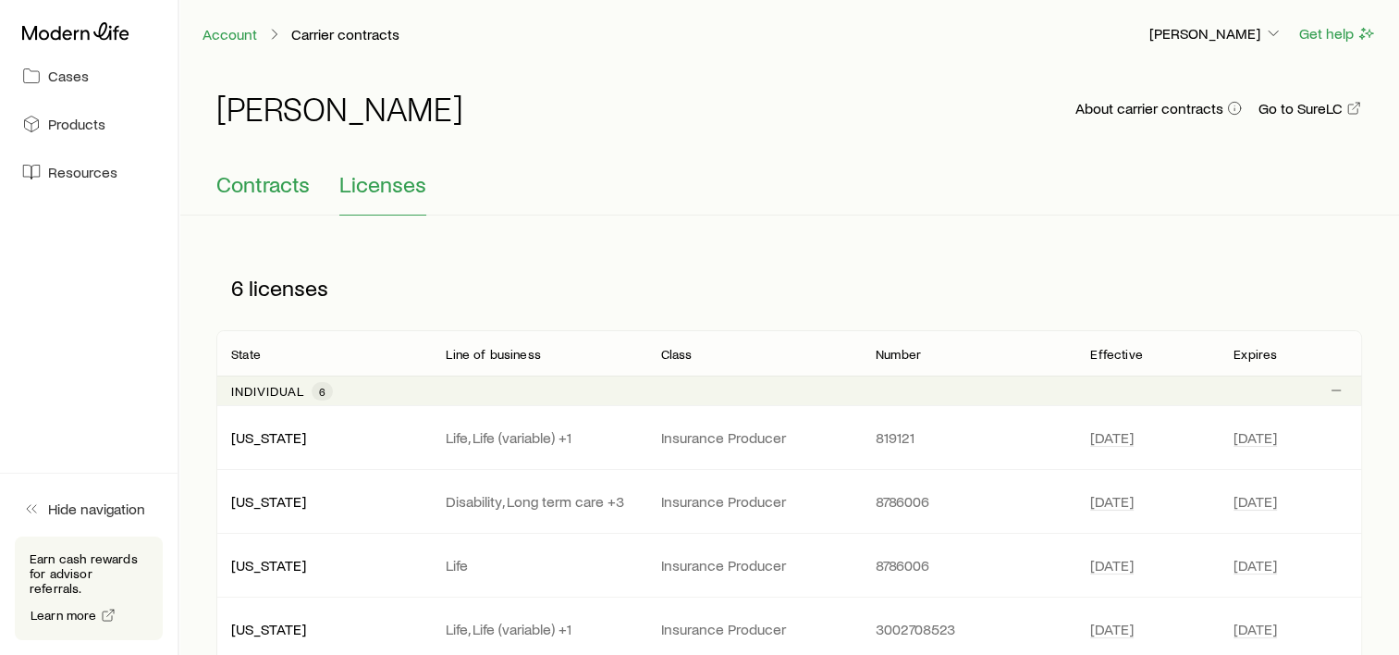
click at [247, 192] on span "Contracts" at bounding box center [262, 184] width 93 height 26
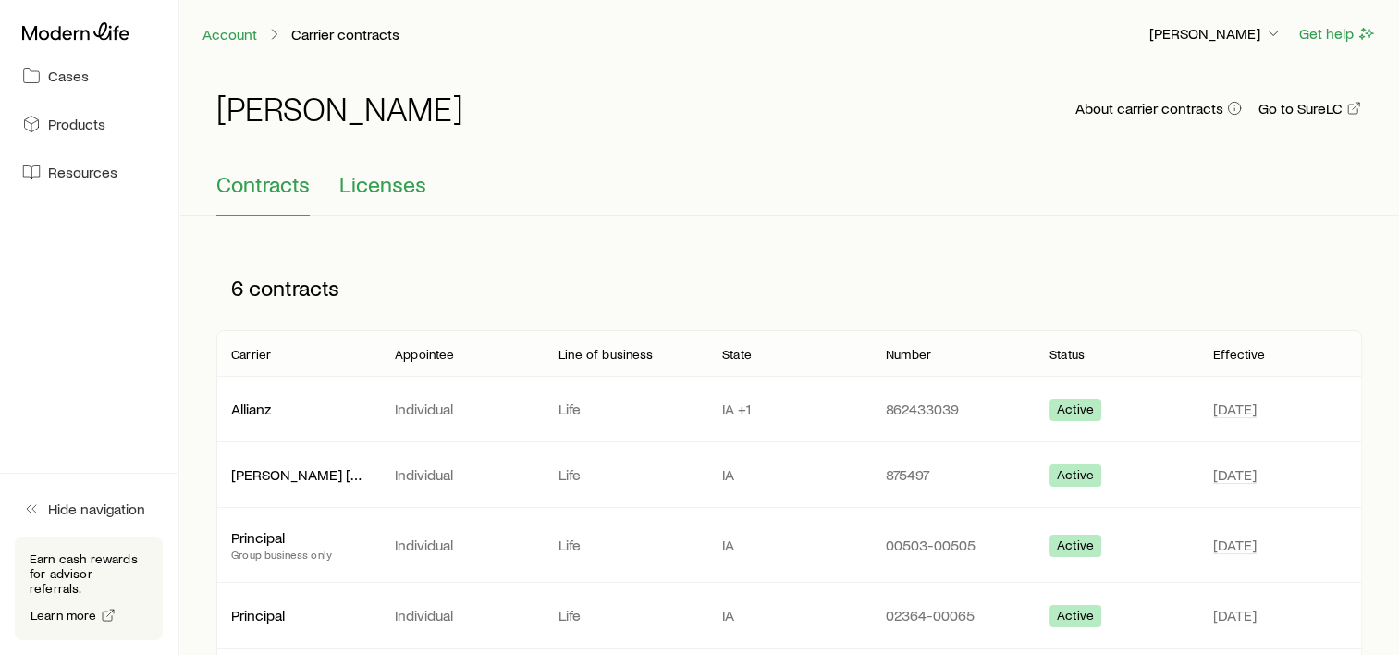
click at [388, 176] on span "Licenses" at bounding box center [382, 184] width 87 height 26
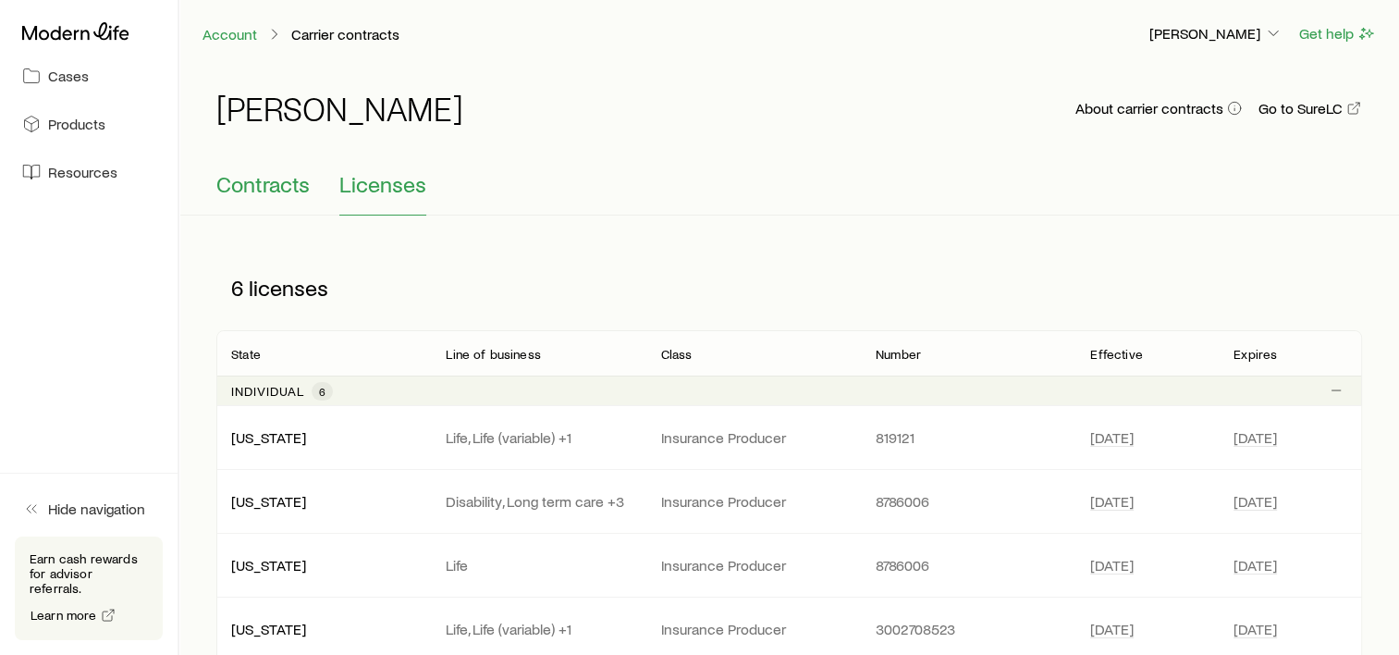
click at [255, 185] on span "Contracts" at bounding box center [262, 184] width 93 height 26
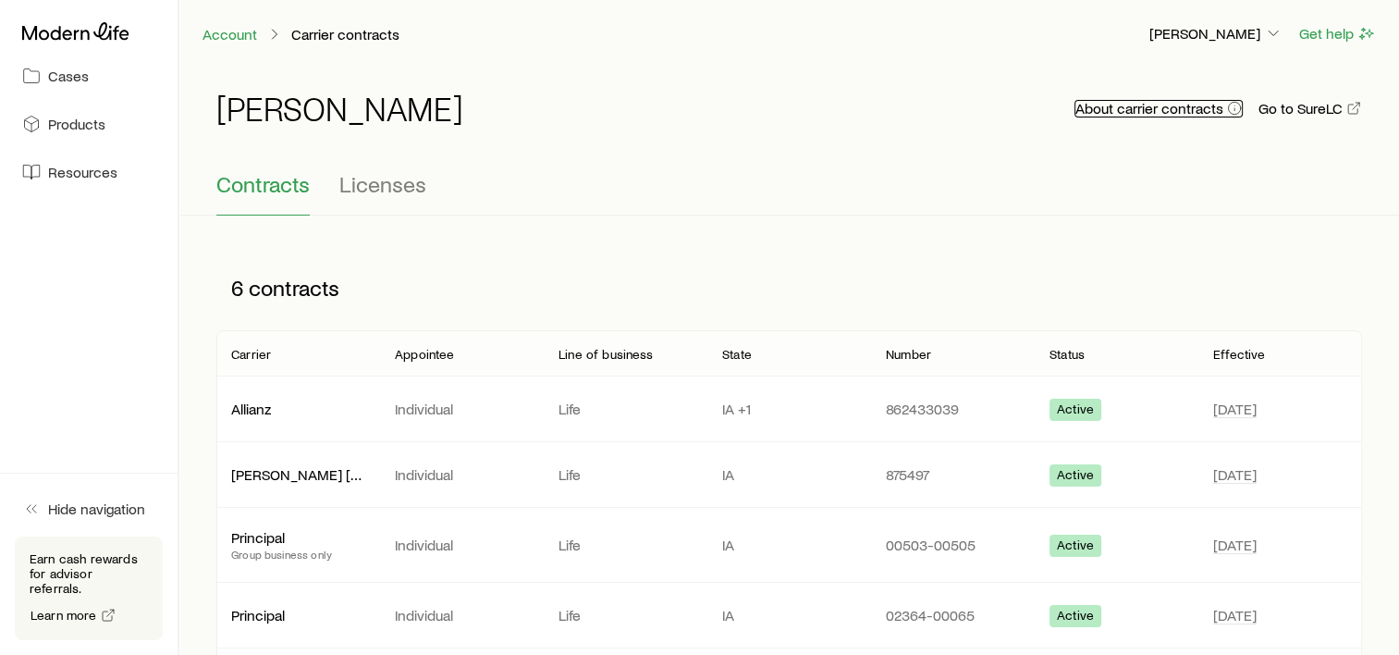
click at [1151, 108] on button "About carrier contracts" at bounding box center [1159, 109] width 168 height 18
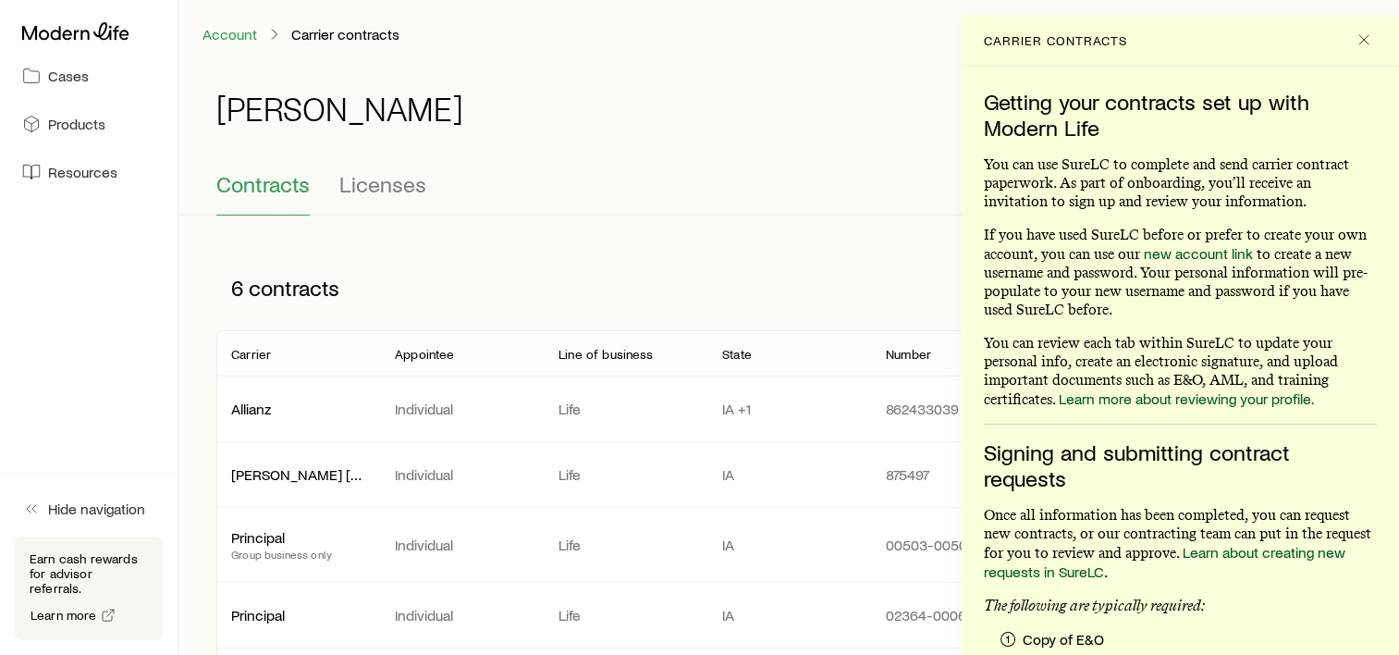
click at [741, 282] on div "6 contracts" at bounding box center [512, 287] width 592 height 55
click at [843, 223] on div "[PERSON_NAME] About carrier contracts Go to SureLC Contracts Licenses 6 contrac…" at bounding box center [789, 443] width 1220 height 751
click at [1360, 43] on line "Close" at bounding box center [1364, 39] width 9 height 9
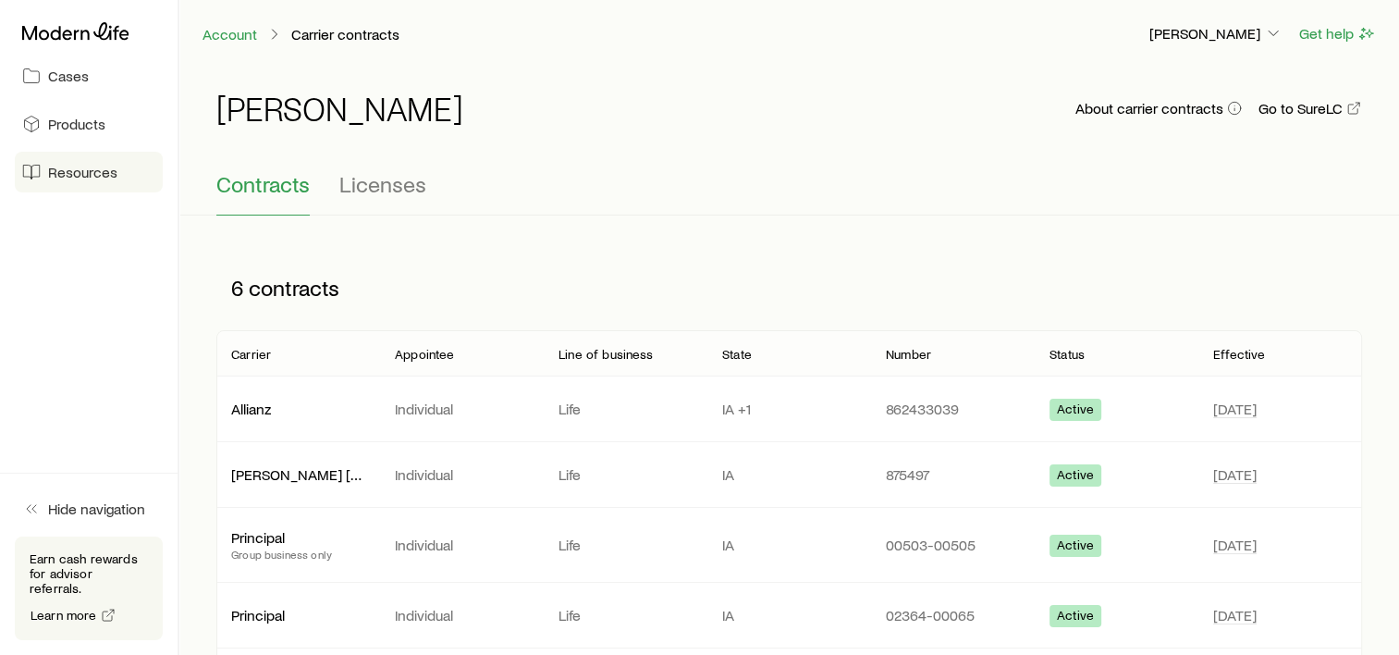
click at [82, 181] on link "Resources" at bounding box center [89, 172] width 148 height 41
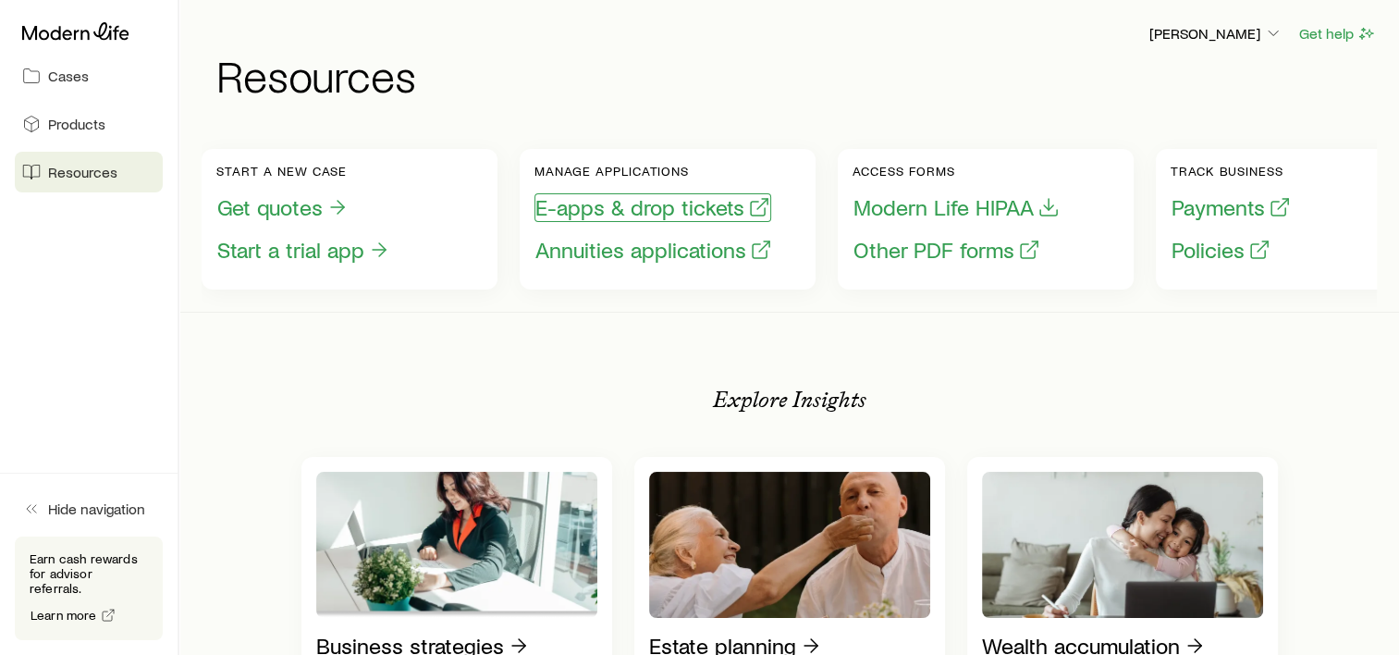
click at [696, 216] on button "E-apps & drop tickets" at bounding box center [653, 207] width 237 height 29
click at [687, 211] on button "E-apps & drop tickets" at bounding box center [653, 207] width 237 height 29
